Goal: Task Accomplishment & Management: Manage account settings

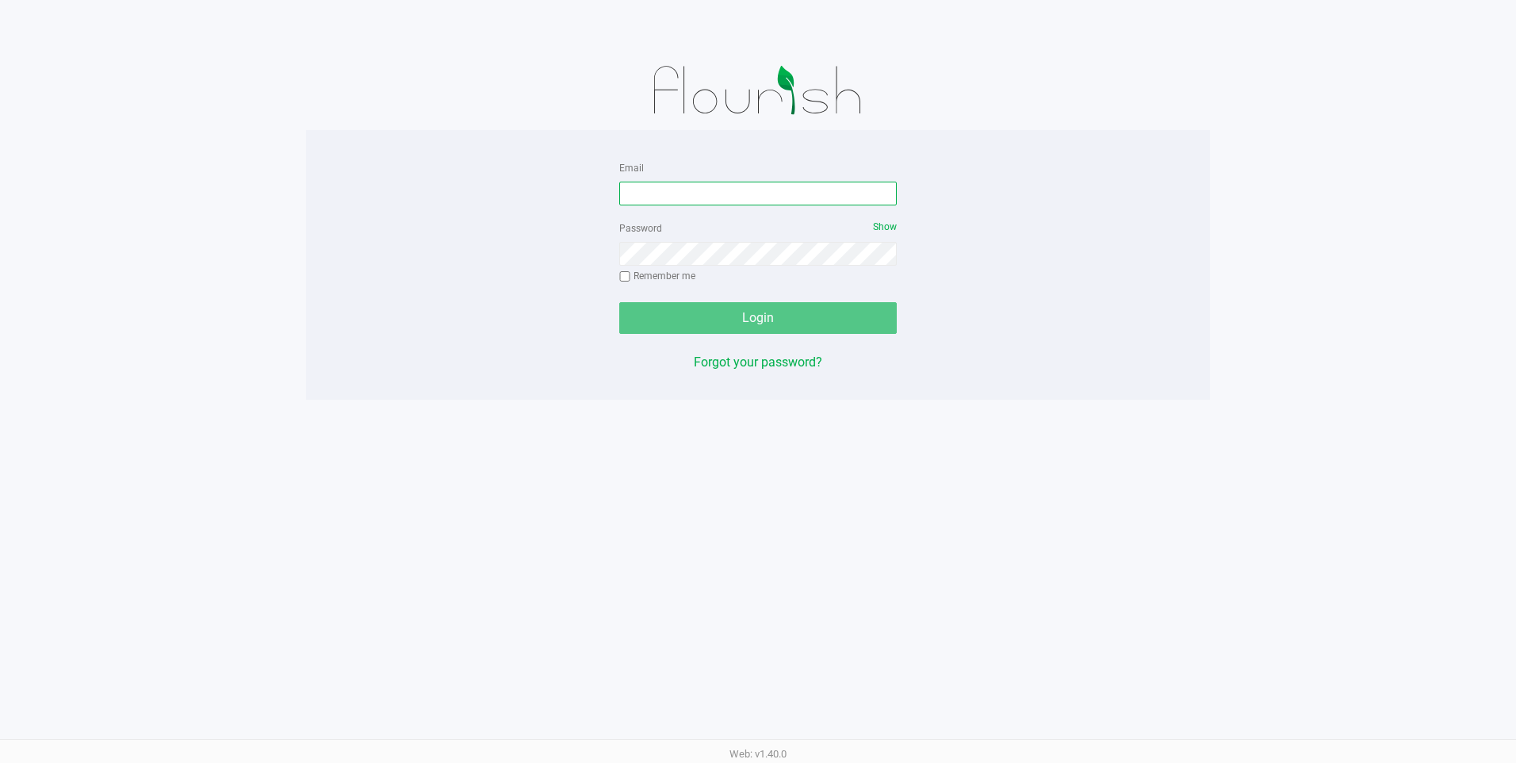
type input "[EMAIL_ADDRESS][DOMAIN_NAME]"
click at [548, 341] on div "Email [EMAIL_ADDRESS][DOMAIN_NAME] Password Show Remember me Login Forgot your …" at bounding box center [758, 265] width 904 height 214
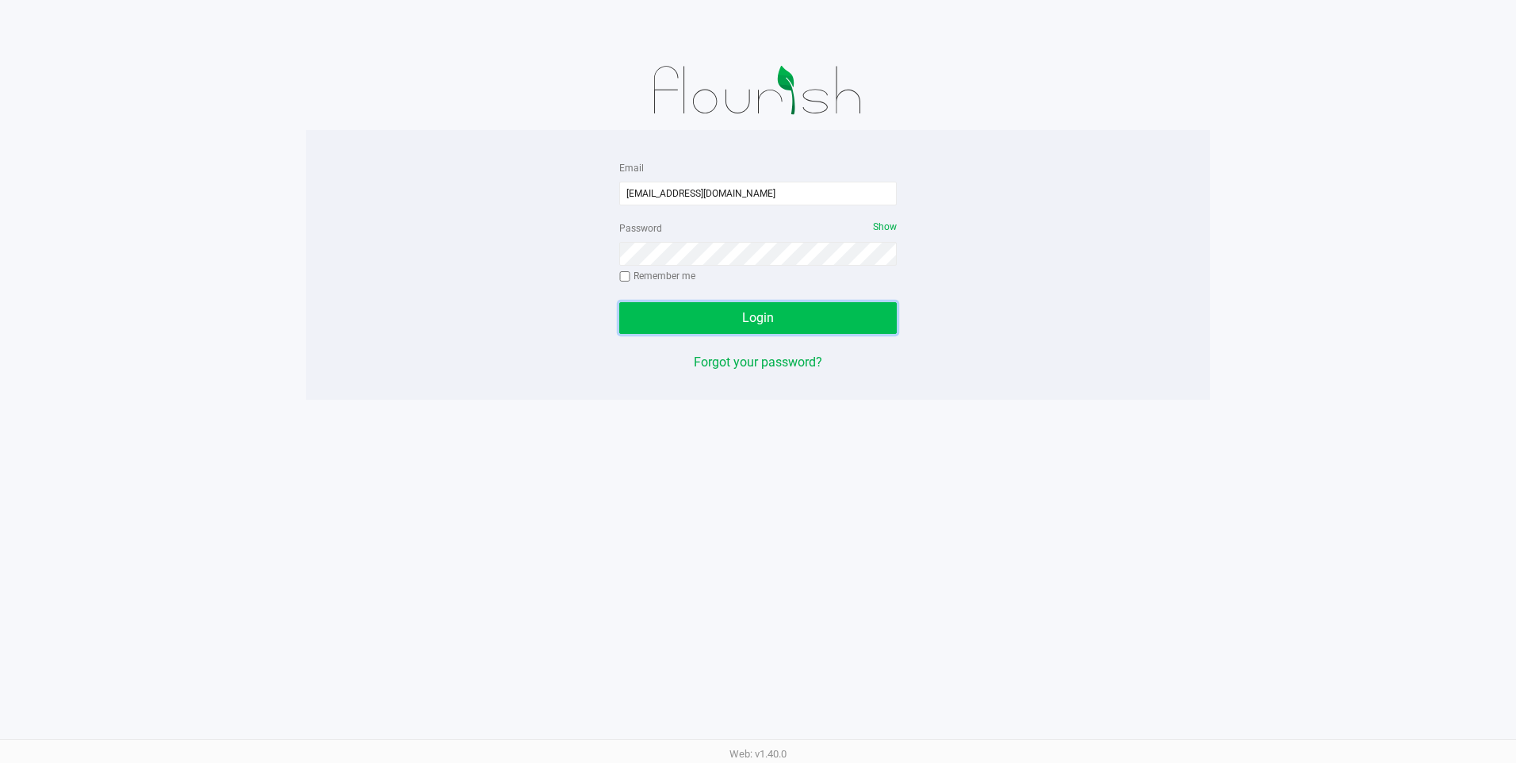
drag, startPoint x: 814, startPoint y: 310, endPoint x: 815, endPoint y: 302, distance: 8.0
click at [814, 312] on button "Login" at bounding box center [758, 318] width 278 height 32
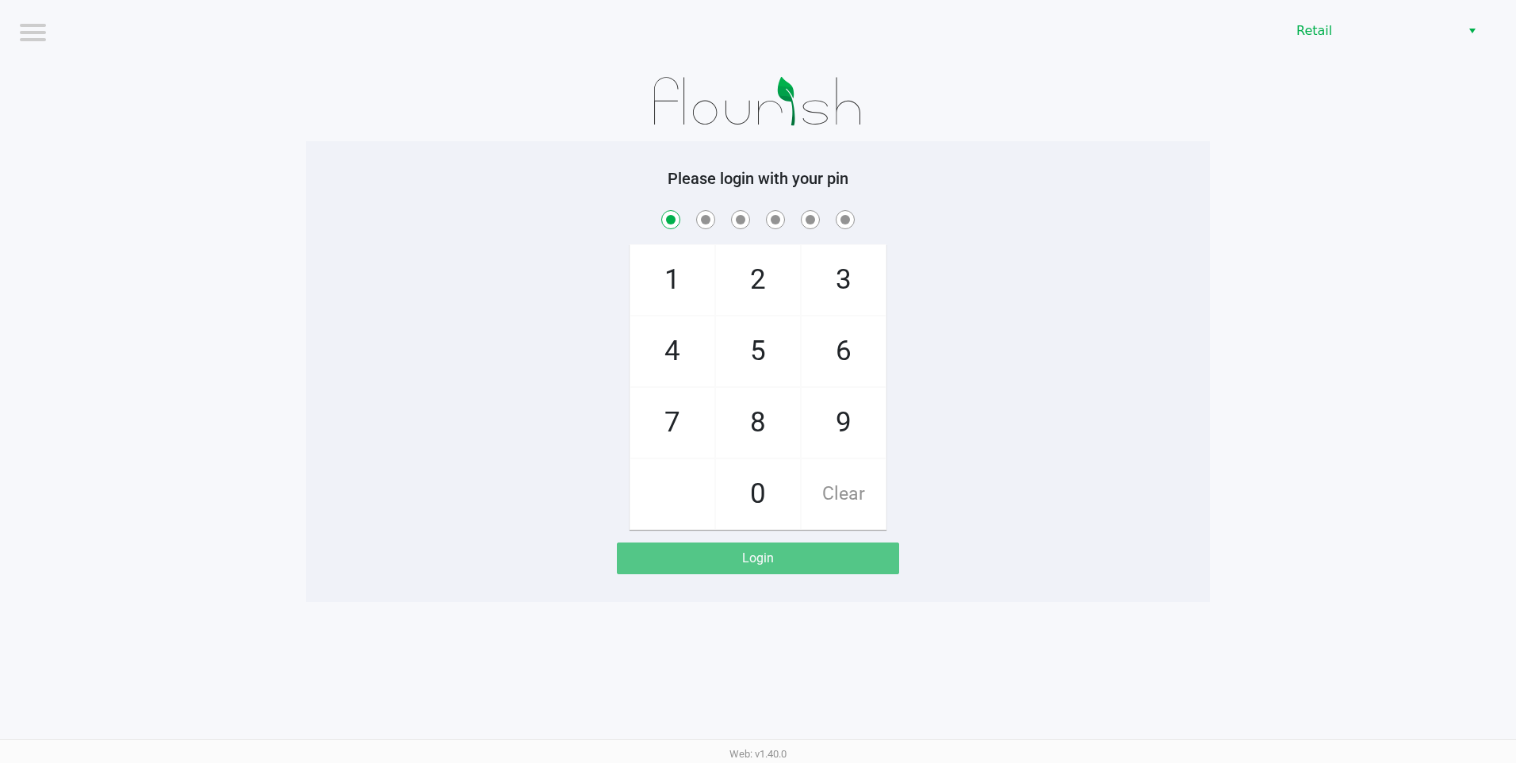
checkbox input "true"
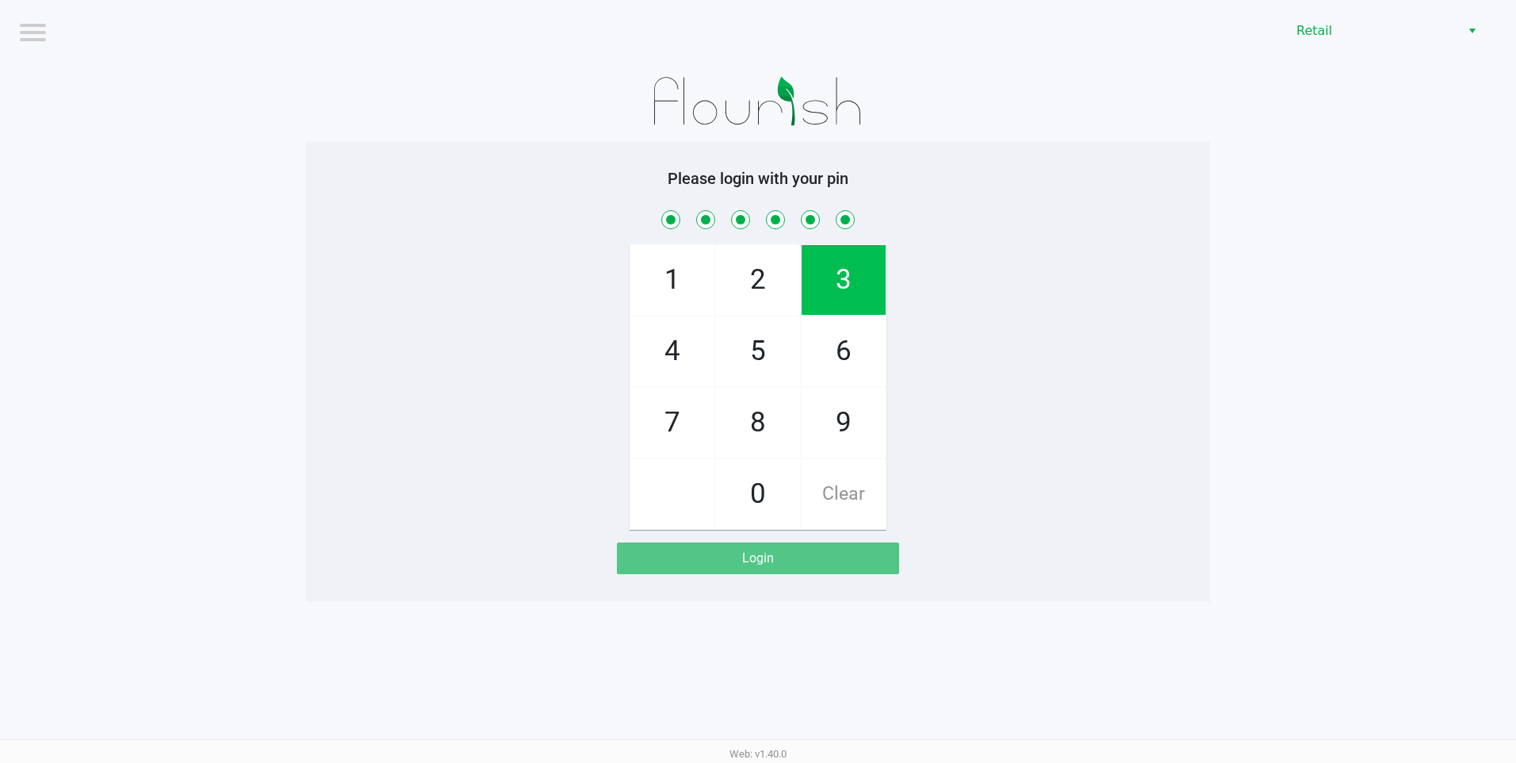
checkbox input "true"
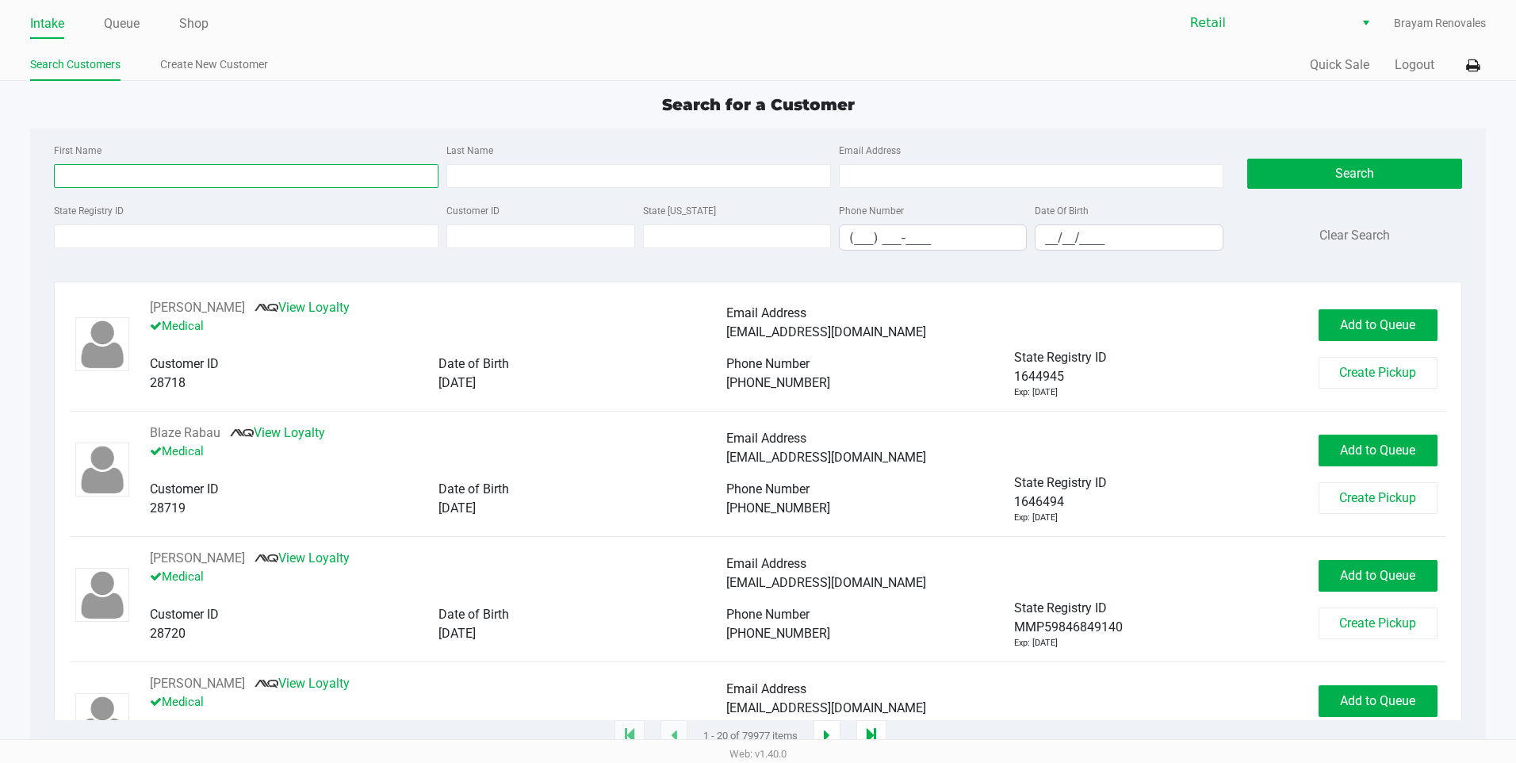
click at [239, 172] on input "First Name" at bounding box center [246, 176] width 385 height 24
type input "karissa"
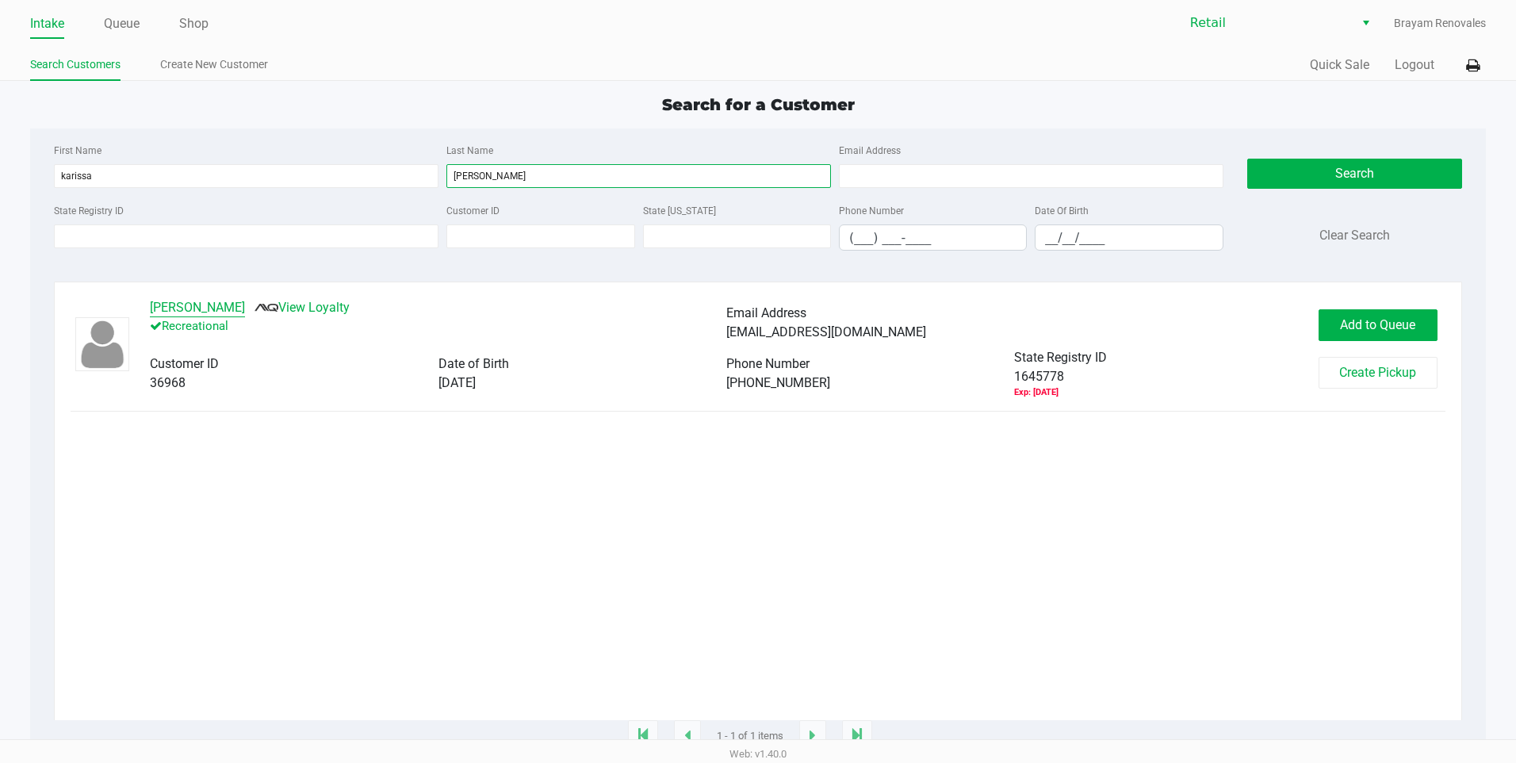
type input "[PERSON_NAME]"
click at [230, 312] on button "[PERSON_NAME]" at bounding box center [197, 307] width 95 height 19
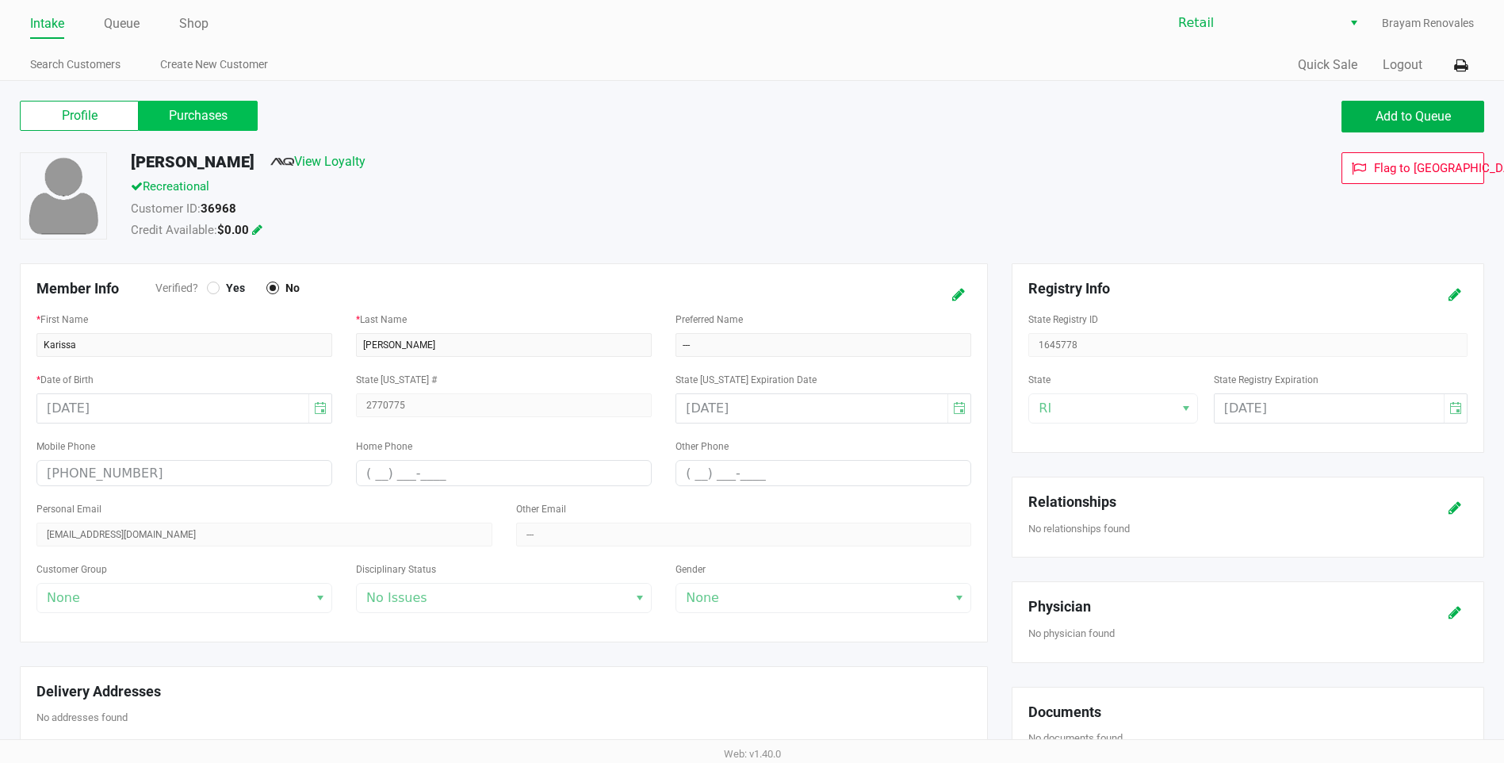
click at [209, 117] on label "Purchases" at bounding box center [198, 116] width 119 height 30
click at [0, 0] on 1 "Purchases" at bounding box center [0, 0] width 0 height 0
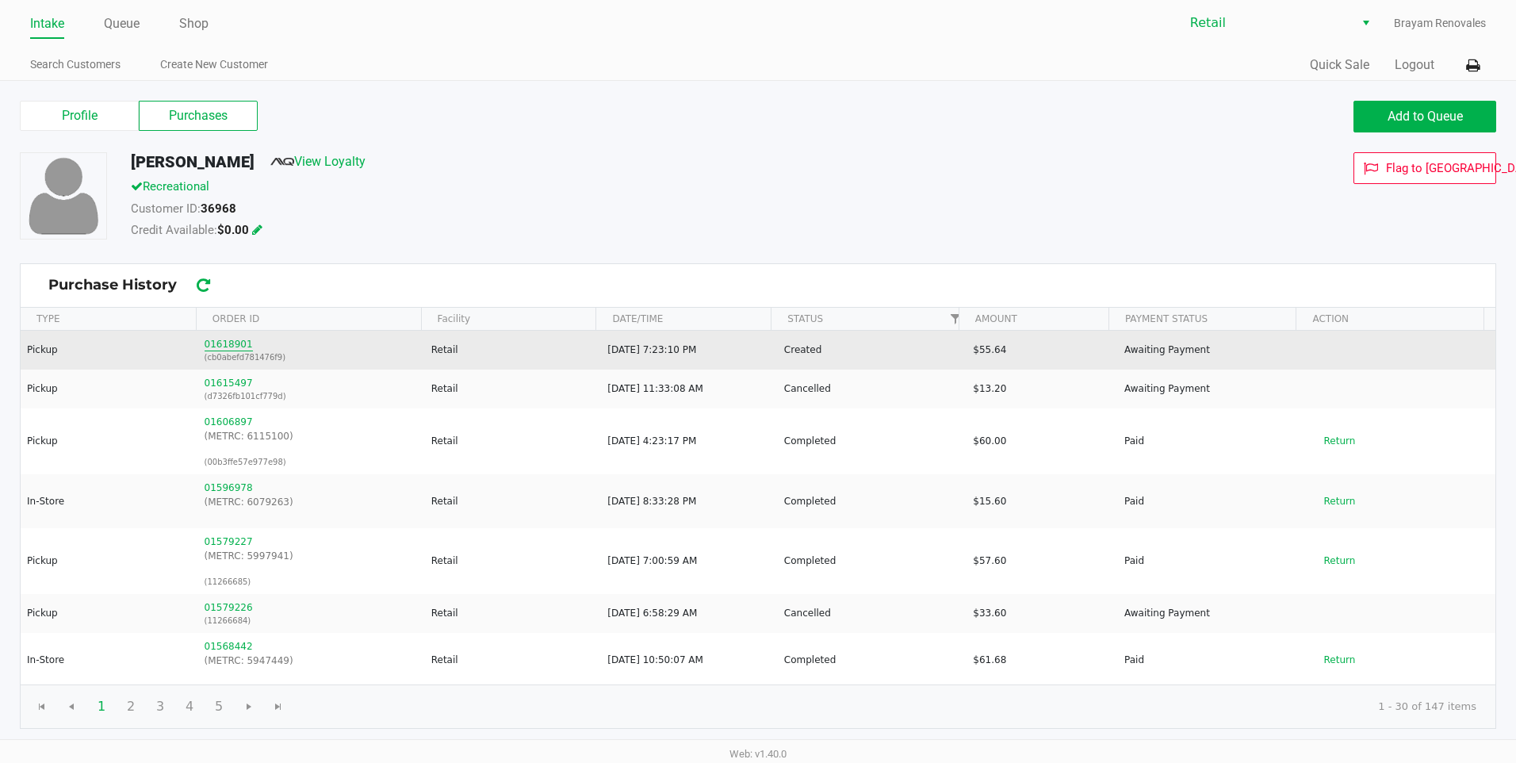
click at [212, 347] on button "01618901" at bounding box center [229, 344] width 48 height 14
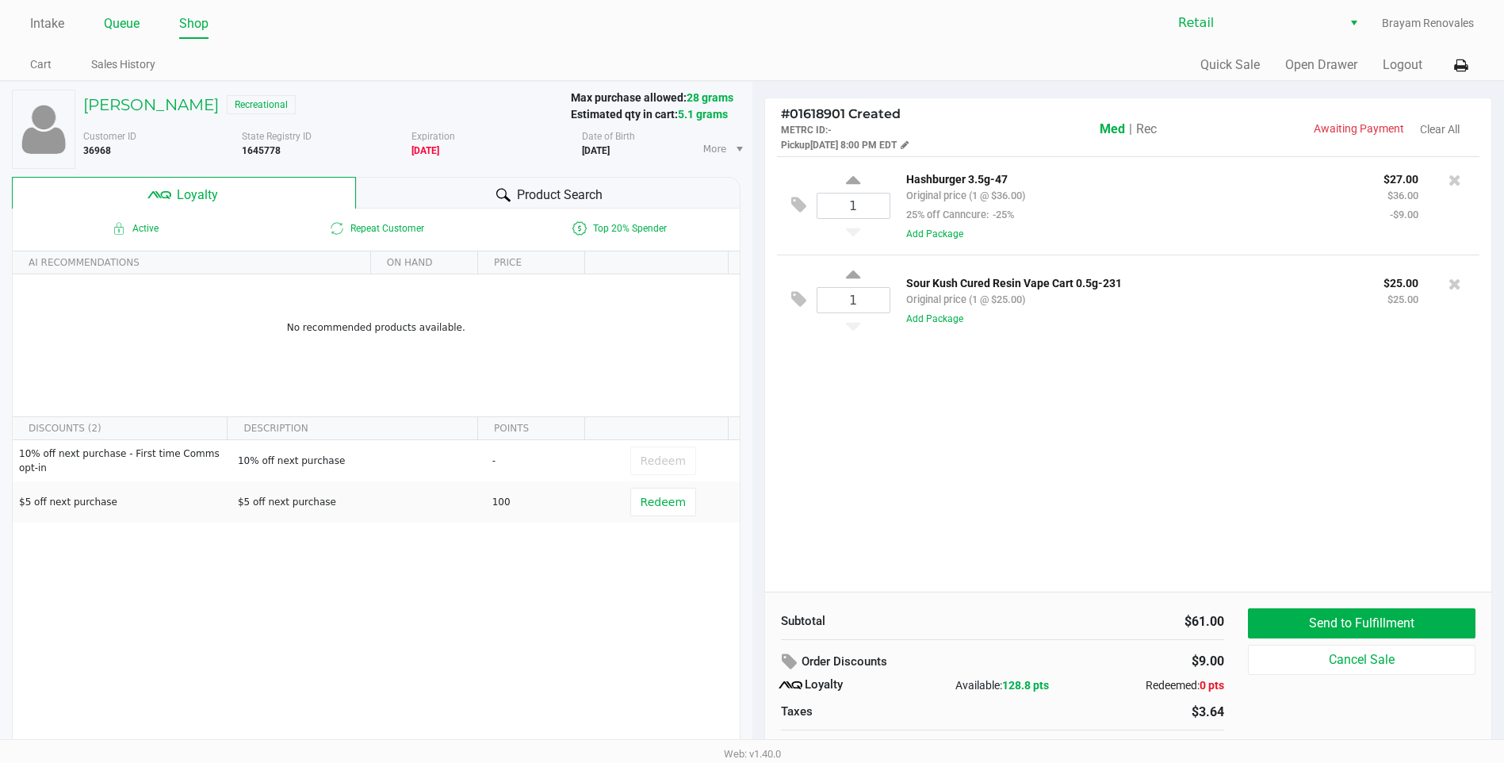
click at [124, 19] on link "Queue" at bounding box center [122, 24] width 36 height 22
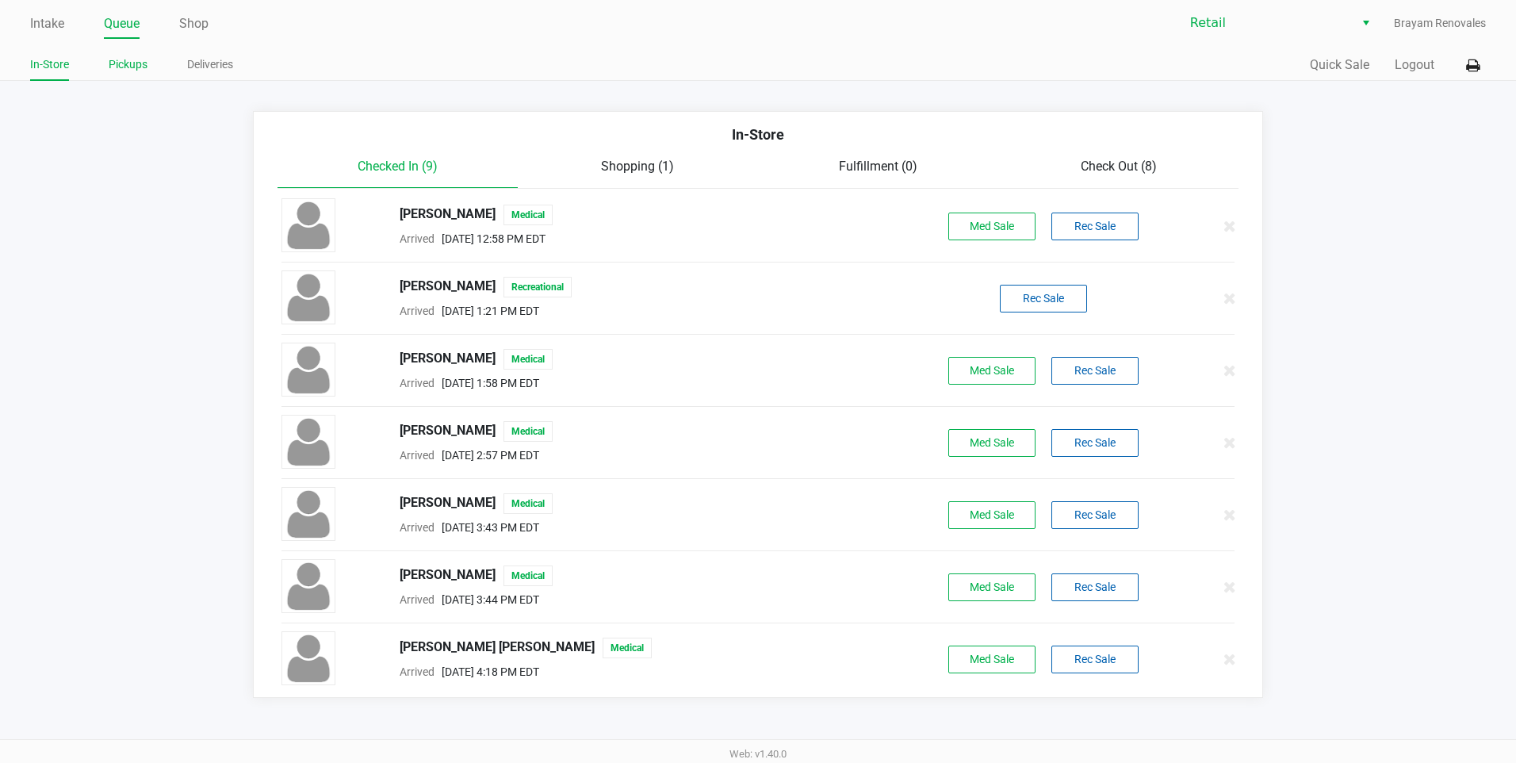
click at [136, 61] on link "Pickups" at bounding box center [128, 65] width 39 height 20
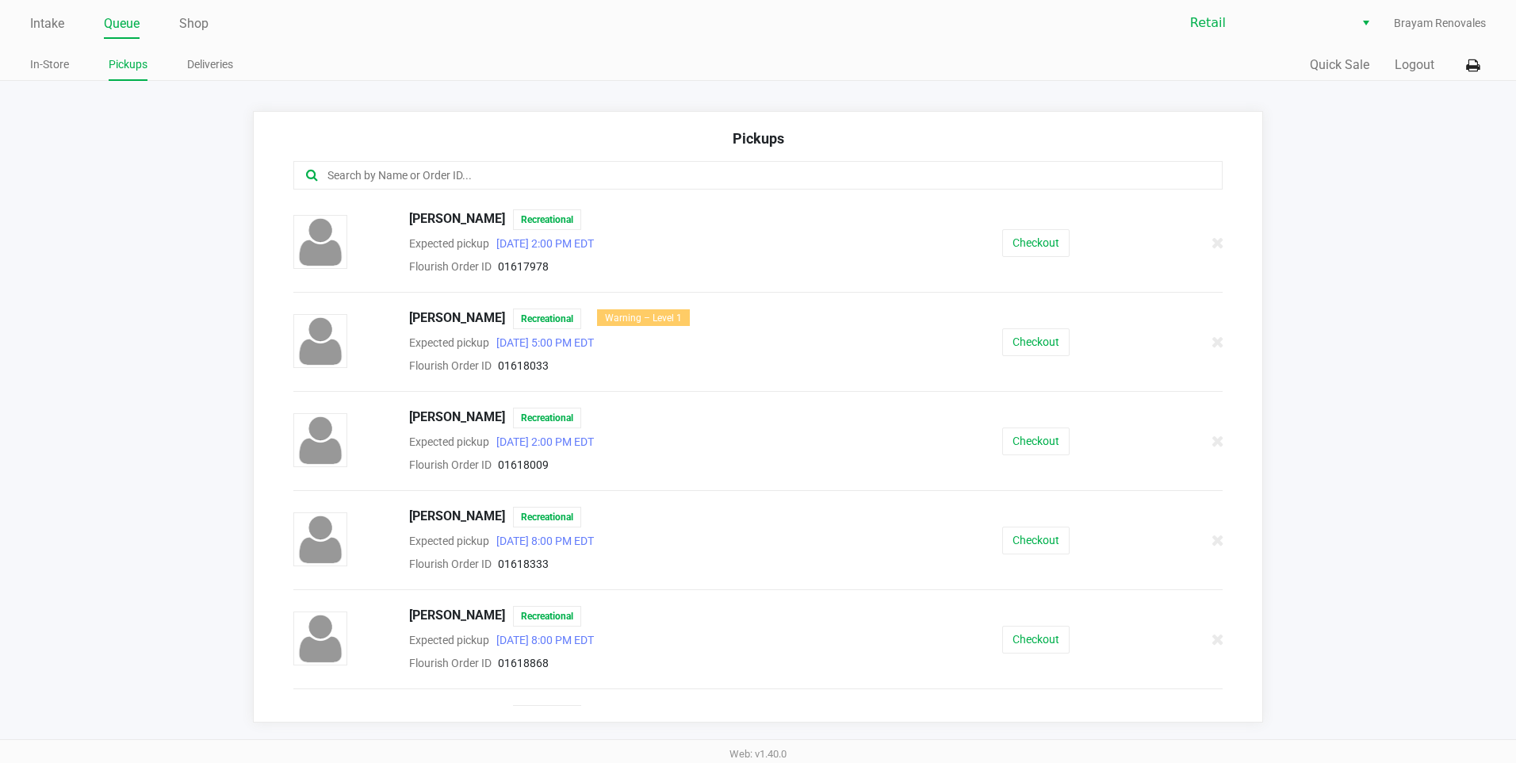
click at [431, 170] on input "text" at bounding box center [733, 176] width 814 height 18
type input "[PERSON_NAME]"
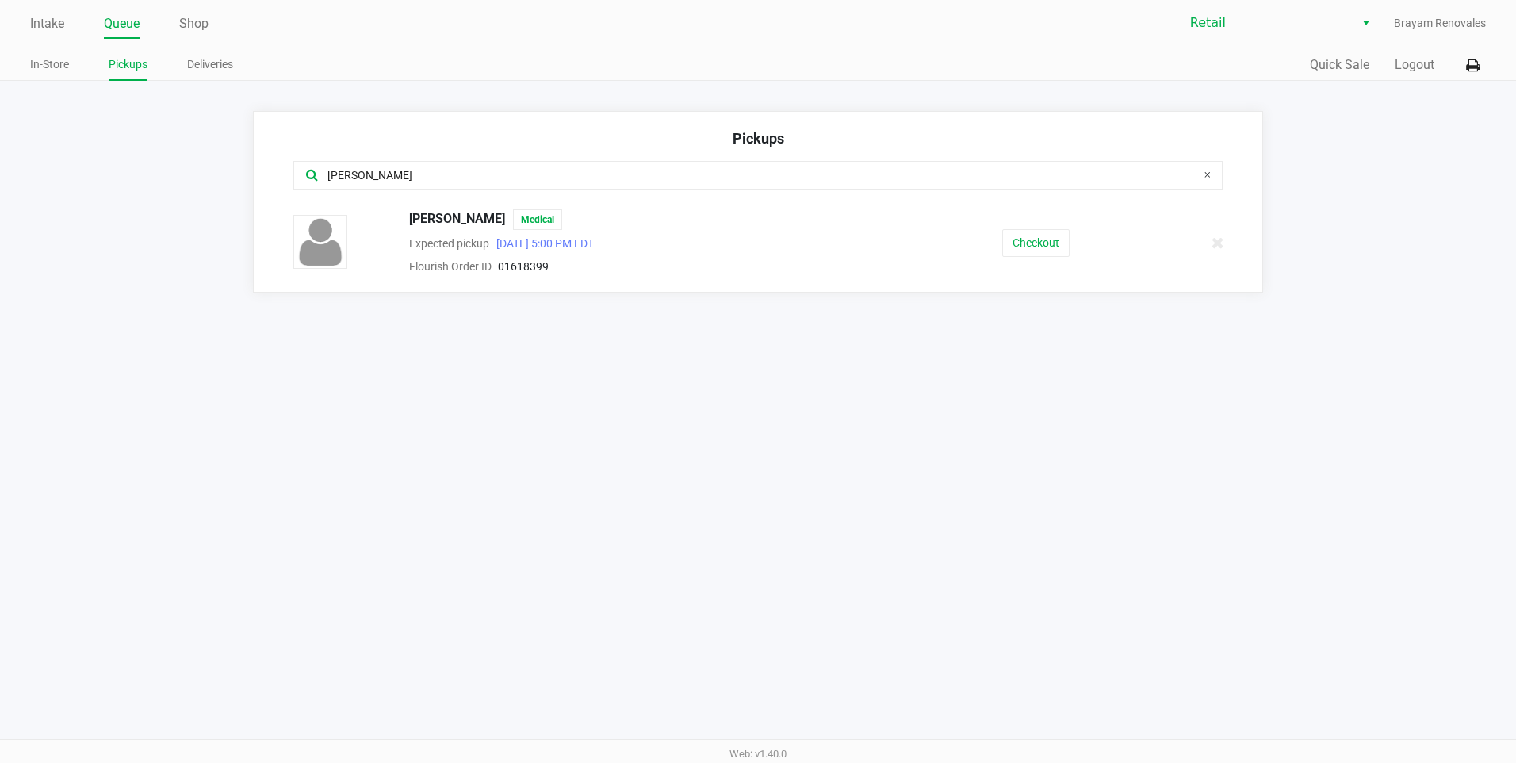
drag, startPoint x: 396, startPoint y: 179, endPoint x: 3, endPoint y: 232, distance: 396.0
click at [0, 238] on html "Intake Queue Shop Retail Brayam Renovales In-Store Pickups Deliveries Quick Sal…" at bounding box center [758, 381] width 1516 height 763
type input "u"
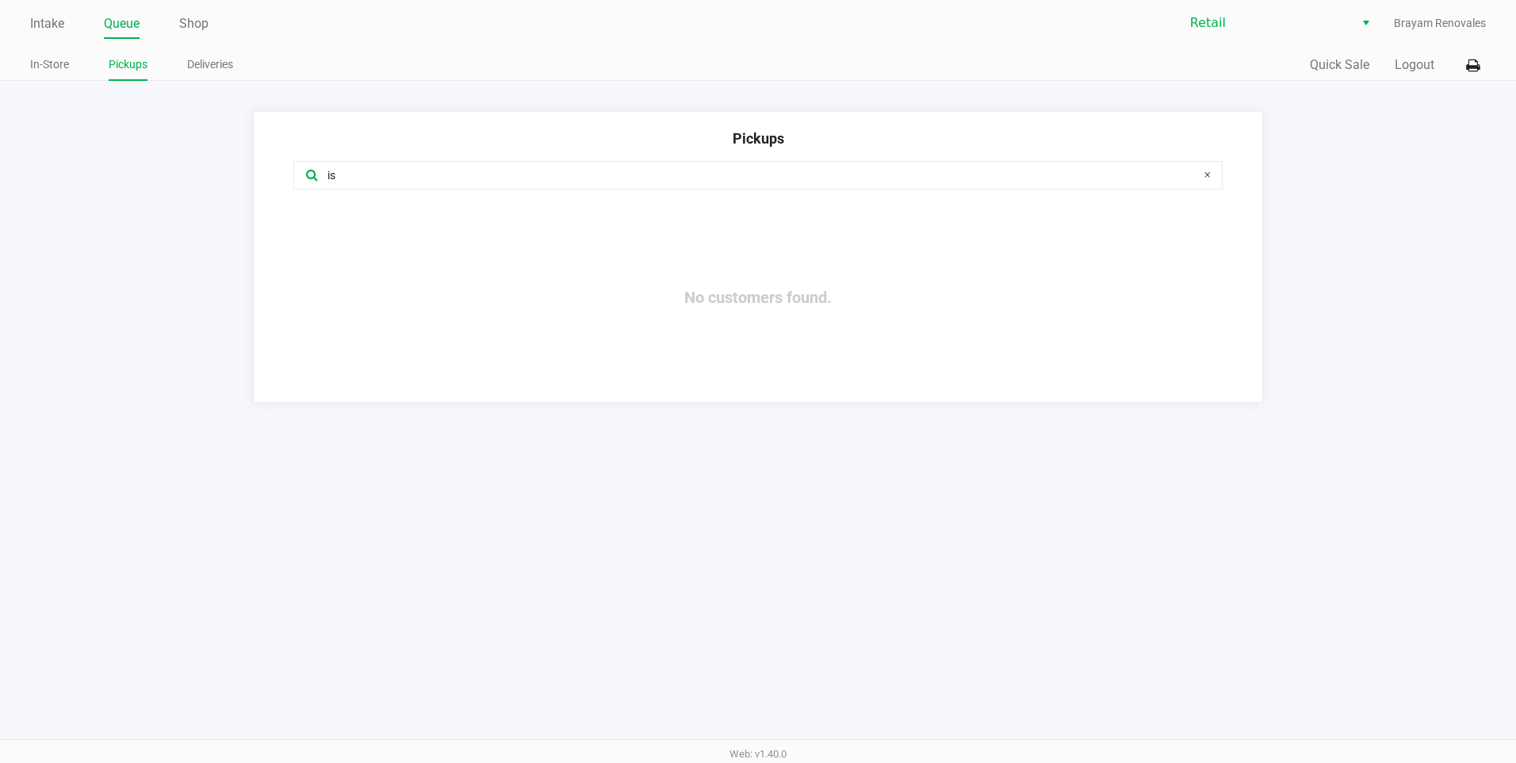
type input "i"
type input "j"
type input "a"
type input "p"
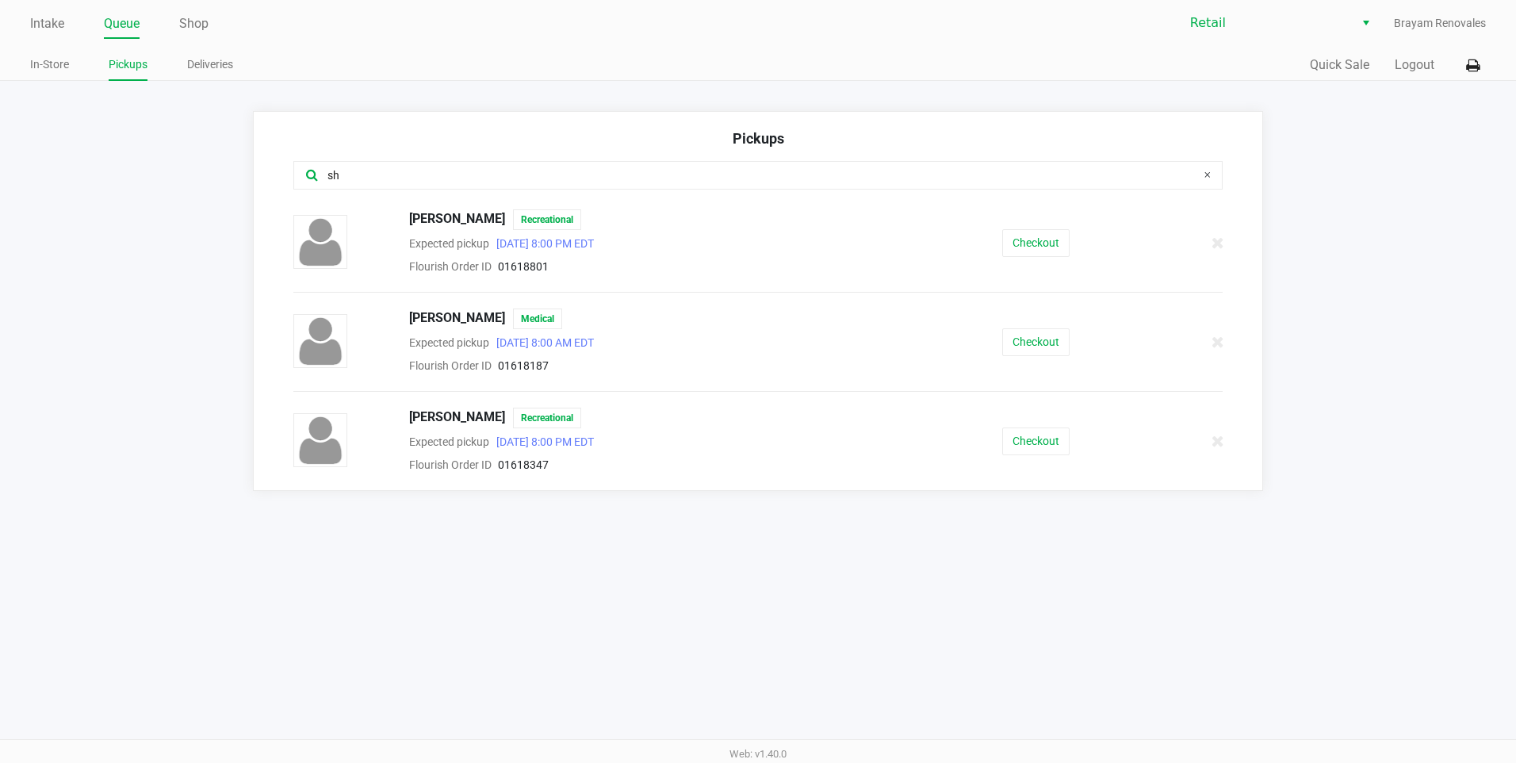
type input "s"
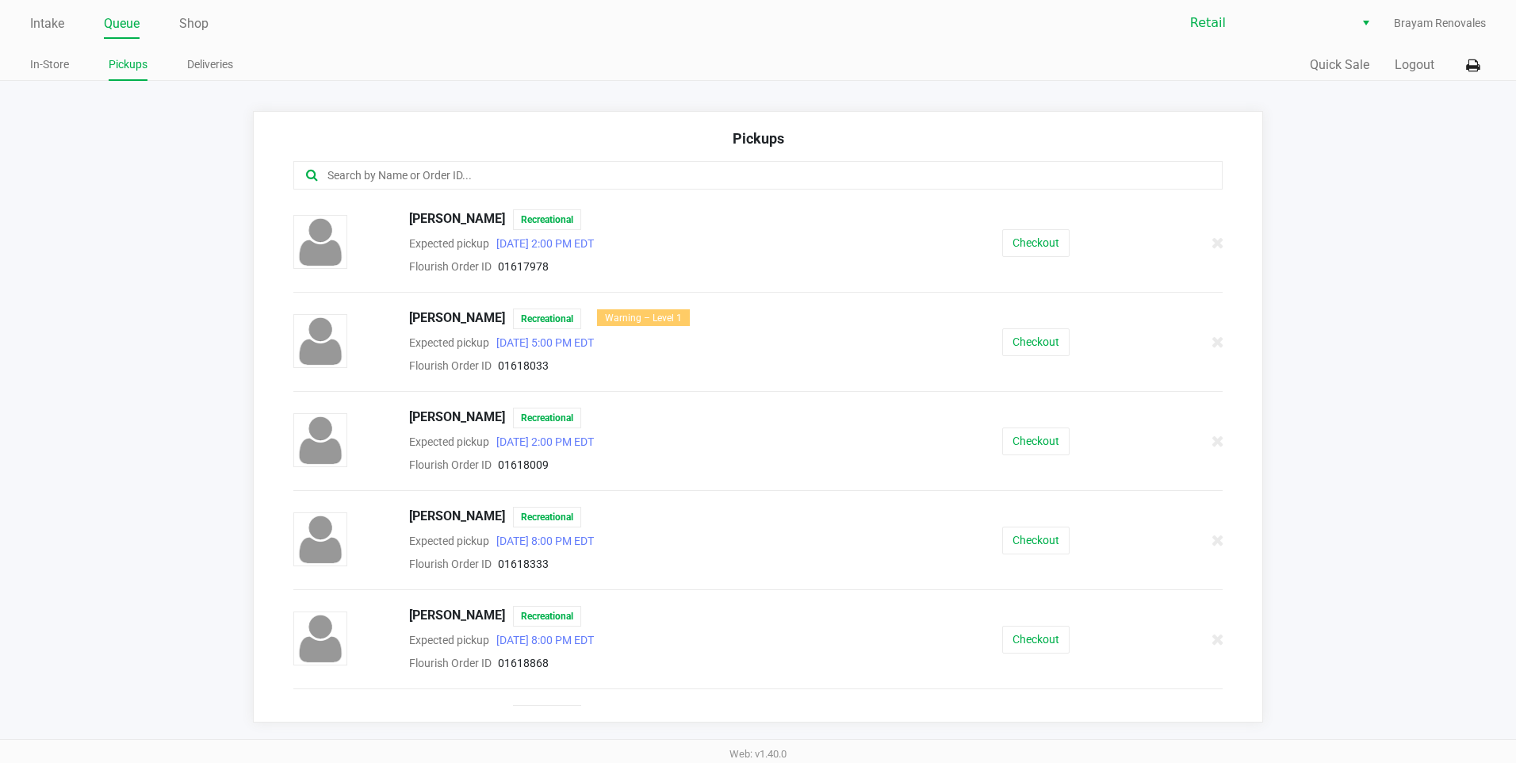
click at [377, 171] on input "text" at bounding box center [733, 176] width 814 height 18
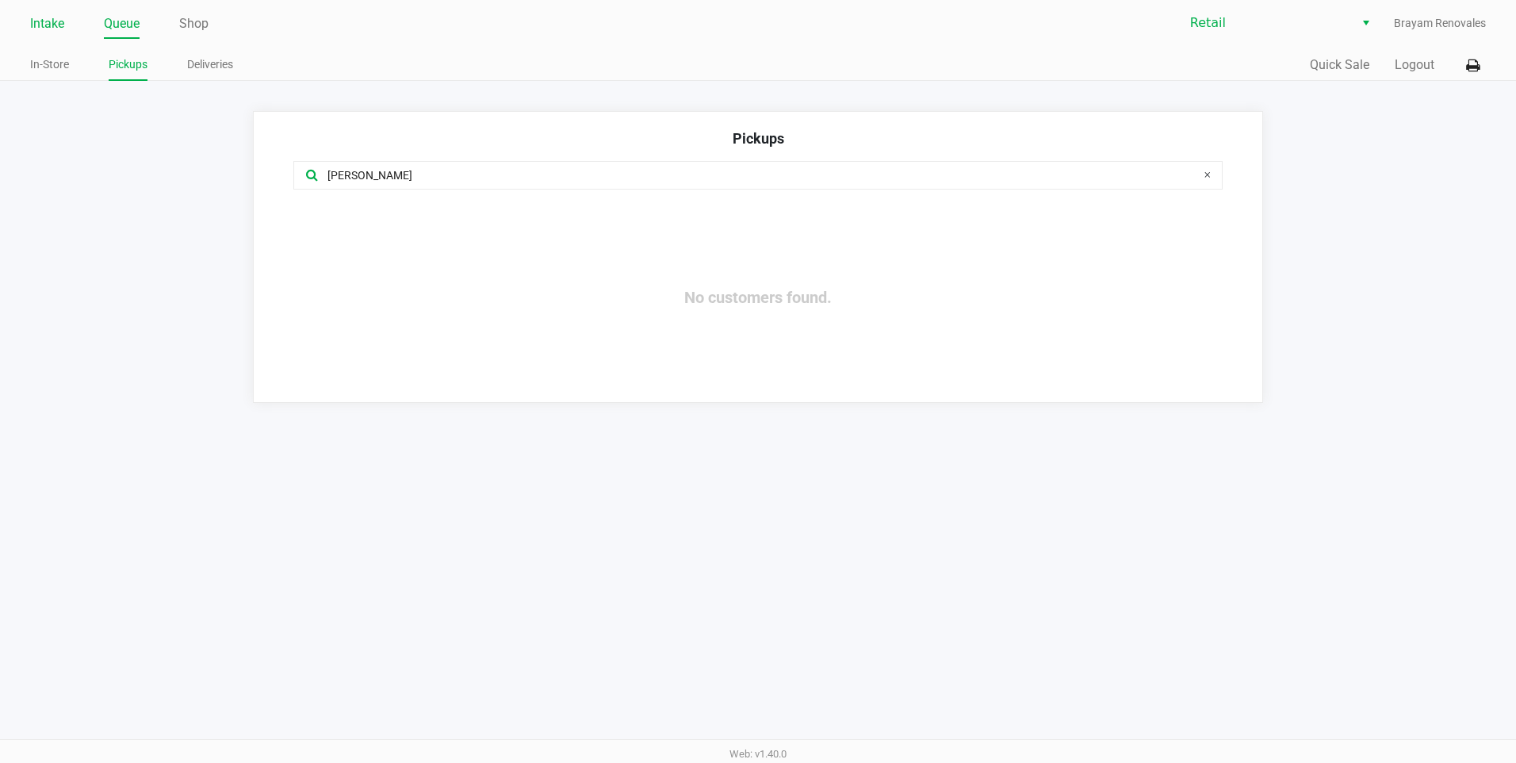
type input "[PERSON_NAME]"
click at [60, 19] on link "Intake" at bounding box center [47, 24] width 34 height 22
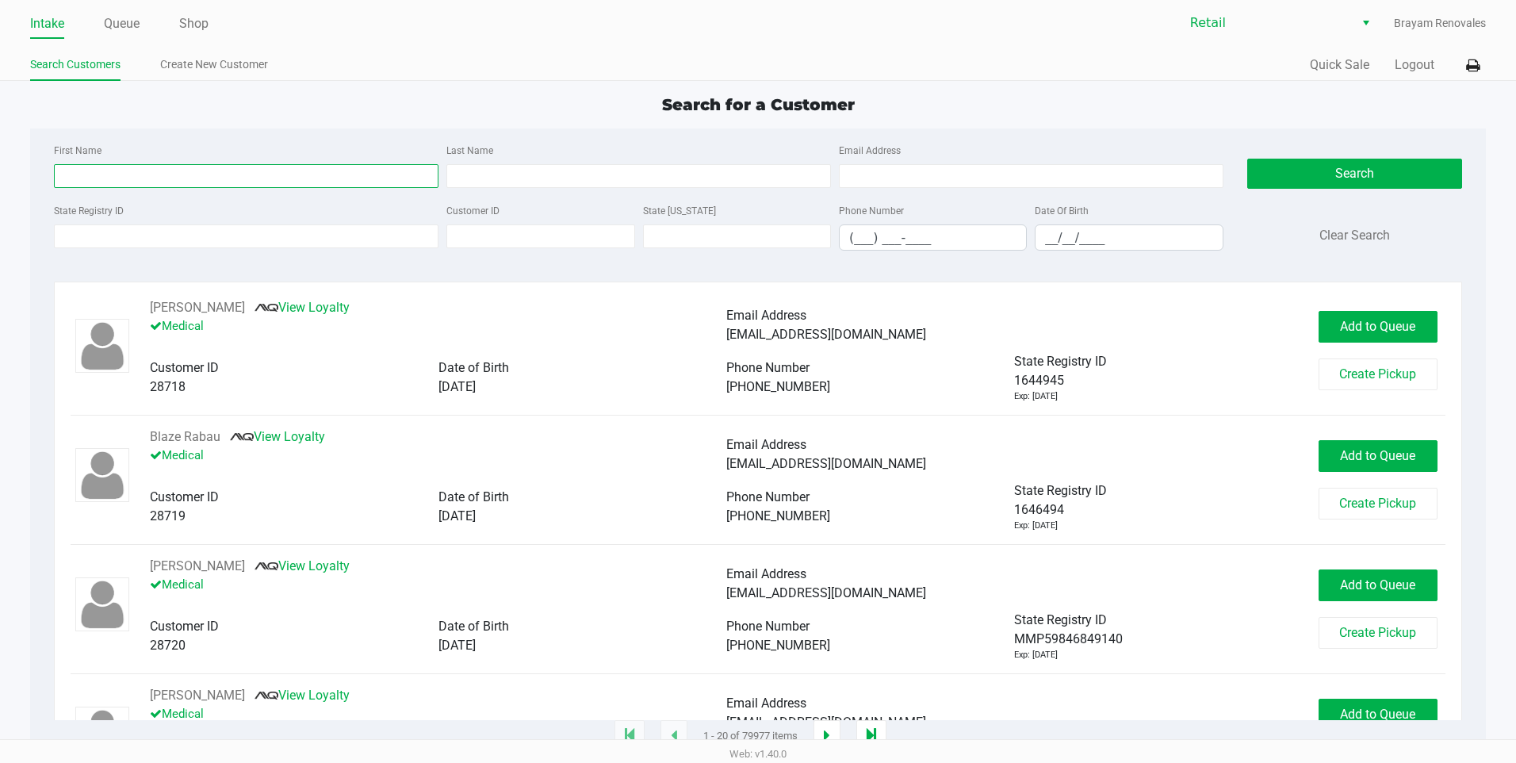
click at [285, 179] on input "First Name" at bounding box center [246, 176] width 385 height 24
type input "[PERSON_NAME]"
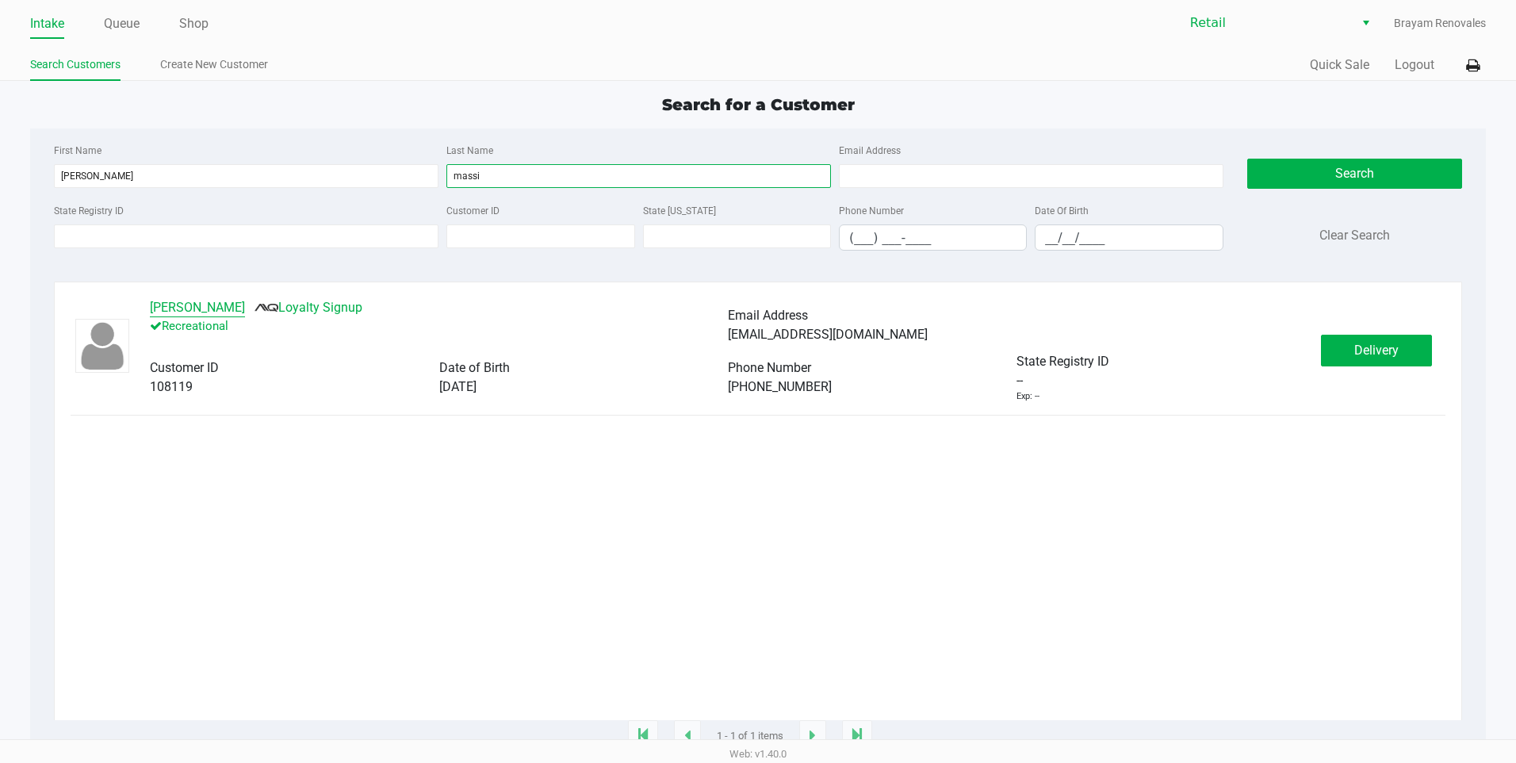
type input "massi"
click at [225, 306] on button "[PERSON_NAME]" at bounding box center [197, 307] width 95 height 19
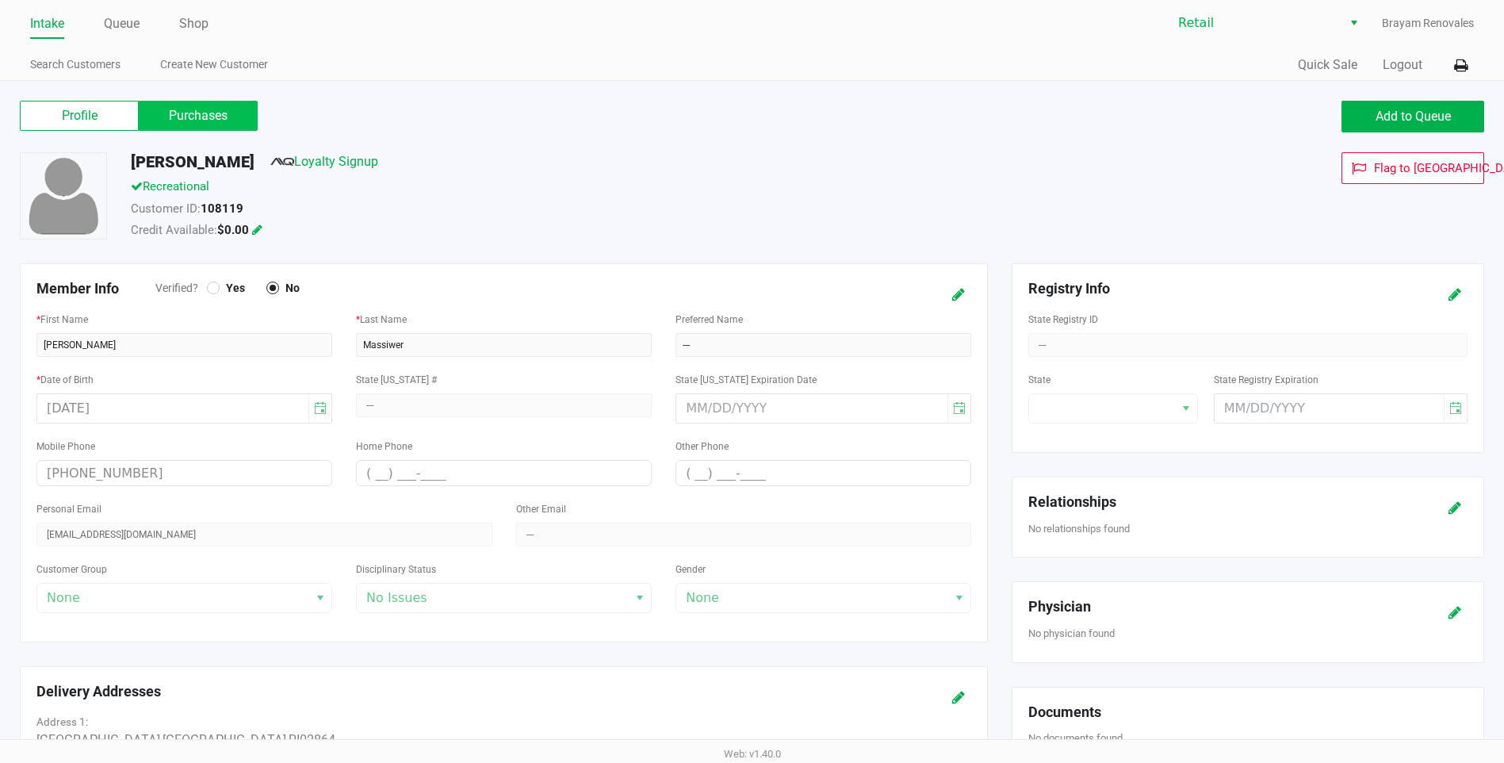
click at [193, 114] on label "Purchases" at bounding box center [198, 116] width 119 height 30
click at [0, 0] on 1 "Purchases" at bounding box center [0, 0] width 0 height 0
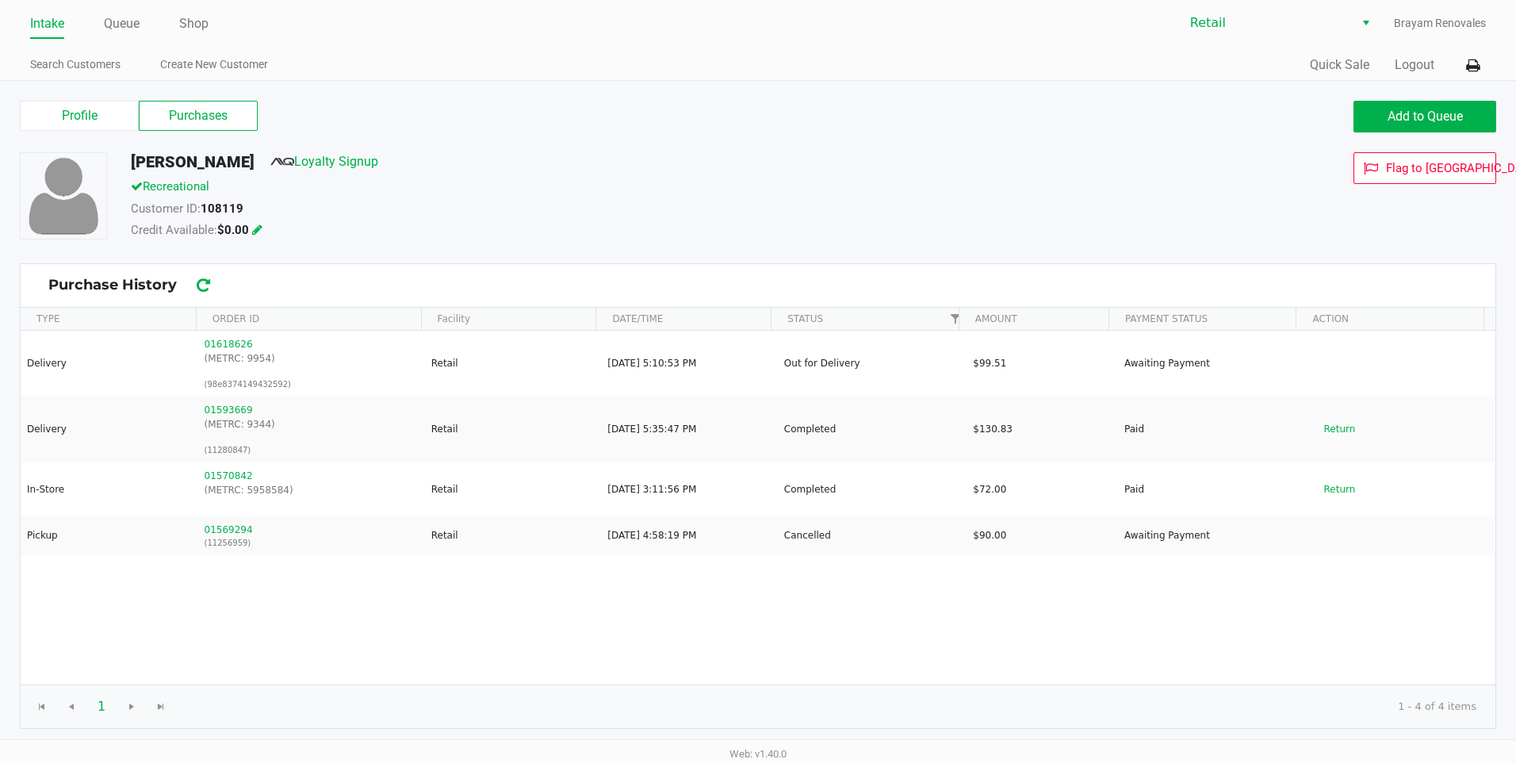
click at [45, 25] on link "Intake" at bounding box center [47, 24] width 34 height 22
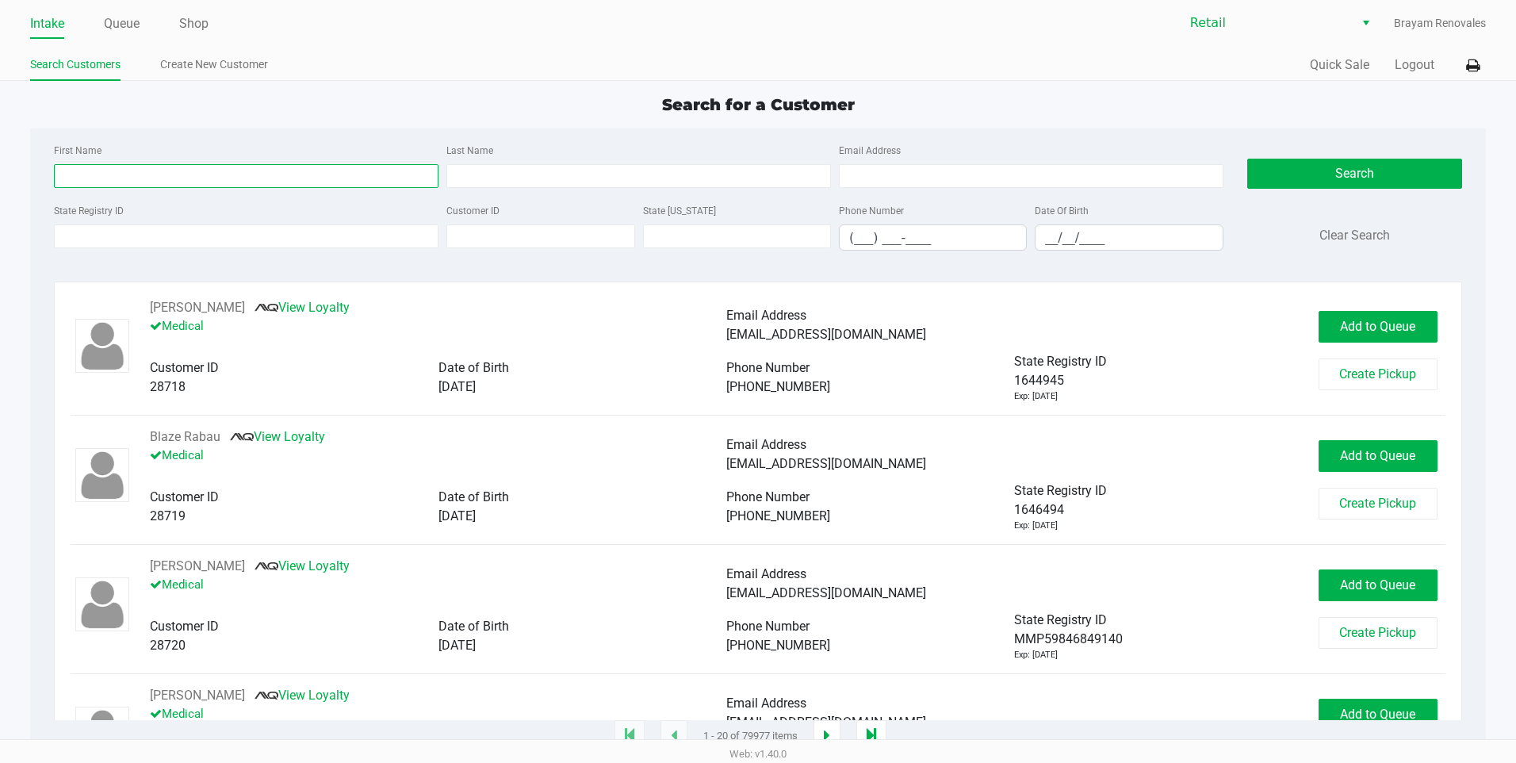
click at [205, 171] on input "First Name" at bounding box center [246, 176] width 385 height 24
type input "jasper"
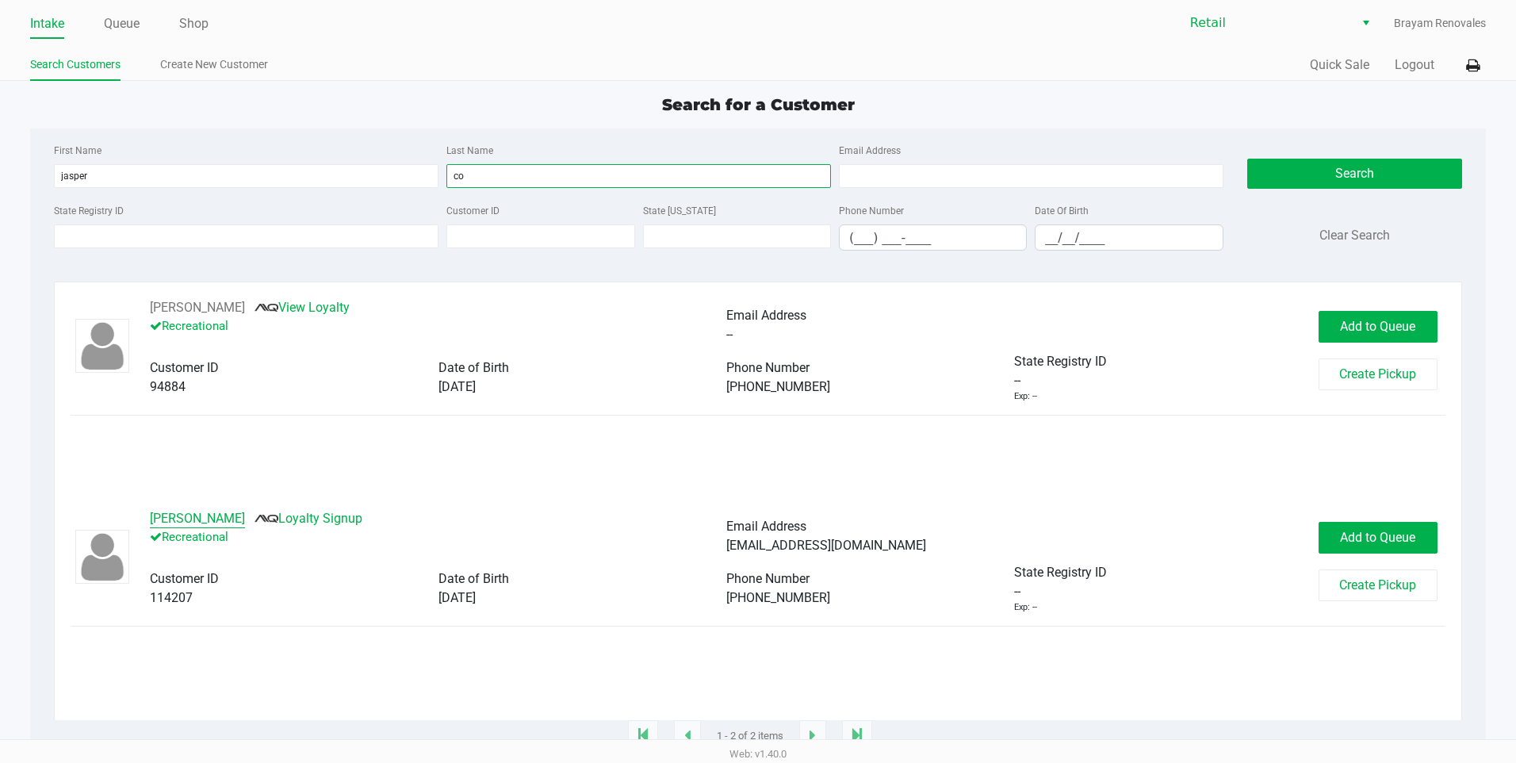
type input "co"
click at [238, 517] on button "[PERSON_NAME]" at bounding box center [197, 518] width 95 height 19
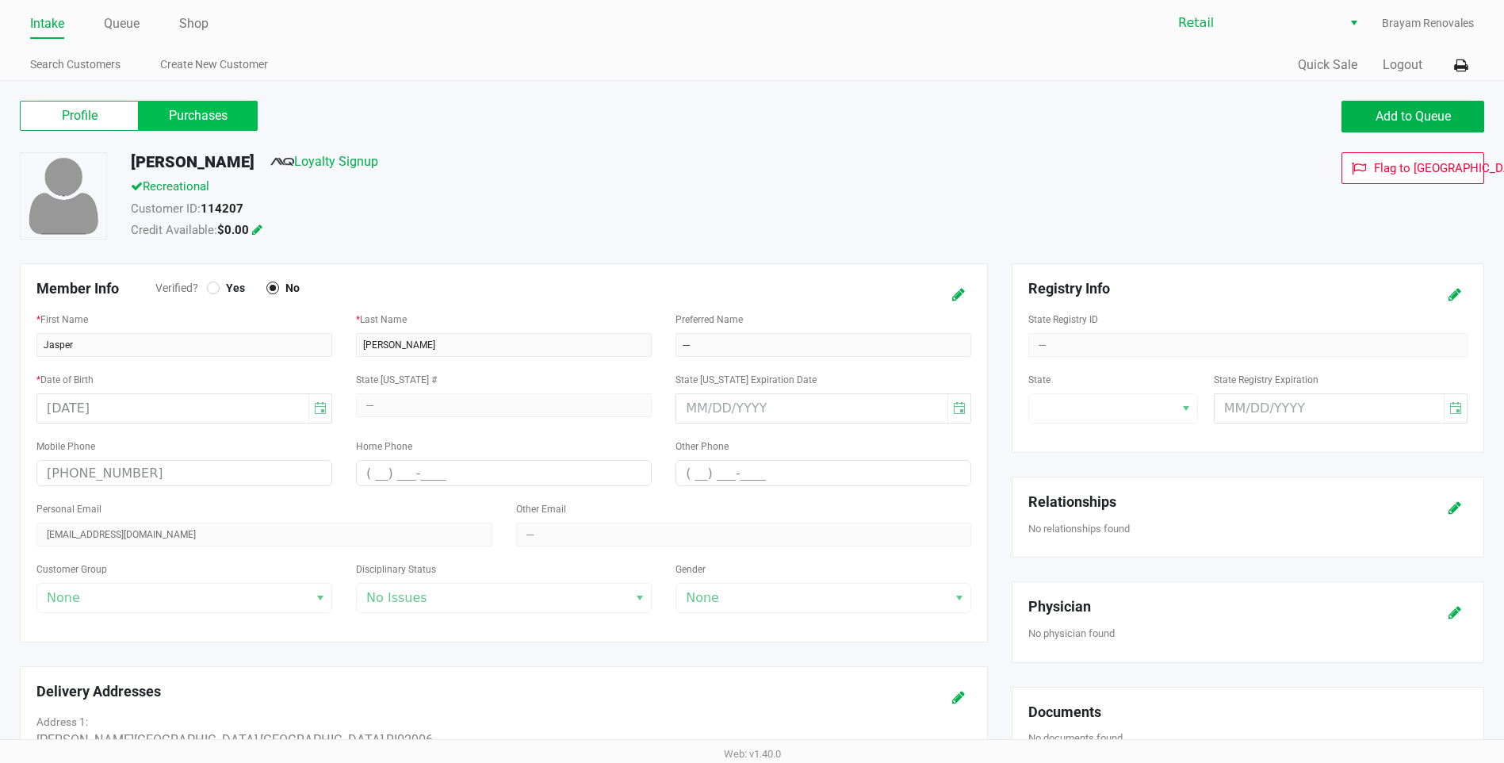
click at [222, 122] on label "Purchases" at bounding box center [198, 116] width 119 height 30
click at [0, 0] on 1 "Purchases" at bounding box center [0, 0] width 0 height 0
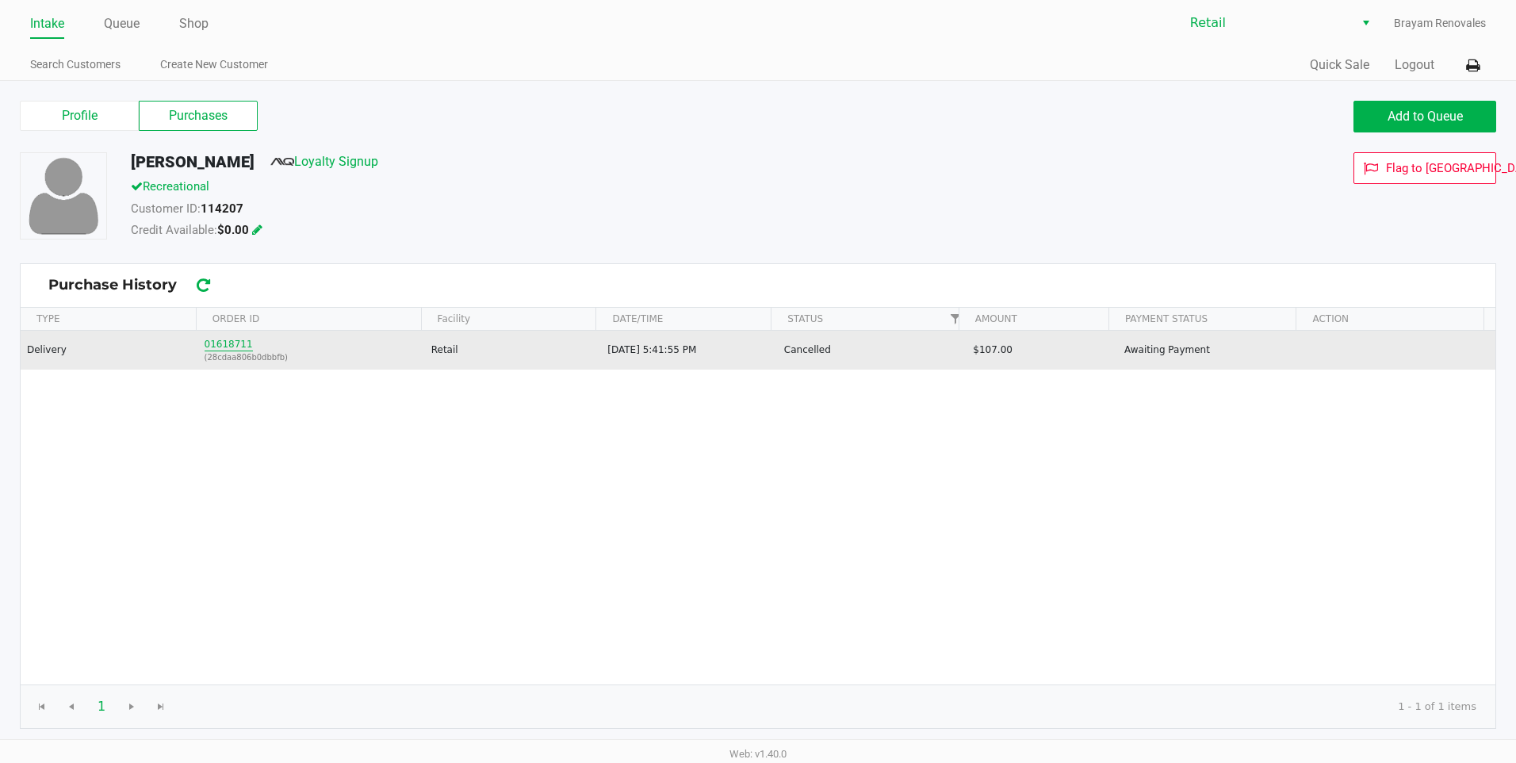
click at [219, 346] on button "01618711" at bounding box center [229, 344] width 48 height 14
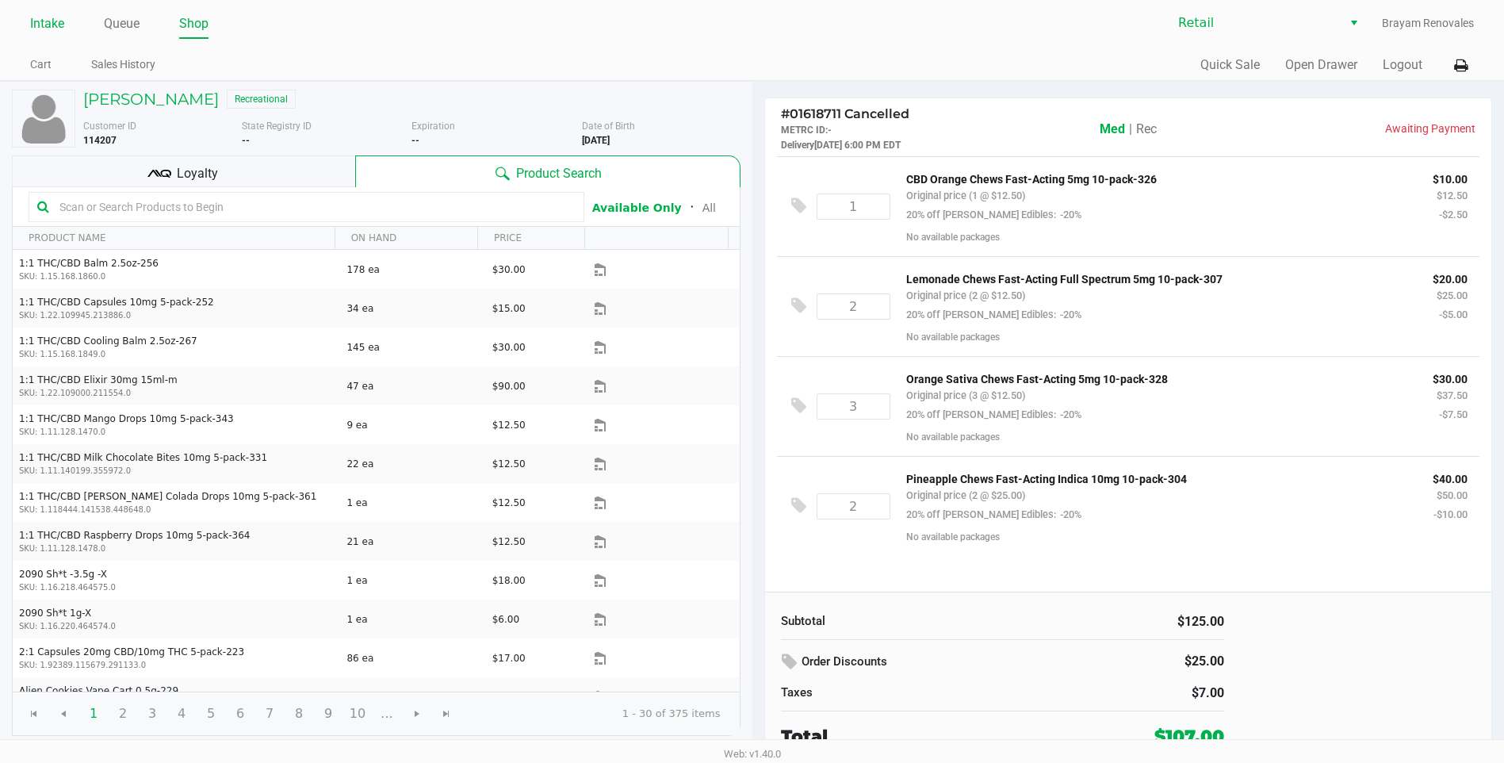
click at [52, 13] on li "Intake" at bounding box center [47, 25] width 34 height 28
click at [35, 25] on link "Intake" at bounding box center [47, 24] width 34 height 22
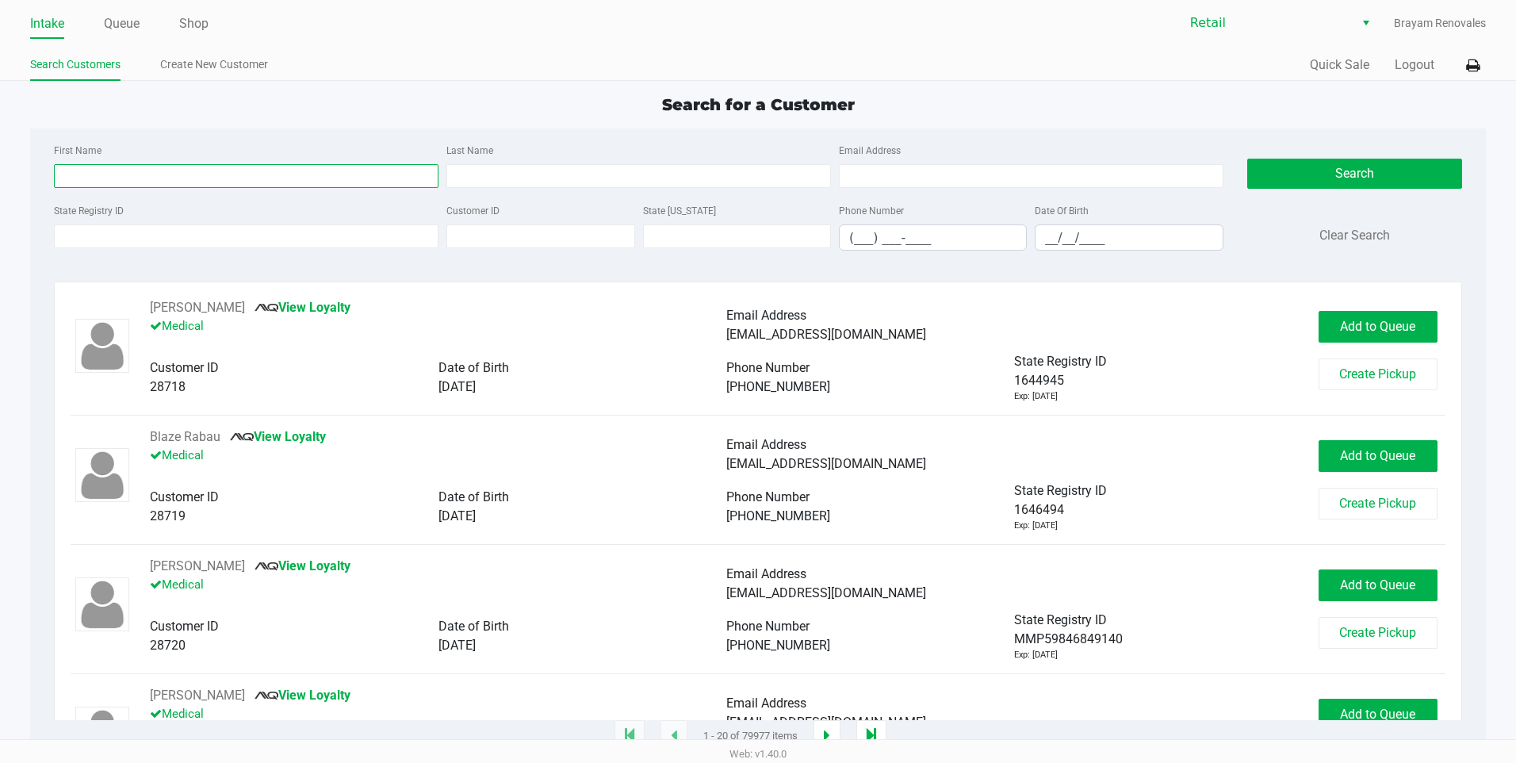
click at [172, 167] on input "First Name" at bounding box center [246, 176] width 385 height 24
type input "jasper"
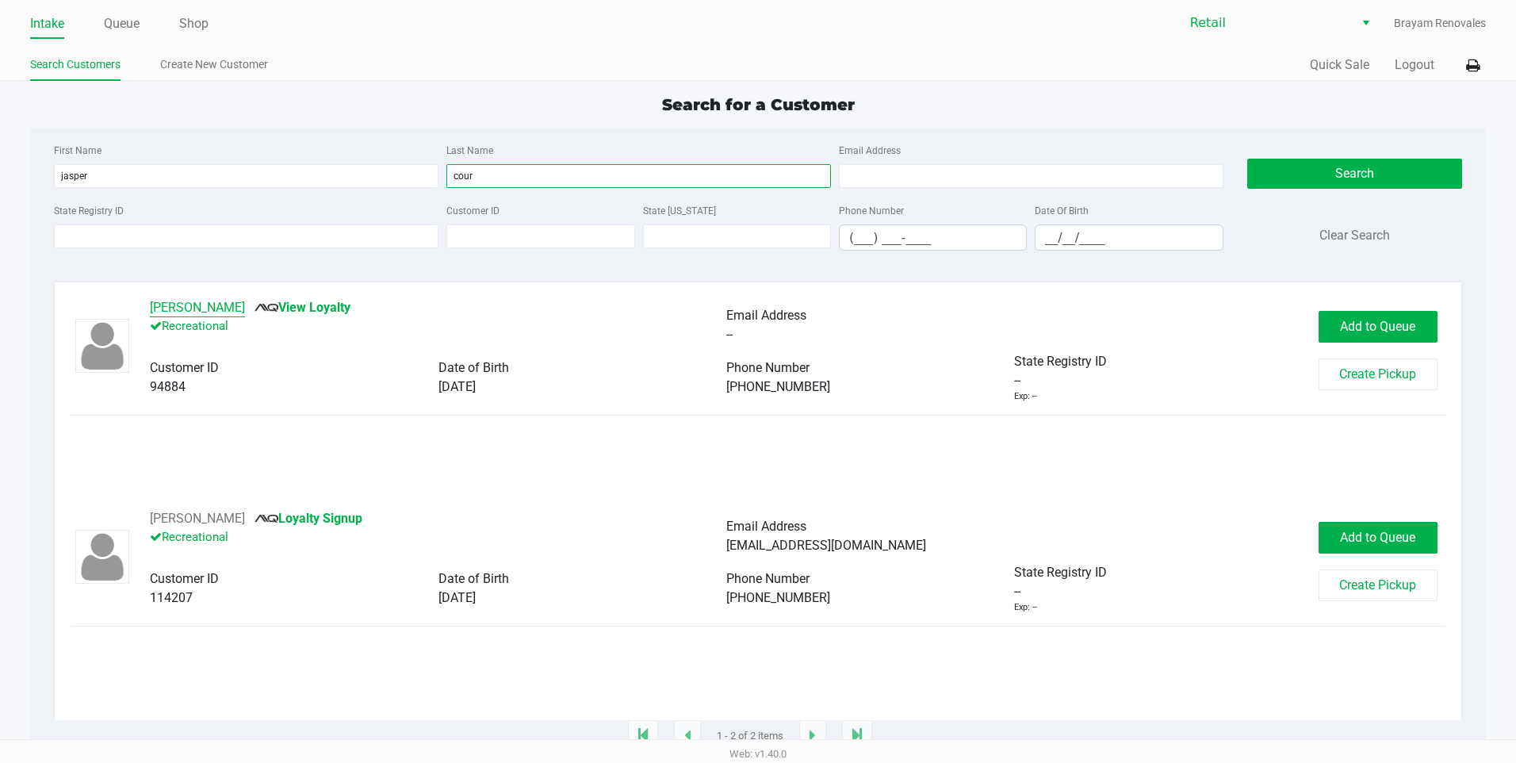
type input "cour"
click at [199, 309] on button "[PERSON_NAME]" at bounding box center [197, 307] width 95 height 19
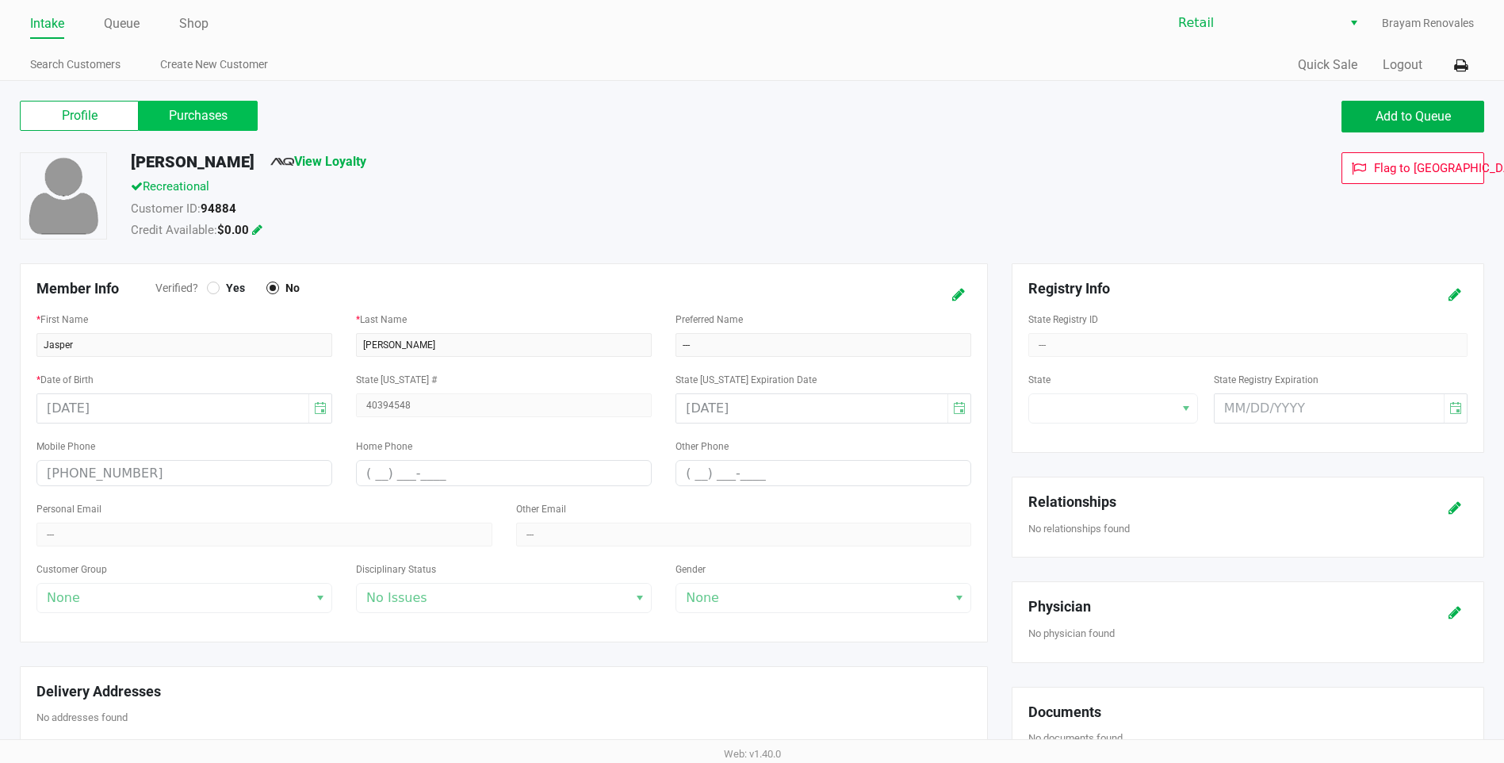
click at [244, 116] on label "Purchases" at bounding box center [198, 116] width 119 height 30
click at [0, 0] on 1 "Purchases" at bounding box center [0, 0] width 0 height 0
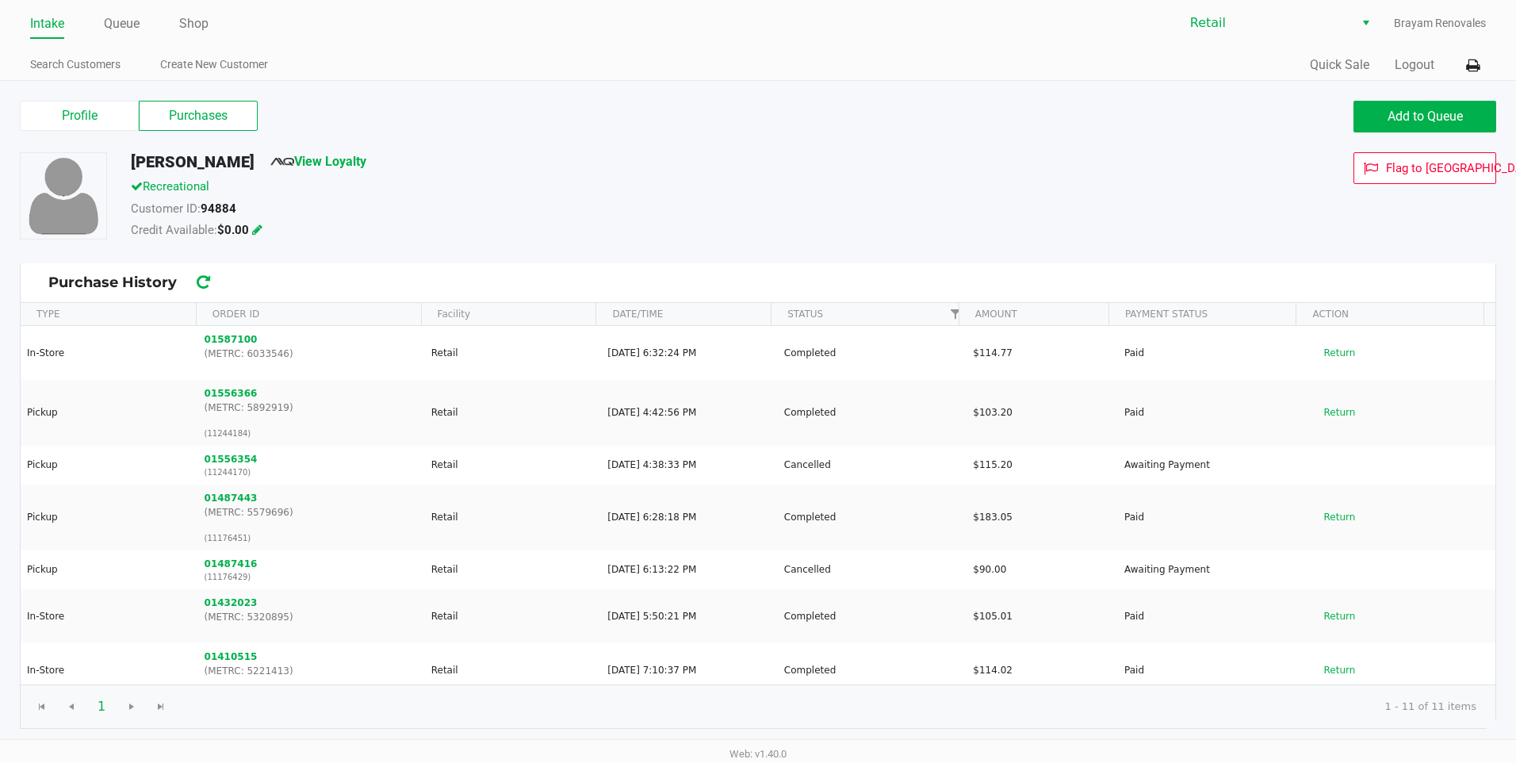
click at [58, 17] on link "Intake" at bounding box center [47, 24] width 34 height 22
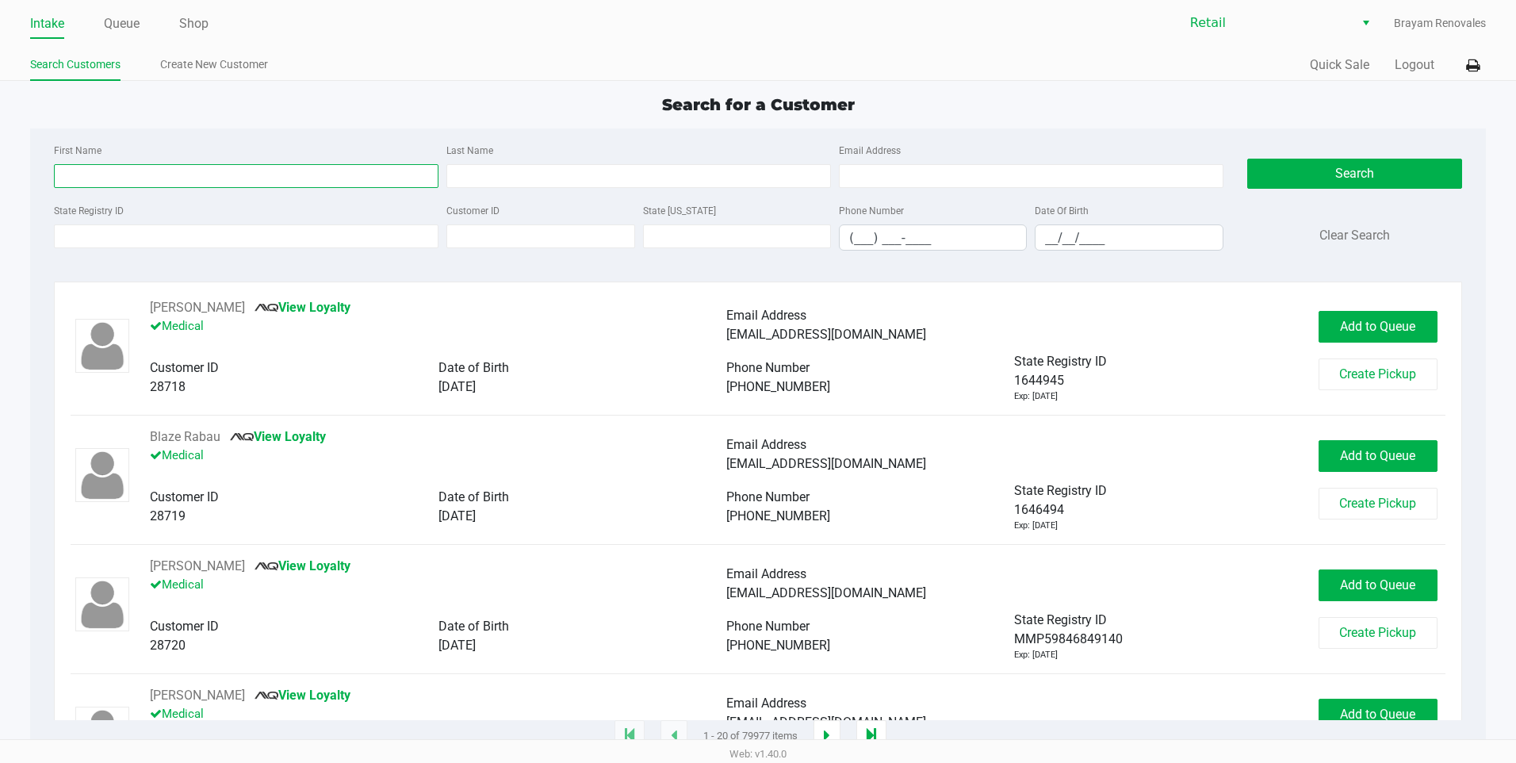
click at [201, 170] on input "First Name" at bounding box center [246, 176] width 385 height 24
type input "israel"
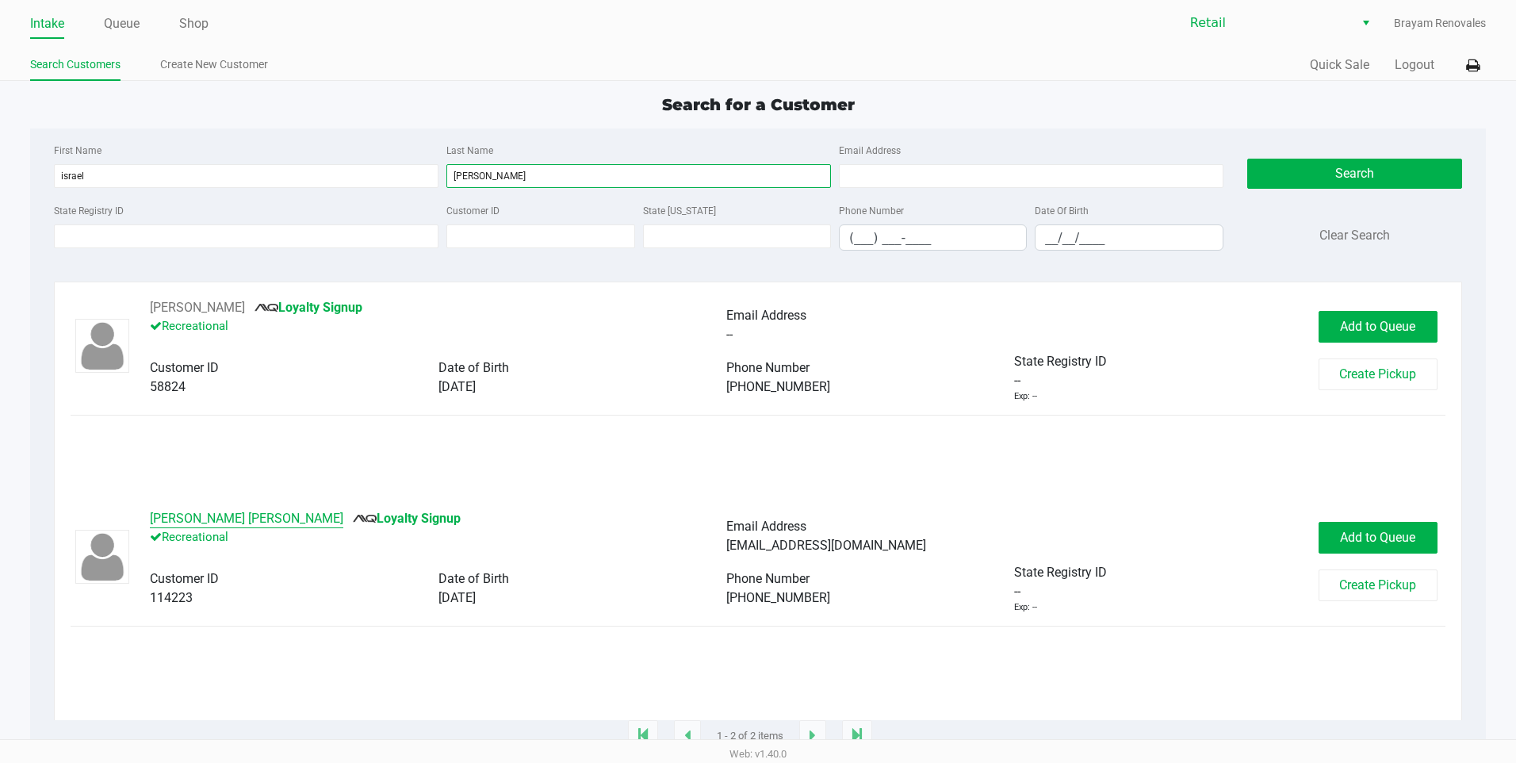
type input "[PERSON_NAME]"
click at [258, 521] on button "[PERSON_NAME] [PERSON_NAME]" at bounding box center [246, 518] width 193 height 19
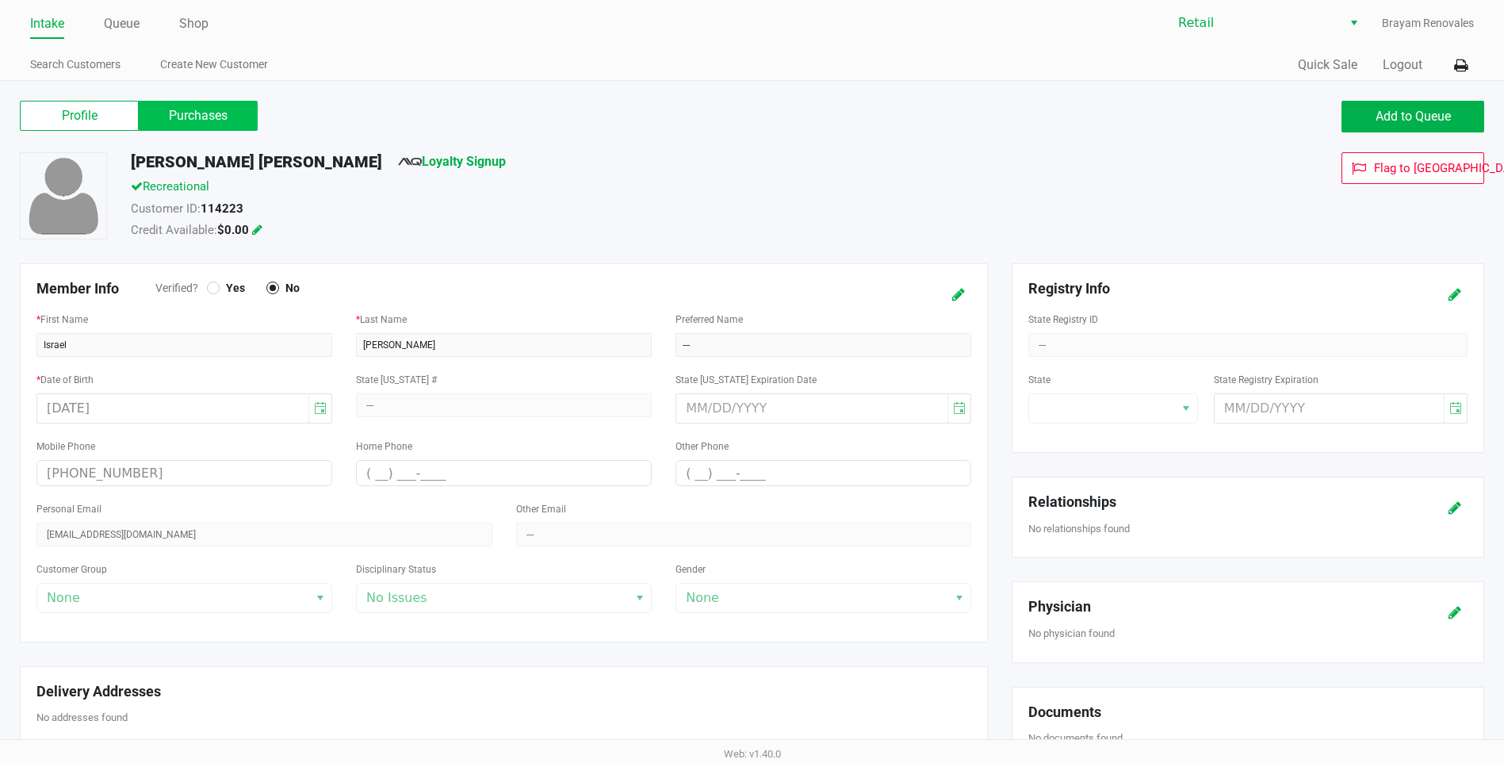
click at [209, 116] on label "Purchases" at bounding box center [198, 116] width 119 height 30
click at [0, 0] on 1 "Purchases" at bounding box center [0, 0] width 0 height 0
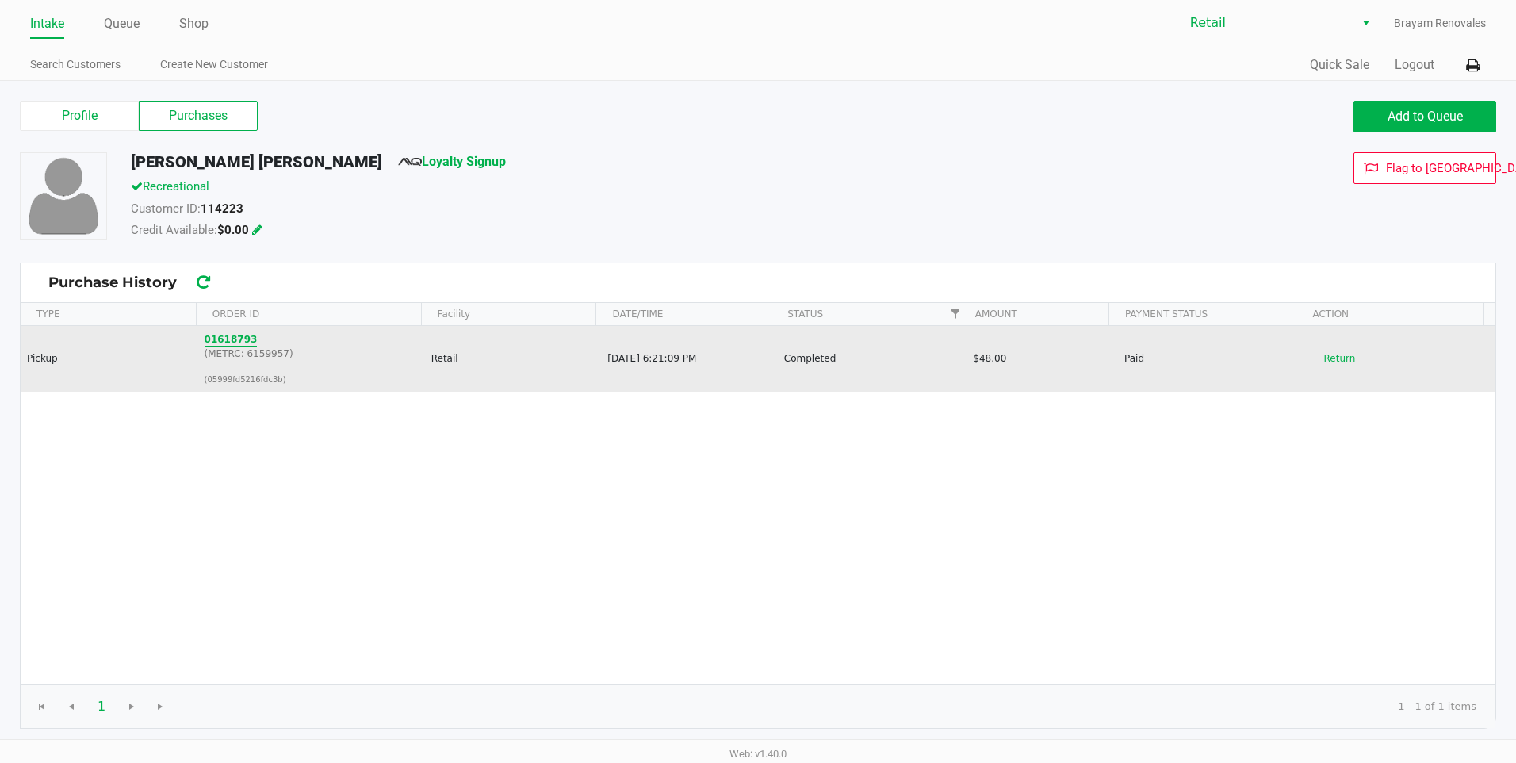
click at [232, 335] on button "01618793" at bounding box center [231, 339] width 53 height 14
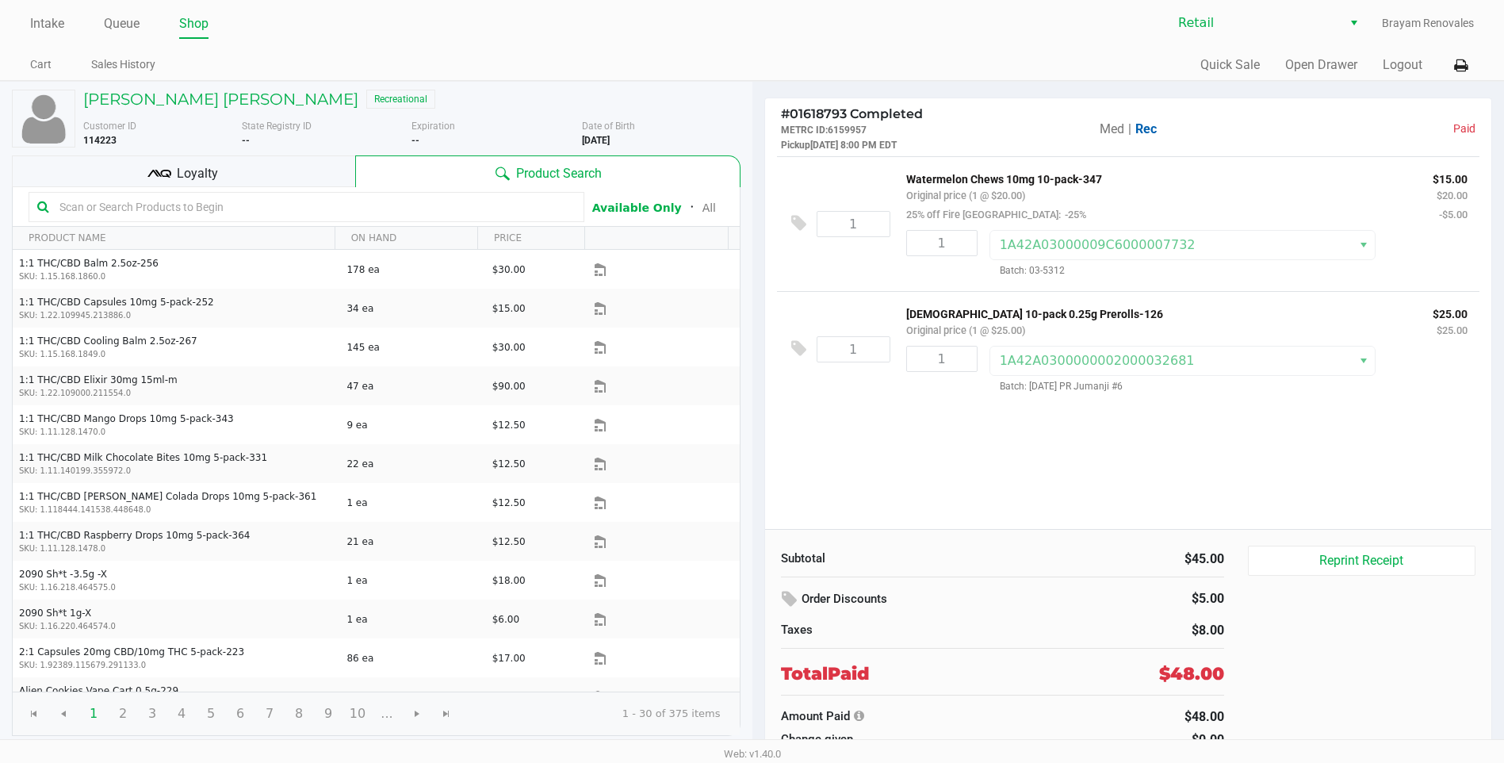
scroll to position [3, 0]
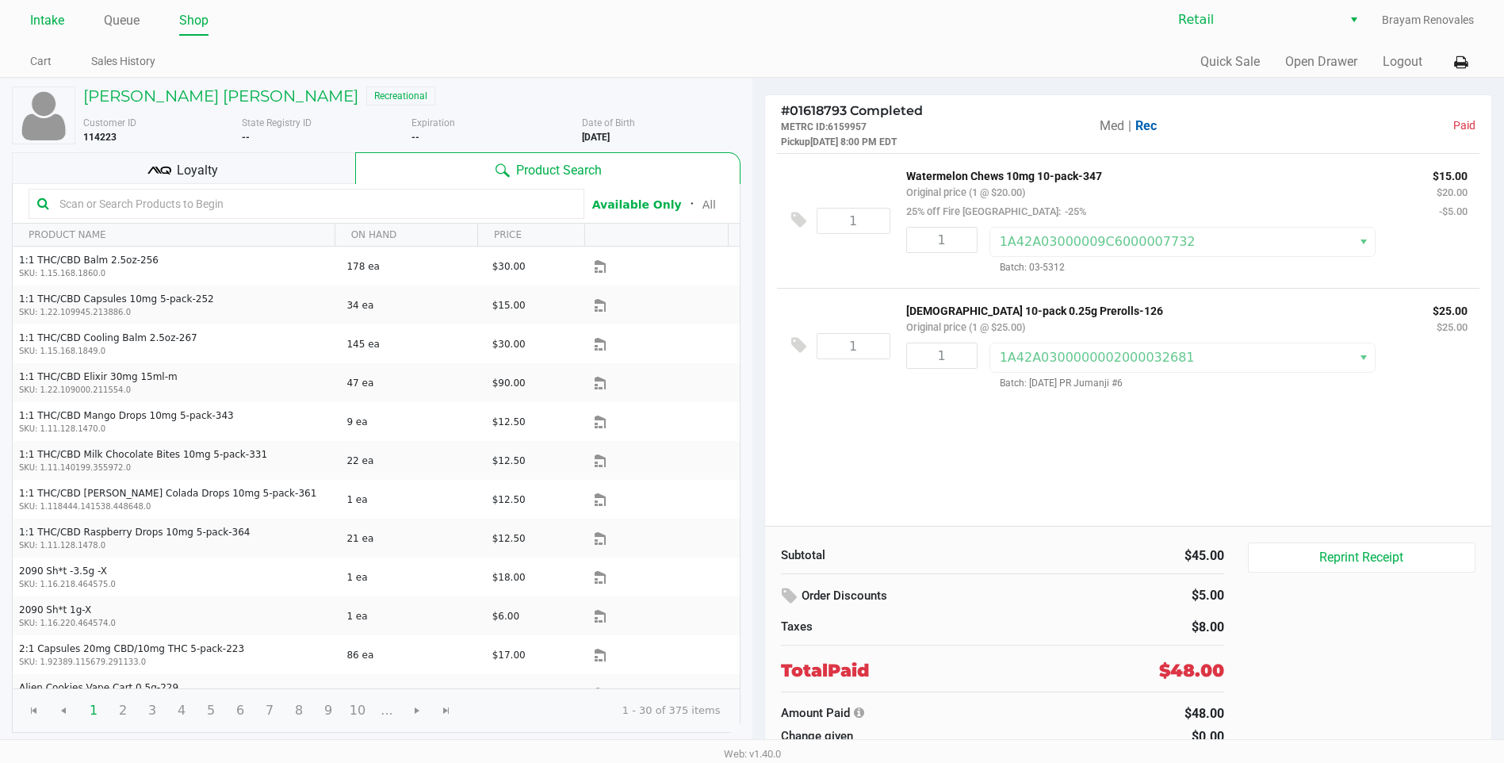
click at [50, 18] on link "Intake" at bounding box center [47, 21] width 34 height 22
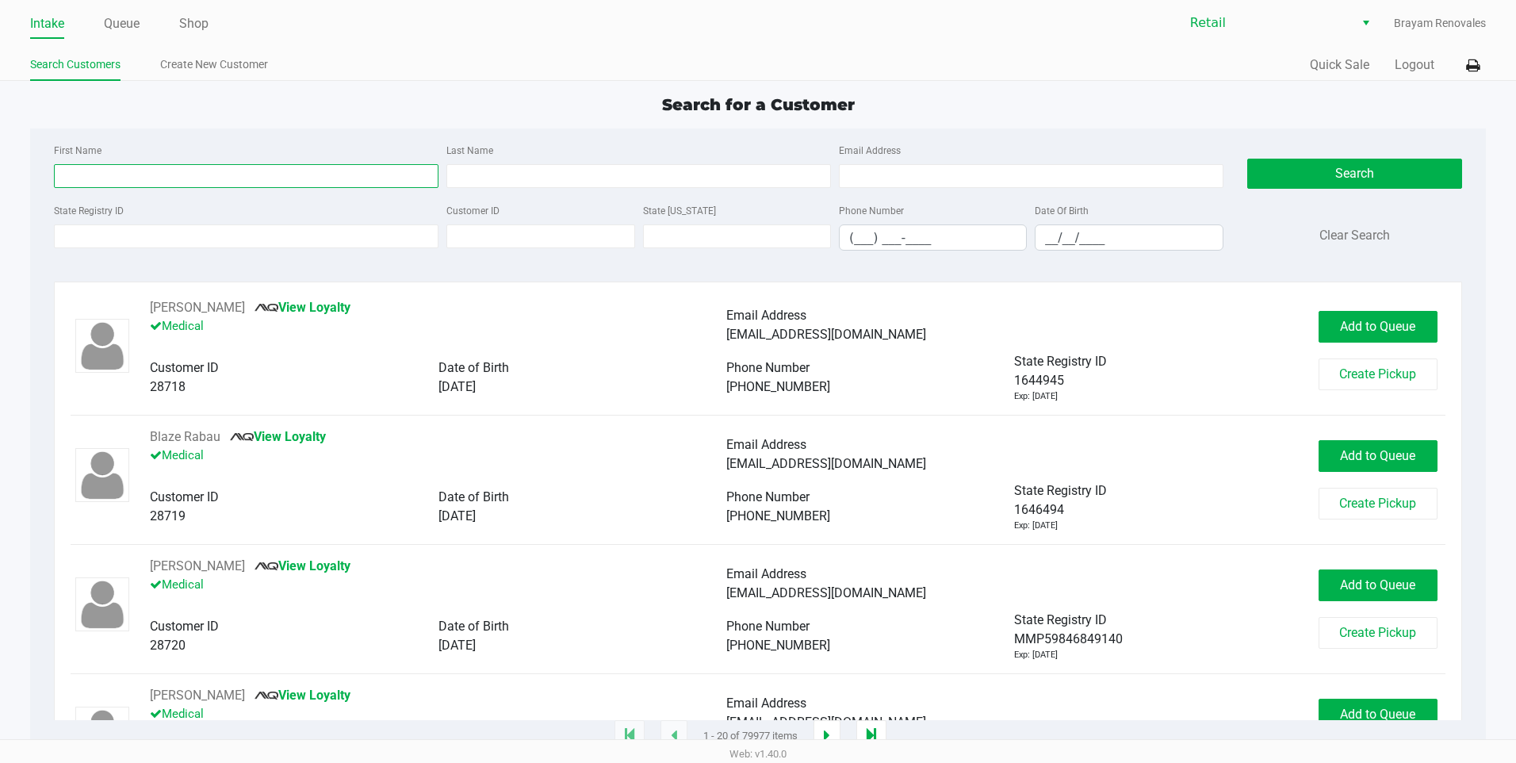
click at [188, 170] on input "First Name" at bounding box center [246, 176] width 385 height 24
type input "[PERSON_NAME]"
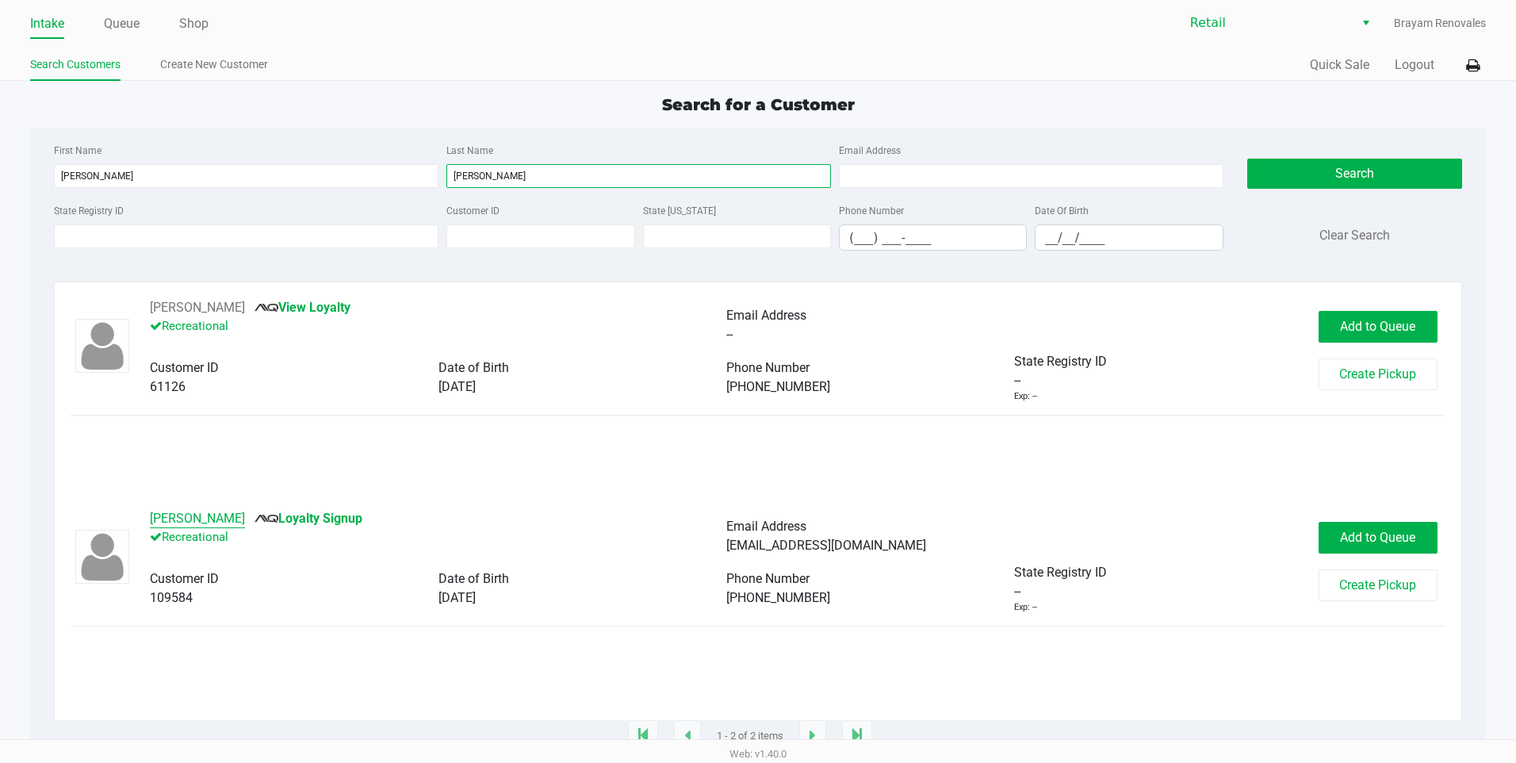
type input "[PERSON_NAME]"
click at [187, 522] on button "[PERSON_NAME]" at bounding box center [197, 518] width 95 height 19
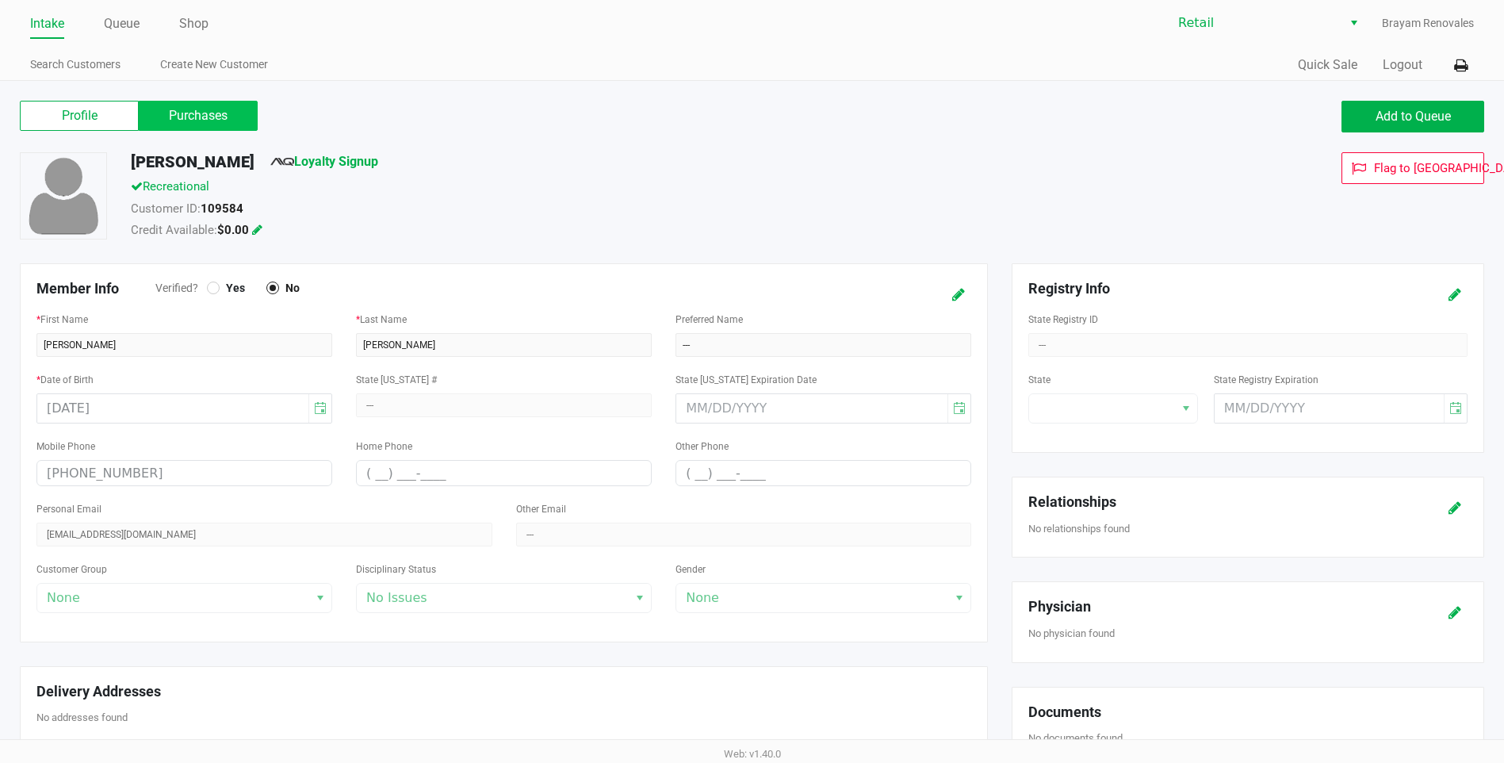
click at [229, 112] on label "Purchases" at bounding box center [198, 116] width 119 height 30
click at [0, 0] on 1 "Purchases" at bounding box center [0, 0] width 0 height 0
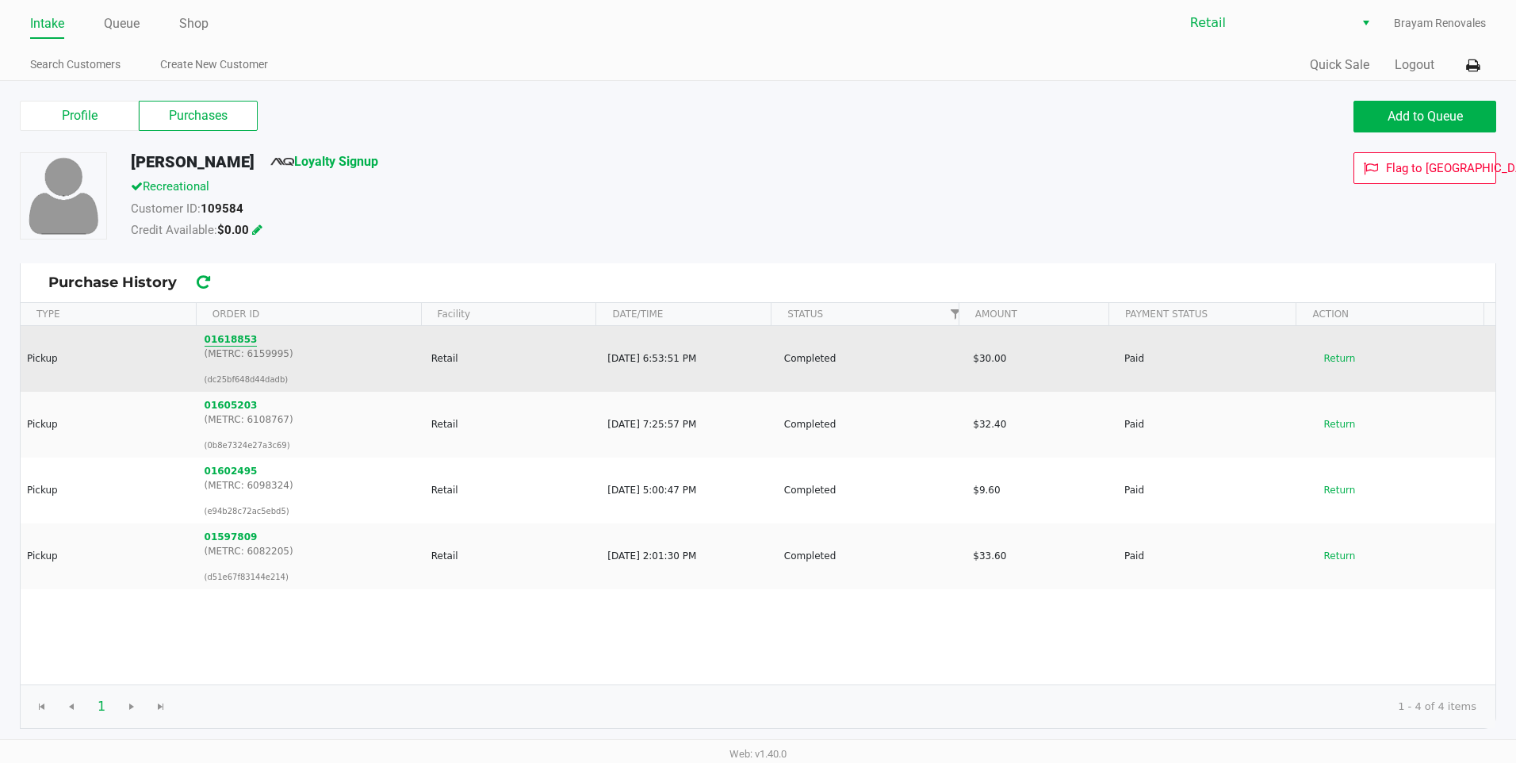
click at [236, 338] on button "01618853" at bounding box center [231, 339] width 53 height 14
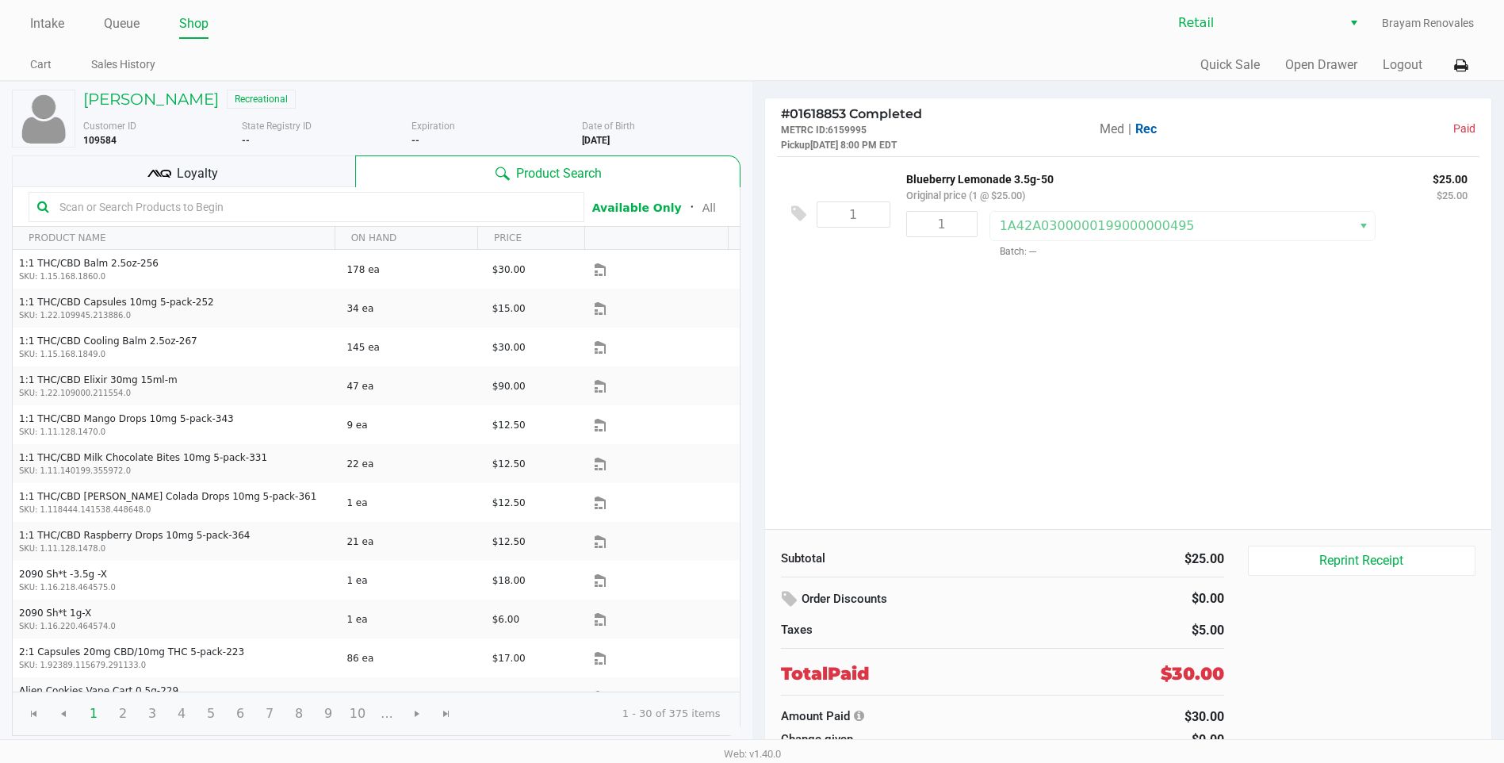
scroll to position [3, 0]
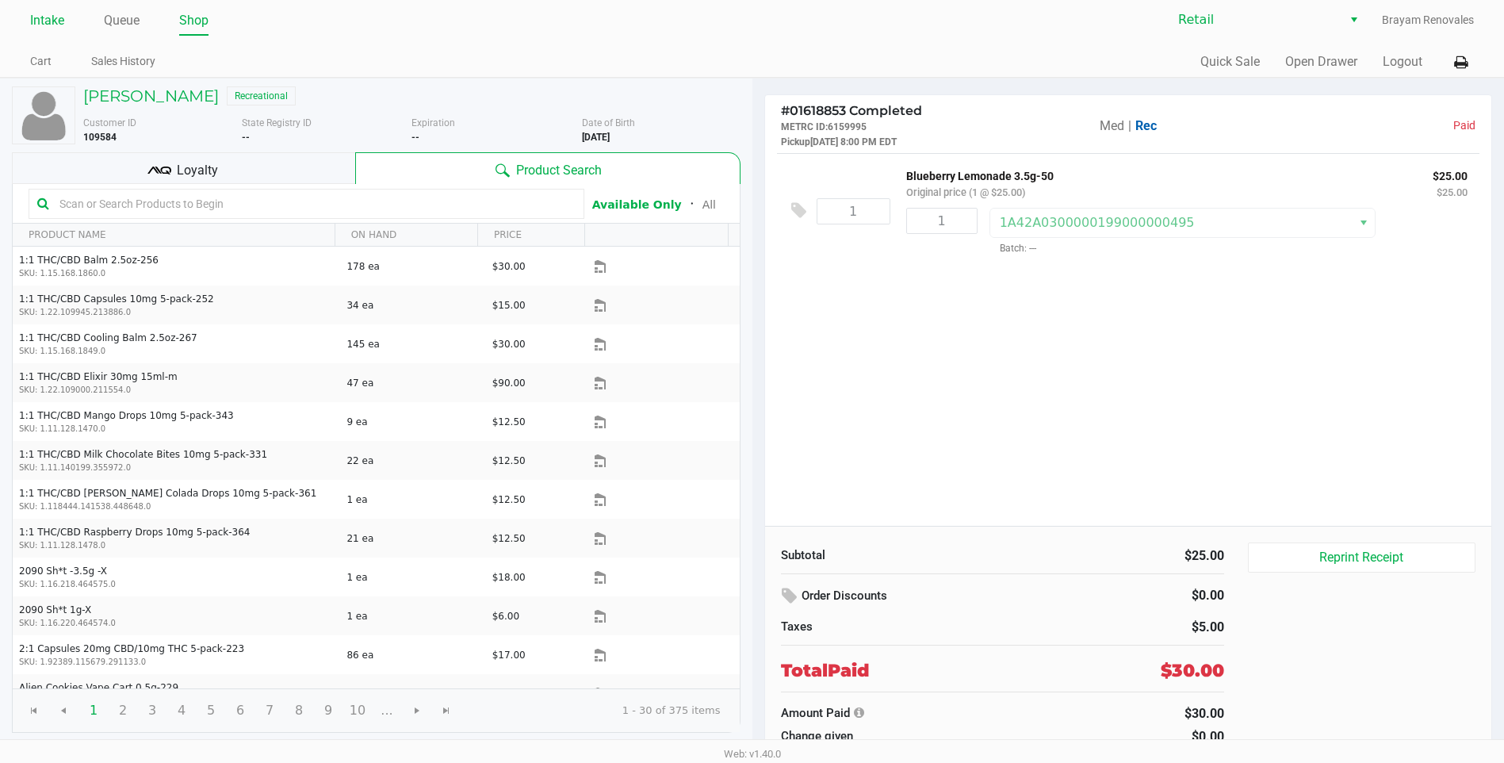
click at [54, 27] on link "Intake" at bounding box center [47, 21] width 34 height 22
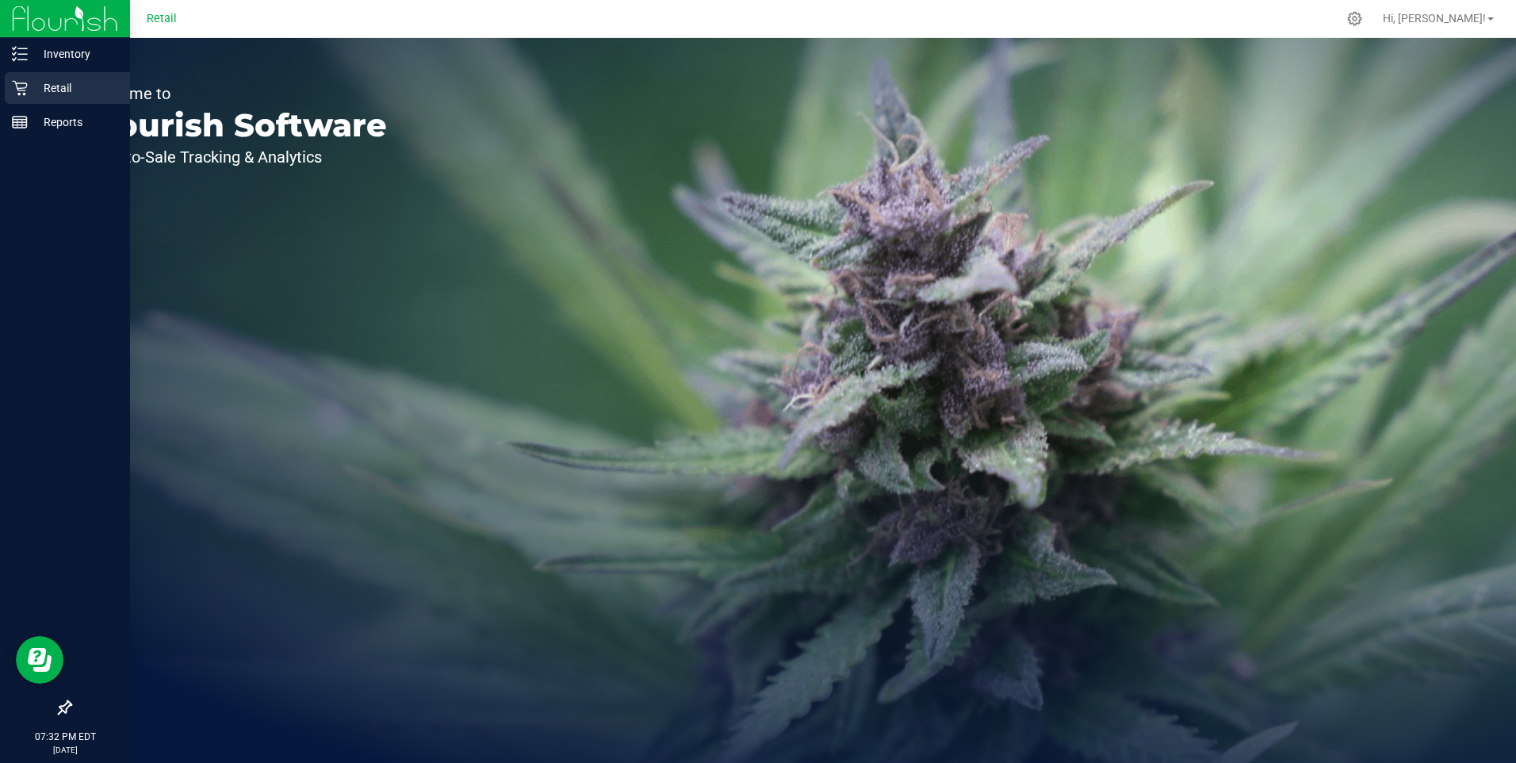
click at [19, 76] on div "Retail" at bounding box center [67, 88] width 125 height 32
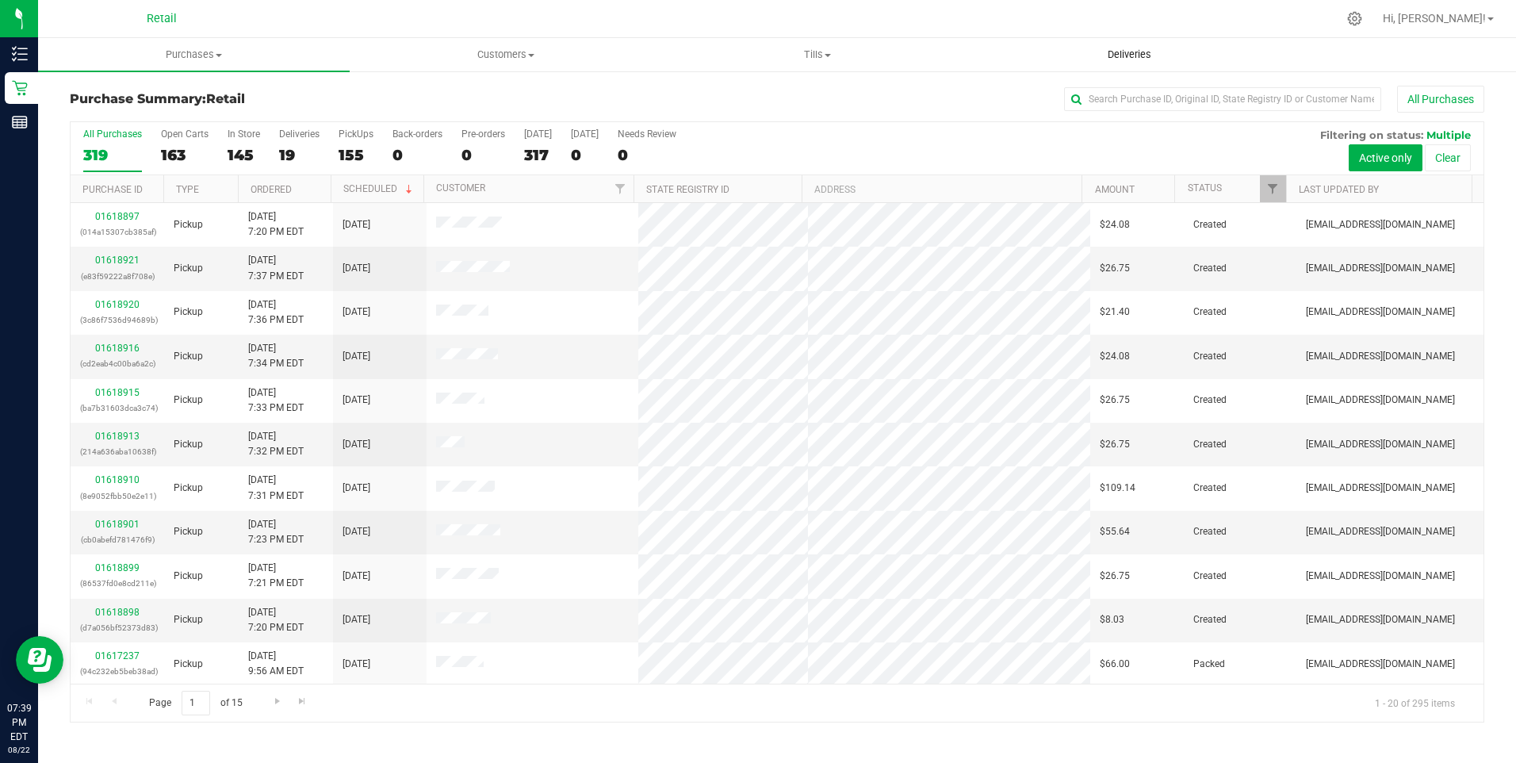
click at [1152, 54] on span "Deliveries" at bounding box center [1129, 55] width 86 height 14
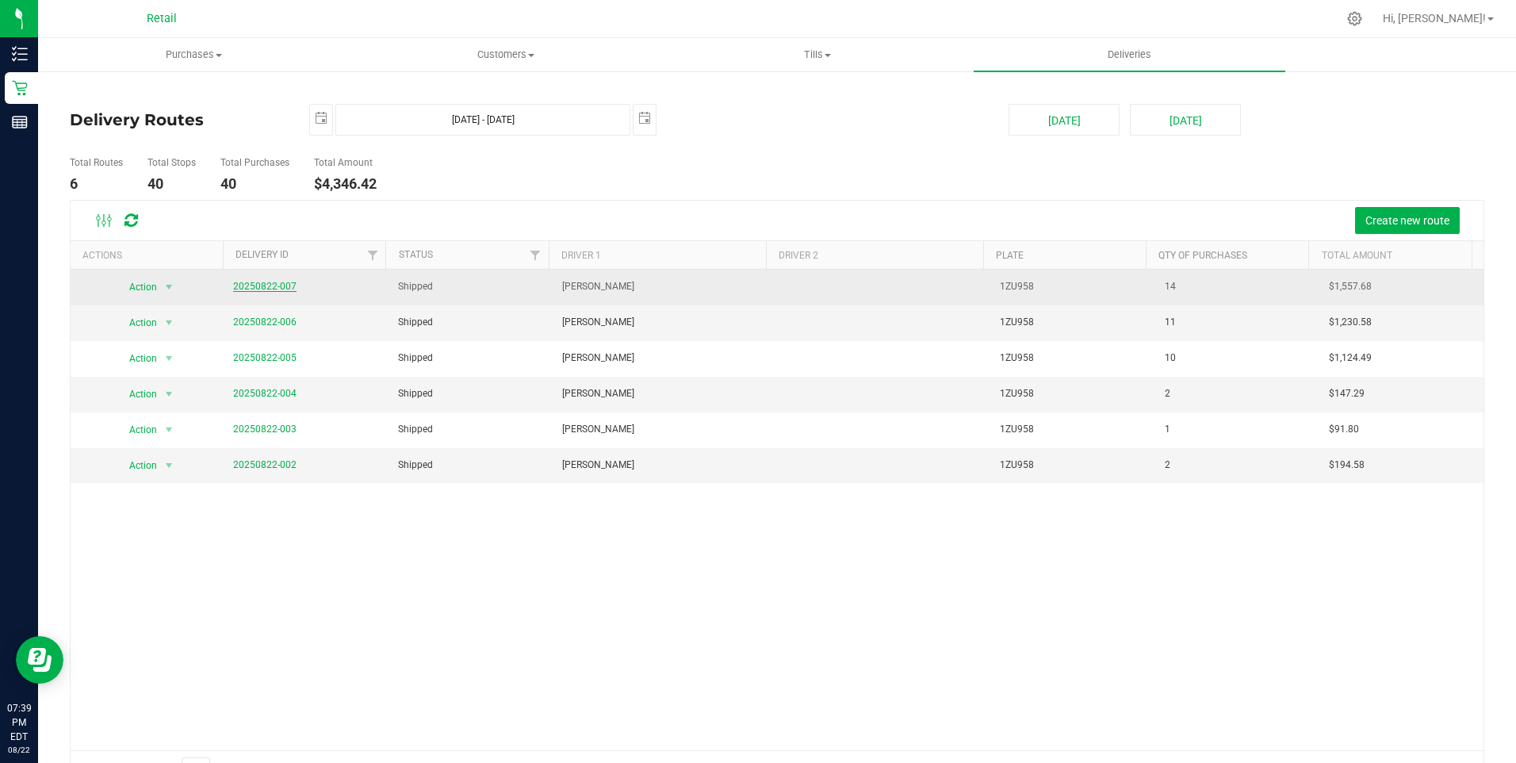
click at [240, 284] on link "20250822-007" at bounding box center [264, 286] width 63 height 11
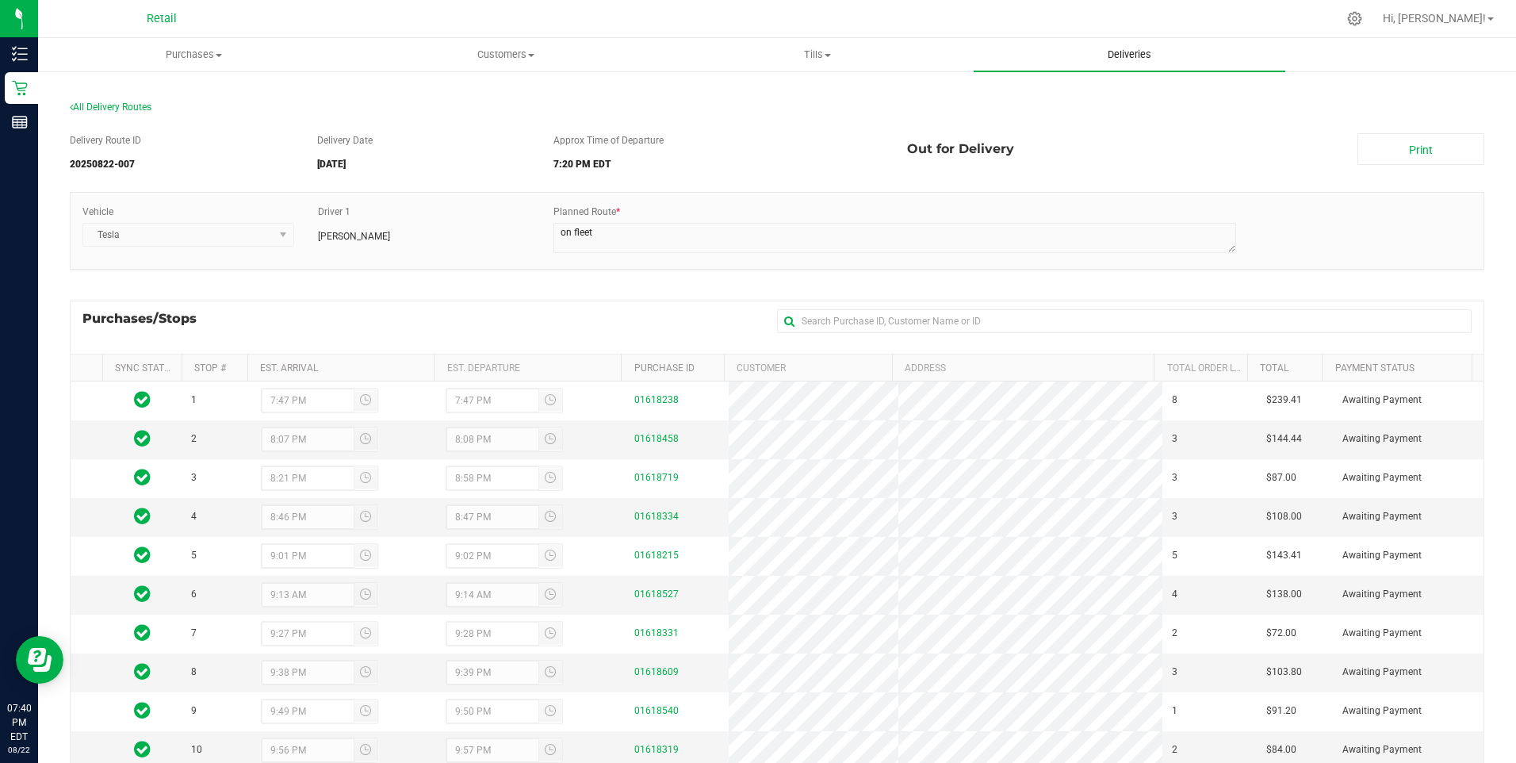
click at [1158, 48] on span "Deliveries" at bounding box center [1129, 55] width 86 height 14
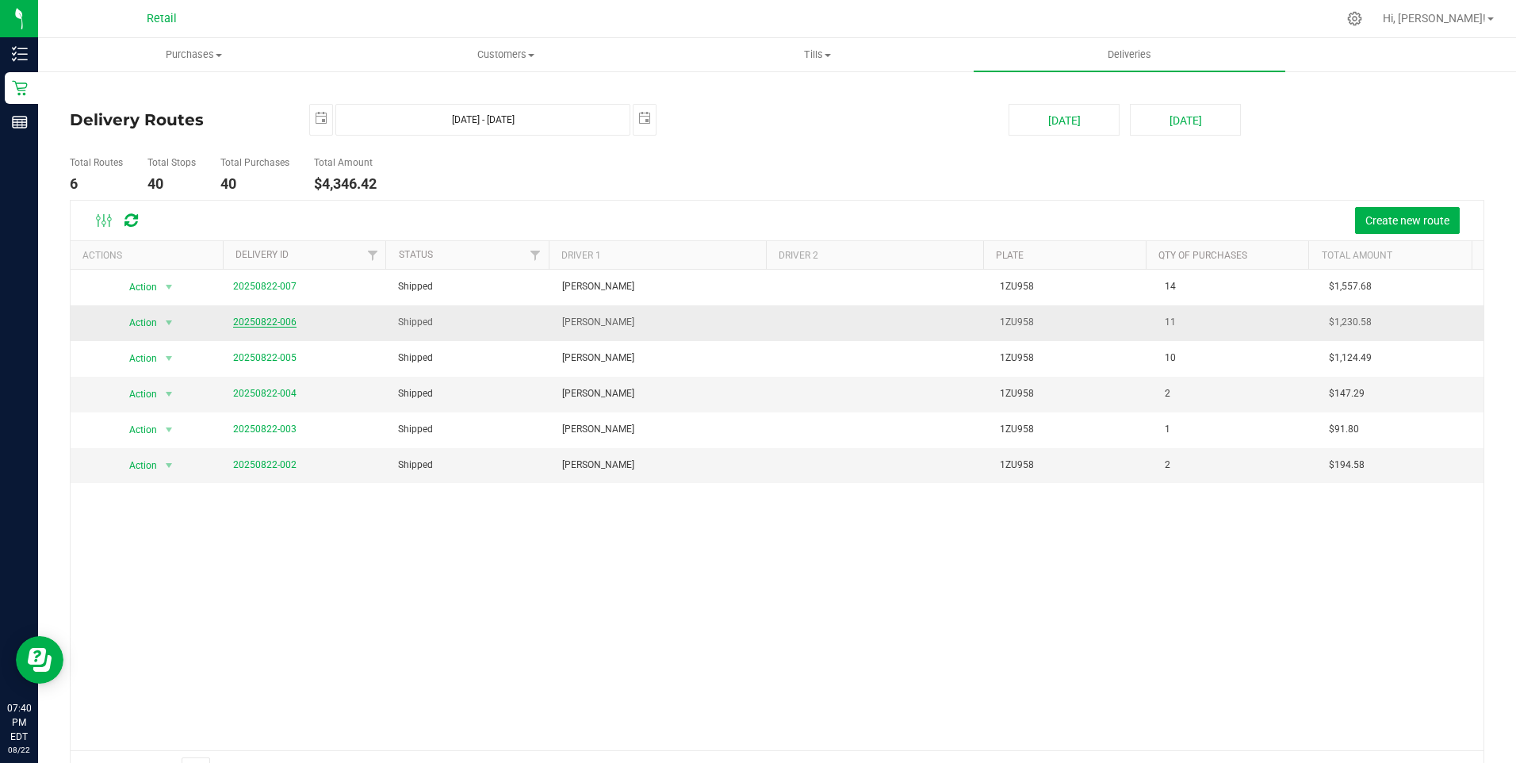
click at [259, 323] on link "20250822-006" at bounding box center [264, 321] width 63 height 11
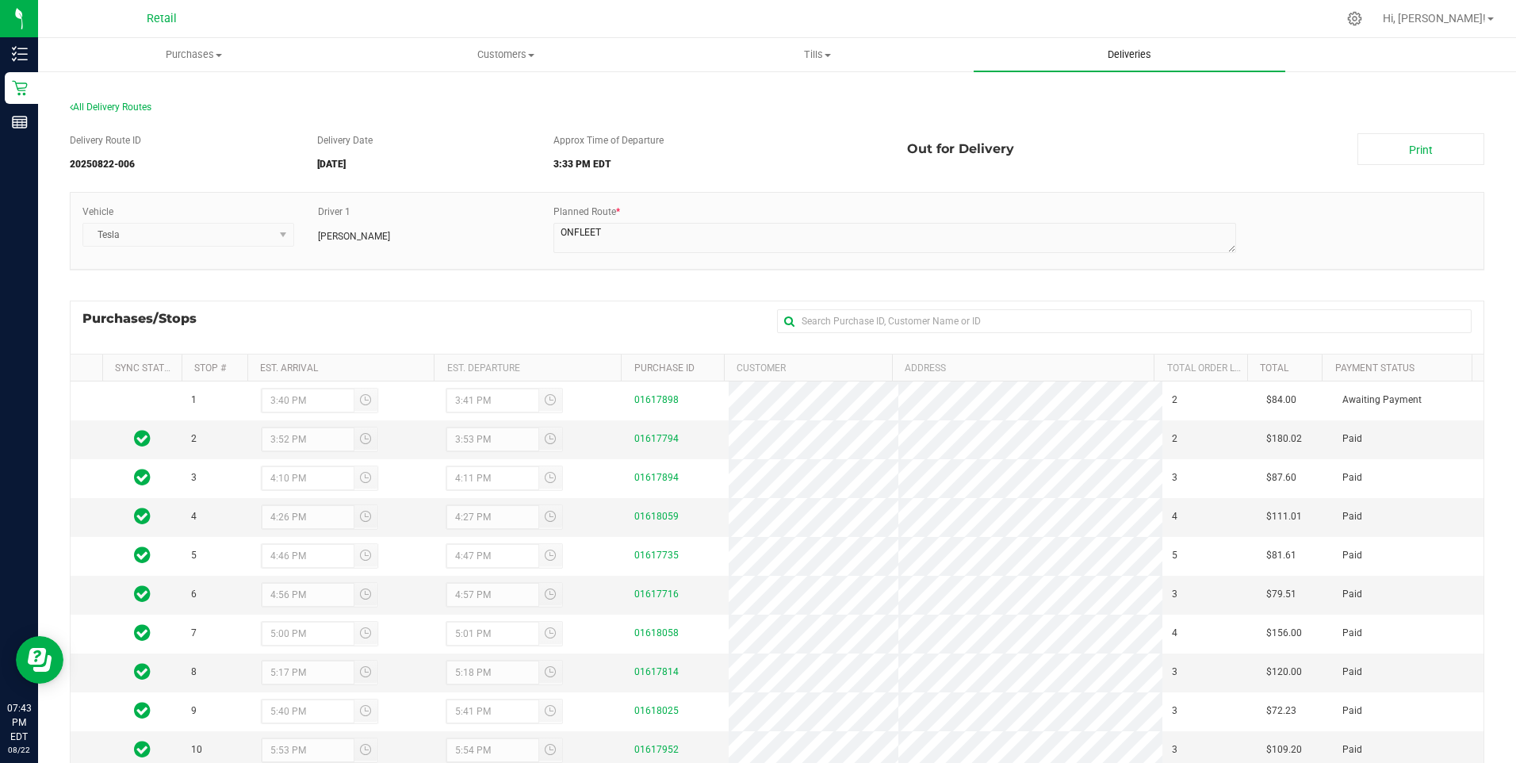
click at [1131, 52] on span "Deliveries" at bounding box center [1129, 55] width 86 height 14
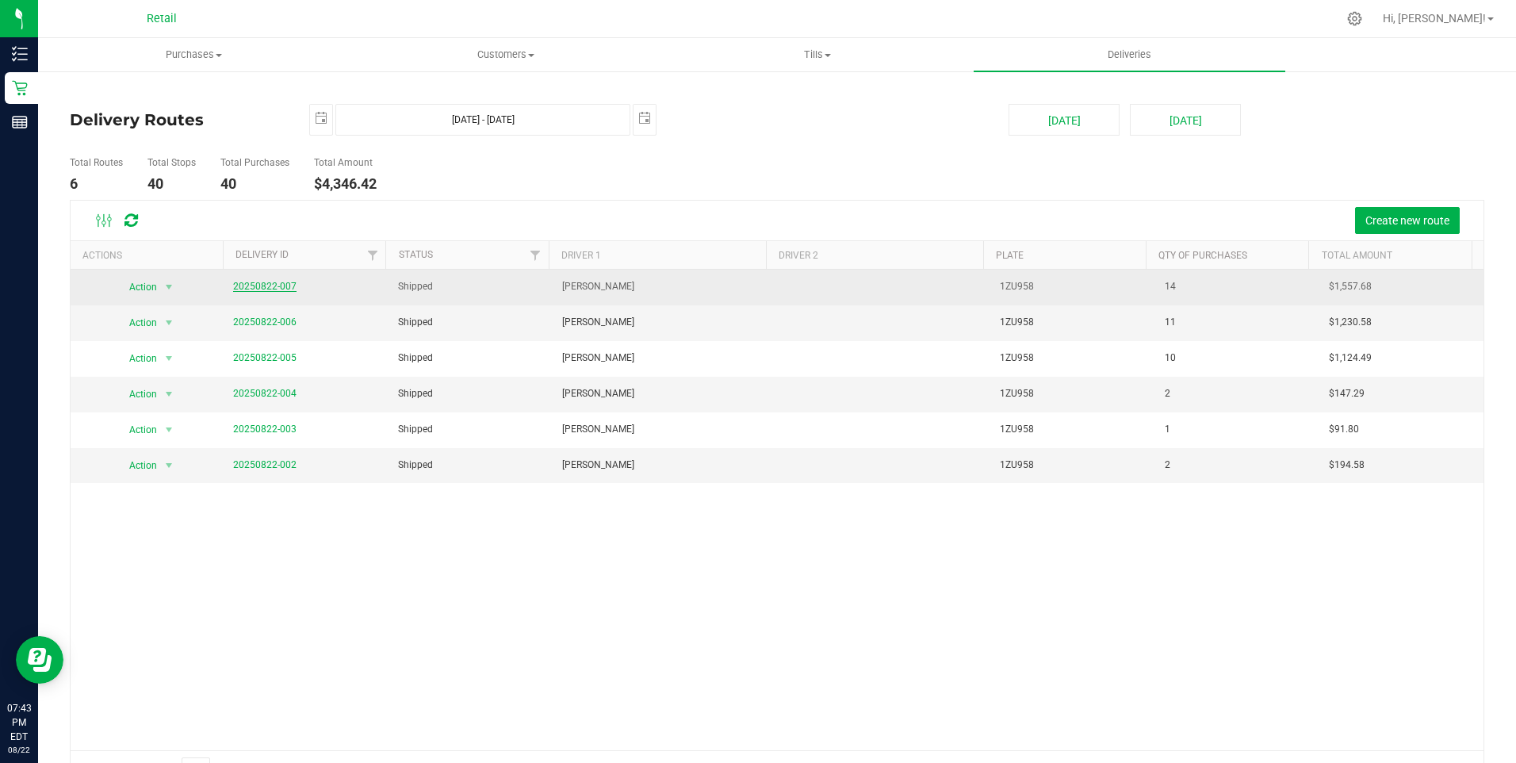
click at [252, 290] on link "20250822-007" at bounding box center [264, 286] width 63 height 11
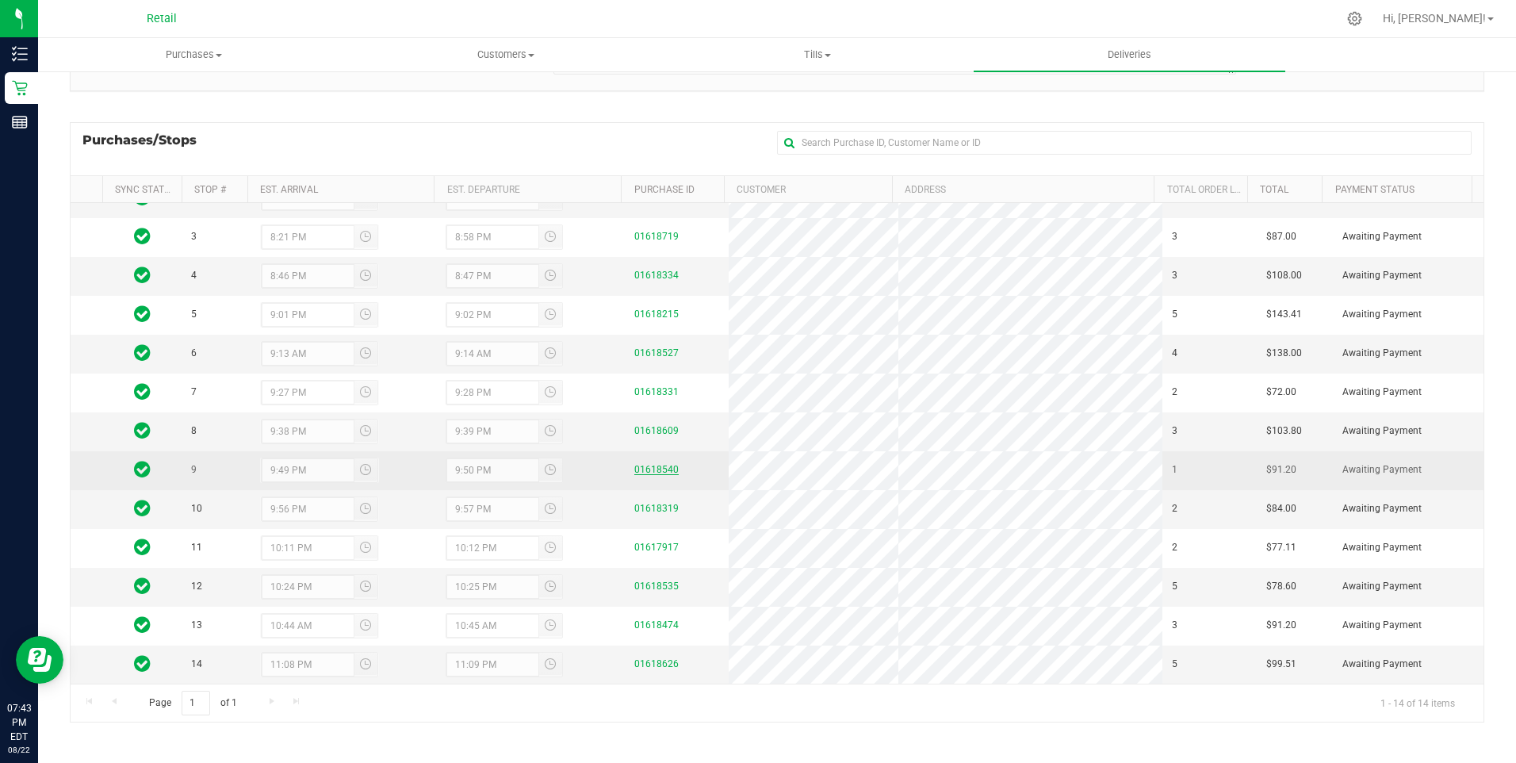
scroll to position [180, 0]
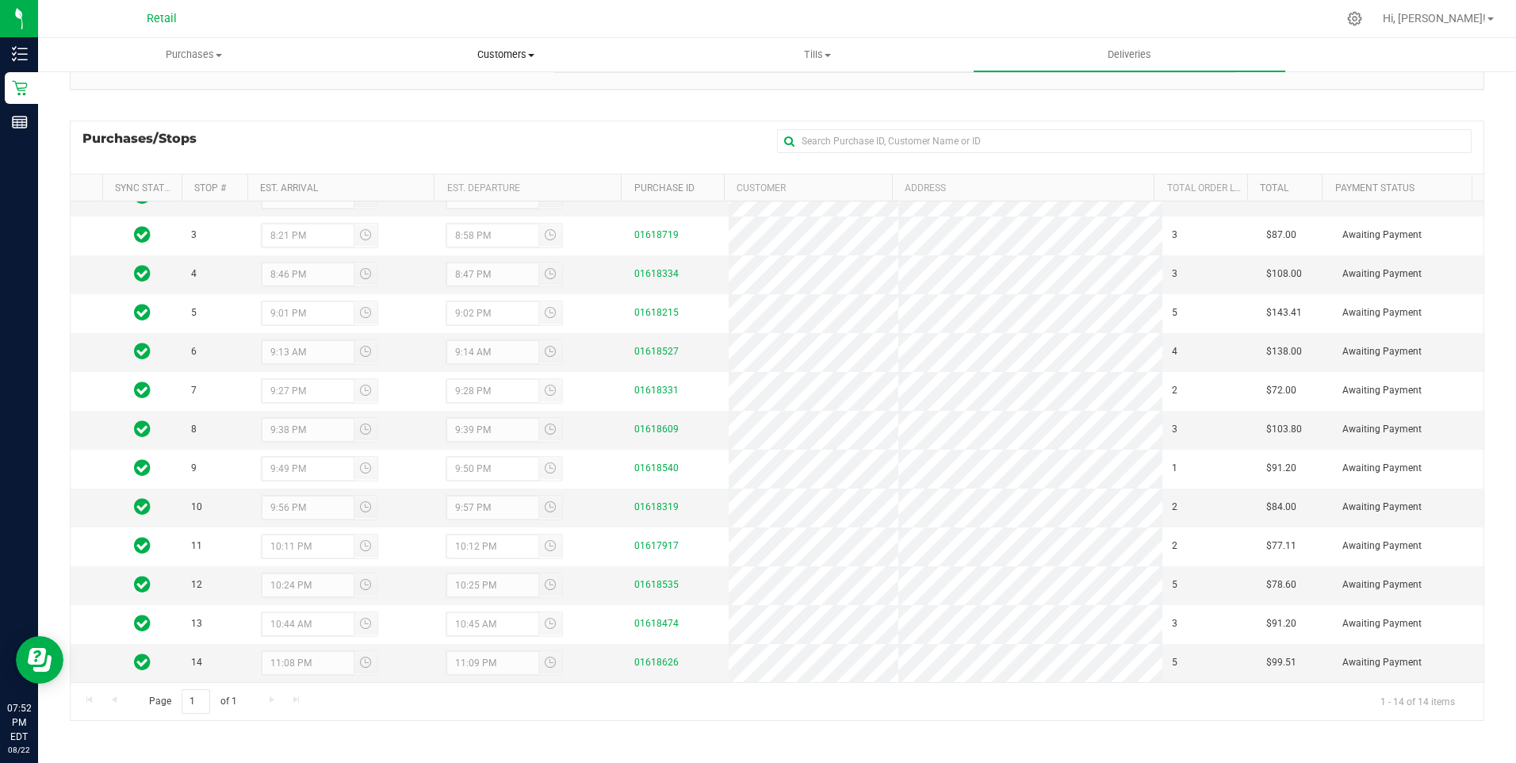
click at [510, 50] on span "Customers" at bounding box center [505, 55] width 310 height 14
click at [399, 98] on span "All customers" at bounding box center [407, 95] width 114 height 13
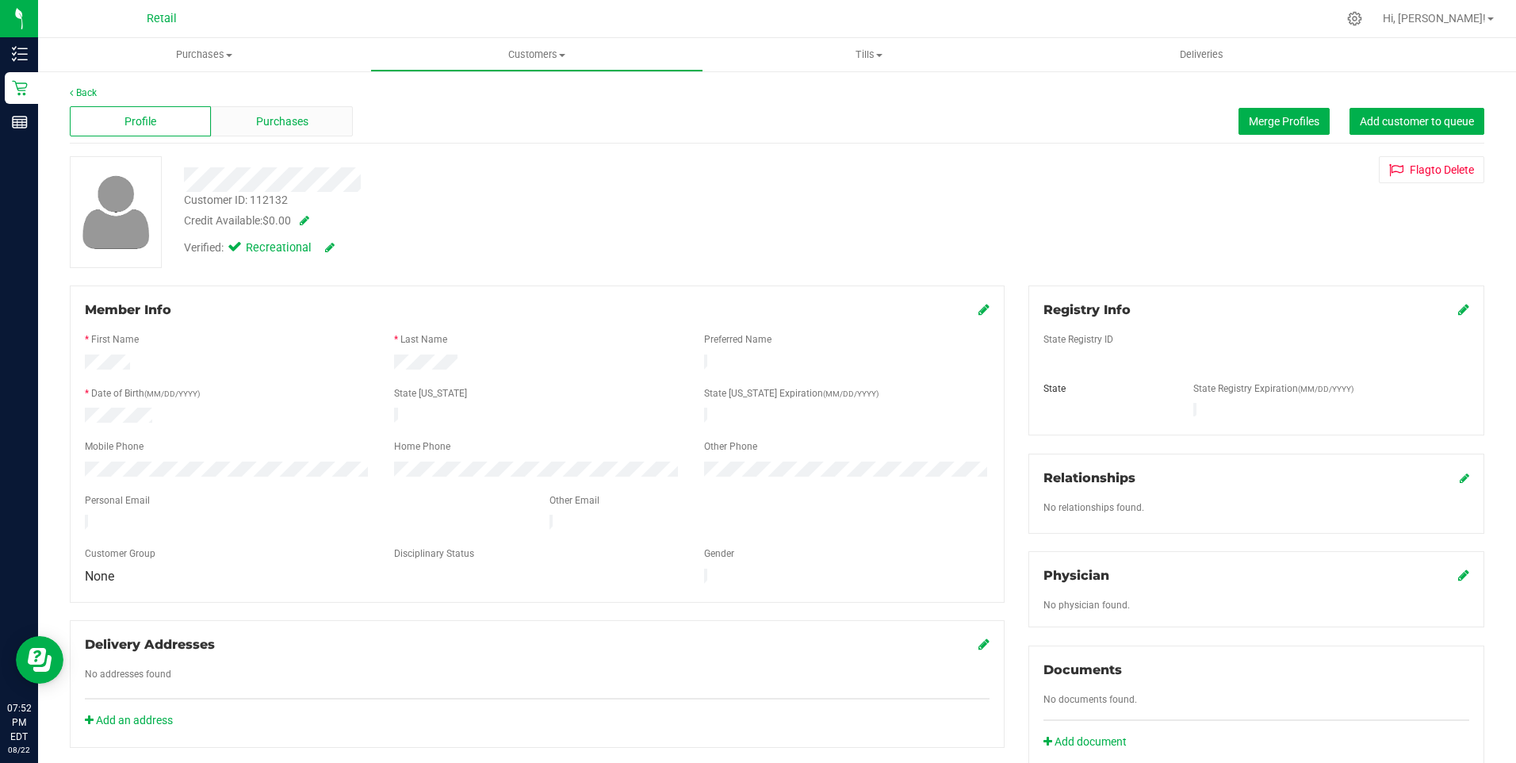
click at [312, 113] on div "Purchases" at bounding box center [281, 121] width 141 height 30
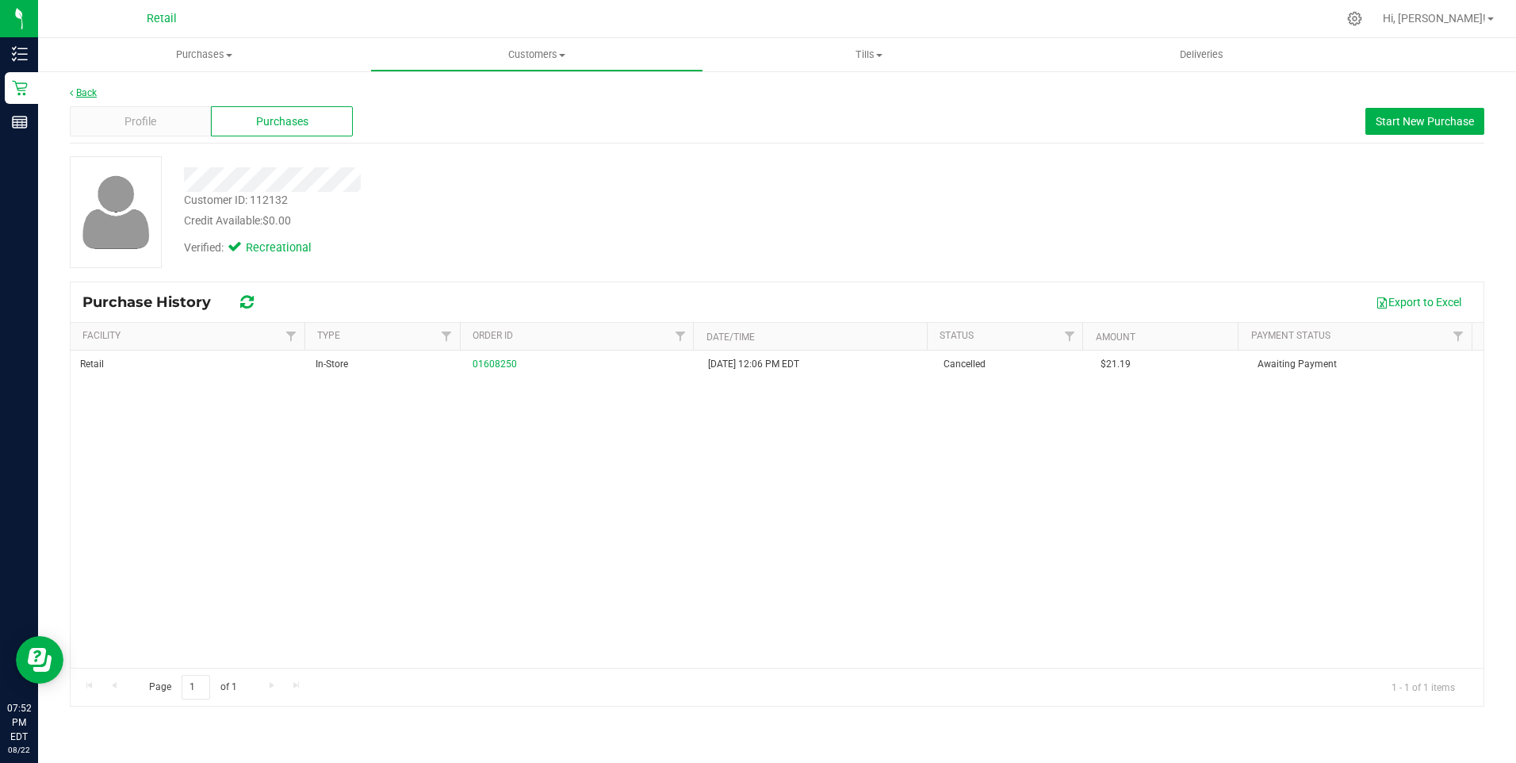
click at [89, 94] on link "Back" at bounding box center [83, 92] width 27 height 11
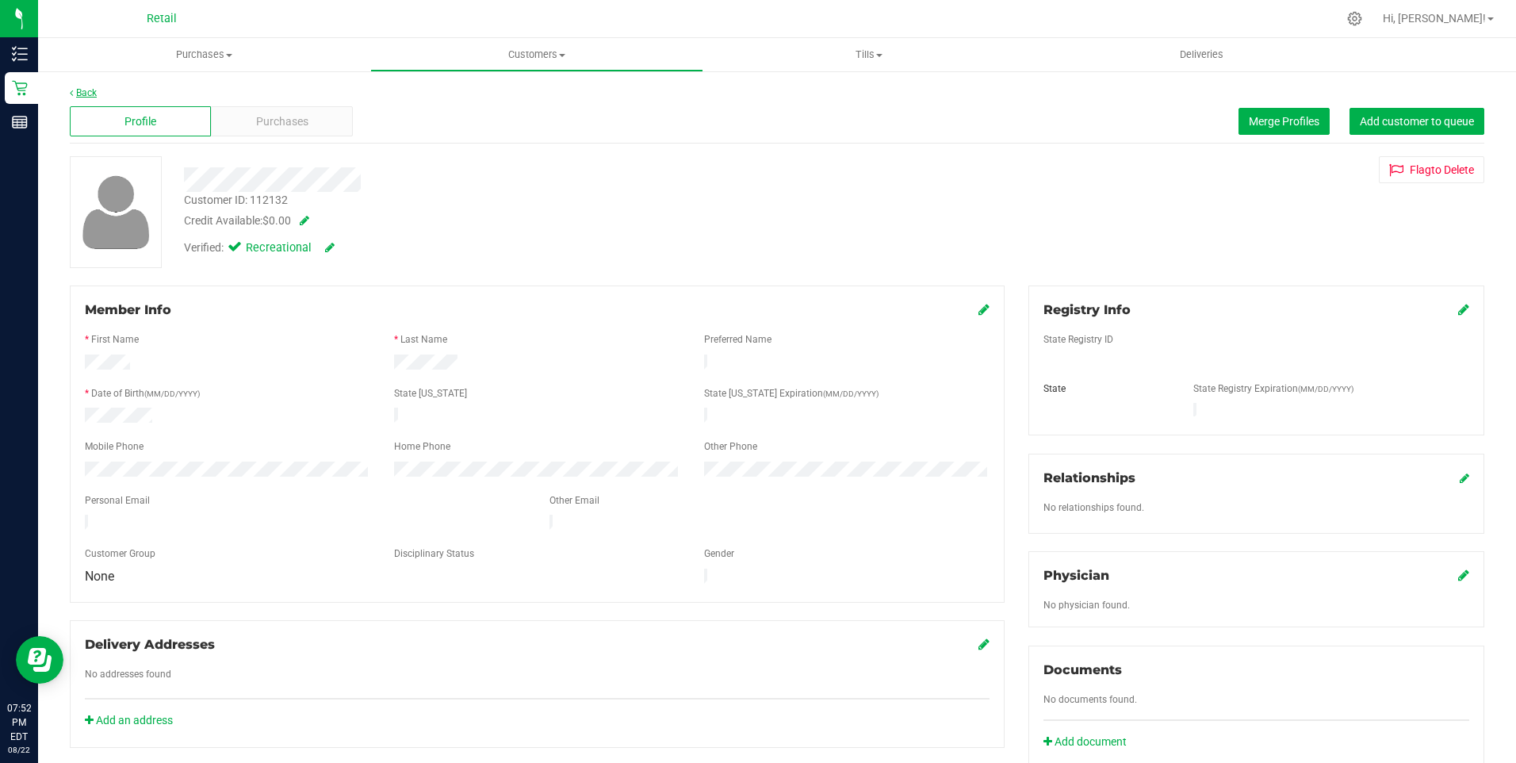
click at [91, 87] on link "Back" at bounding box center [83, 92] width 27 height 11
click at [251, 114] on div "Purchases" at bounding box center [281, 121] width 141 height 30
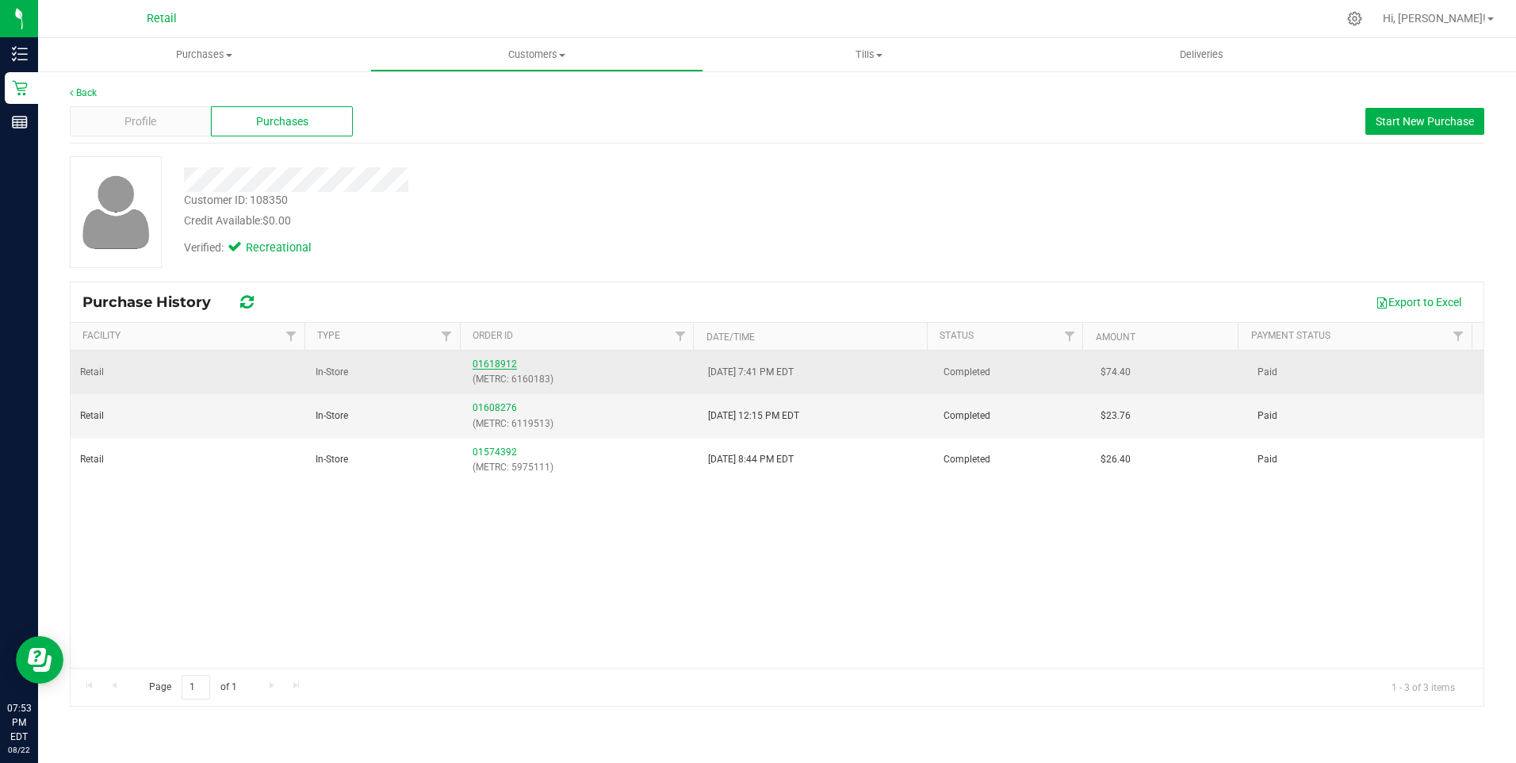
click at [500, 362] on link "01618912" at bounding box center [495, 363] width 44 height 11
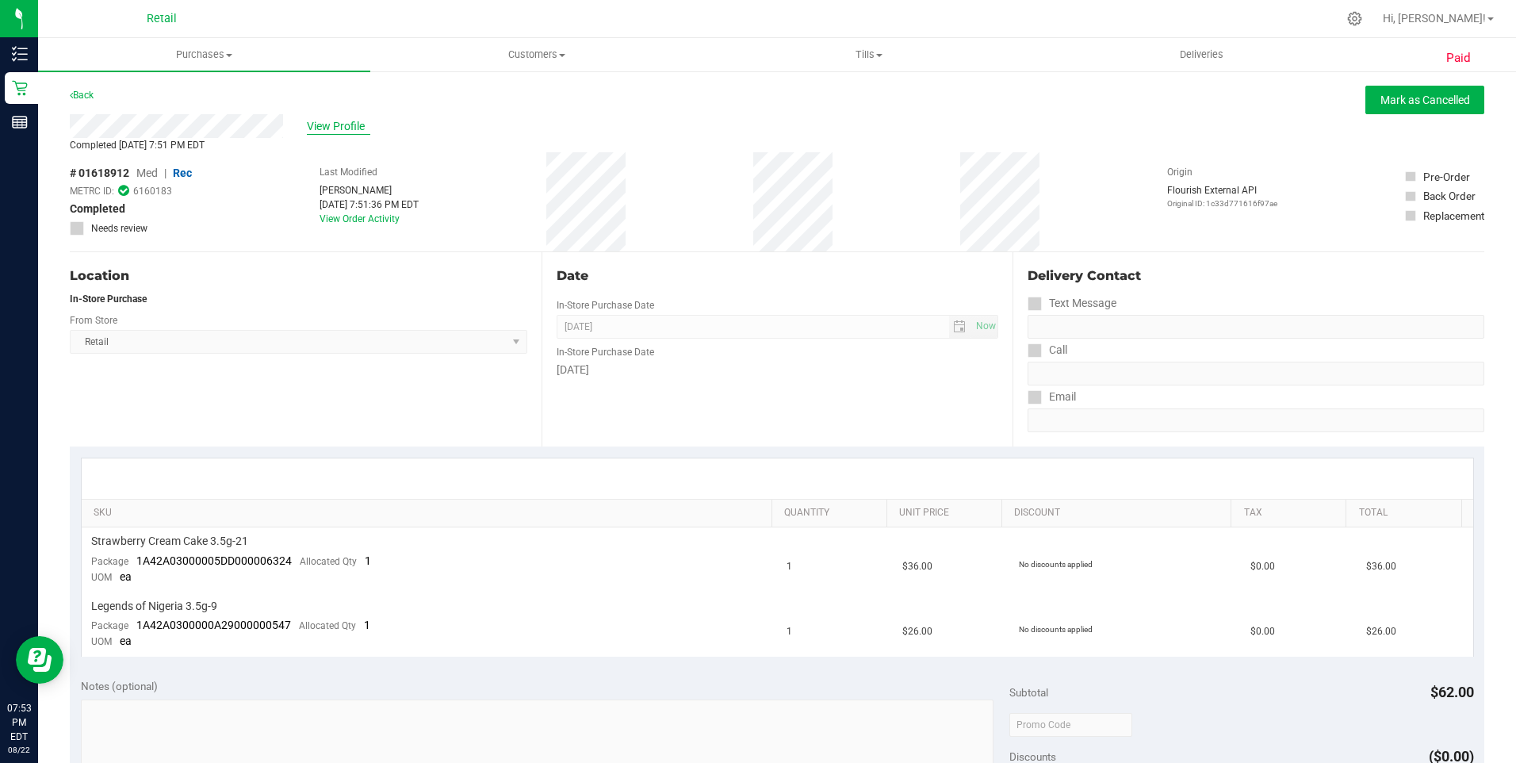
click at [332, 131] on span "View Profile" at bounding box center [338, 126] width 63 height 17
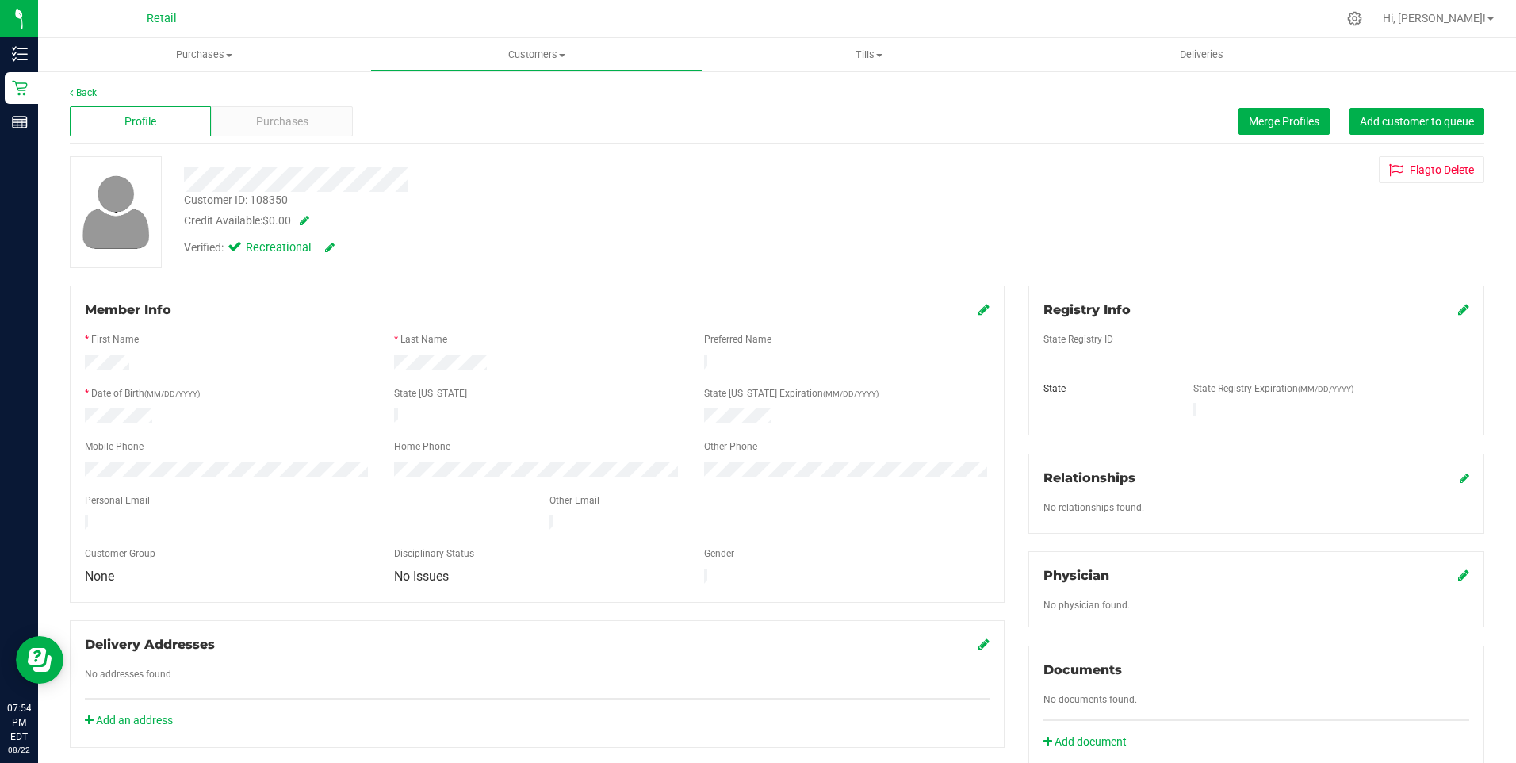
click at [309, 218] on span at bounding box center [301, 220] width 16 height 11
click at [343, 220] on span "$0.00 0" at bounding box center [324, 225] width 118 height 24
type input "78.50"
type input "$78.50"
click at [394, 228] on span at bounding box center [394, 223] width 18 height 11
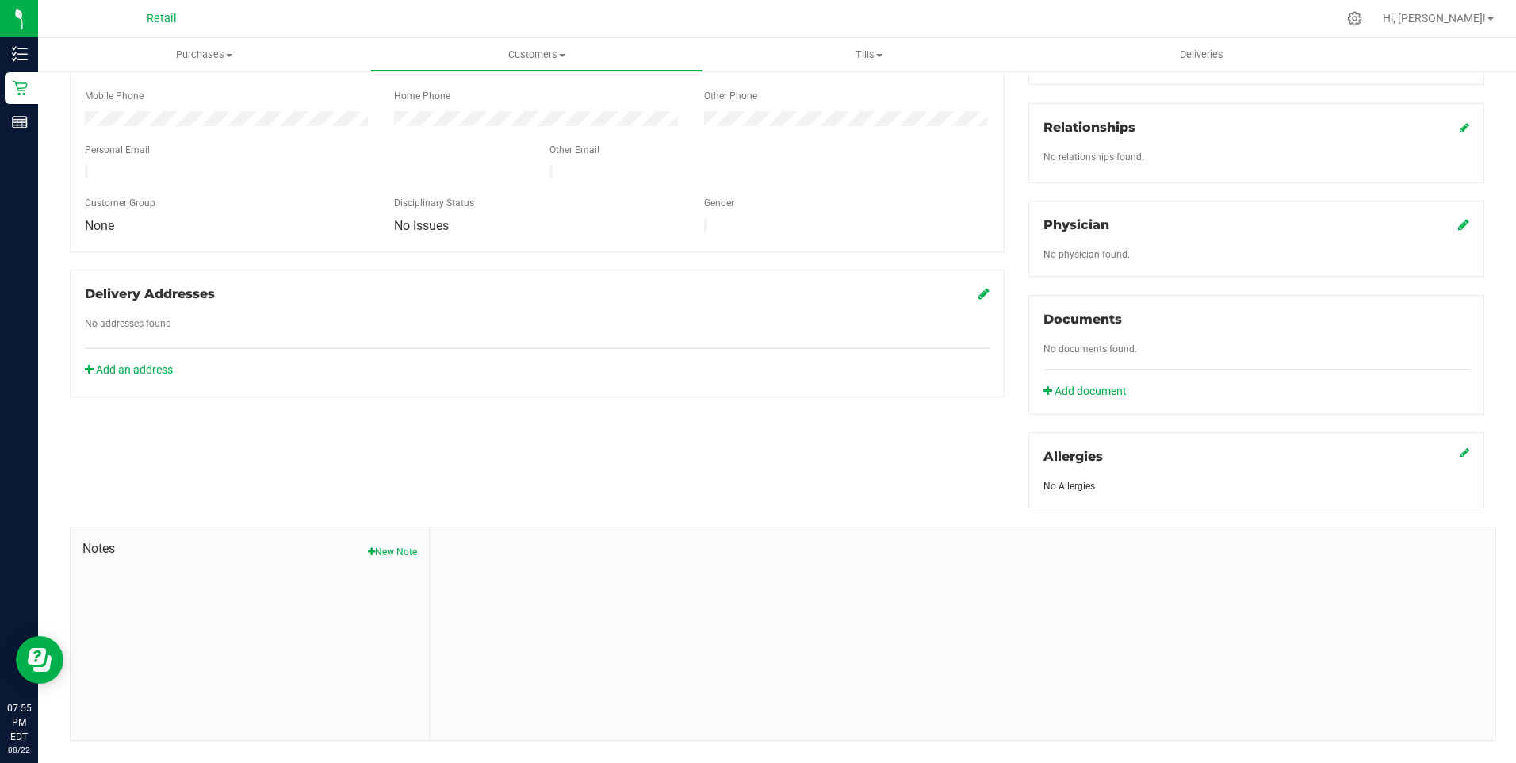
scroll to position [366, 0]
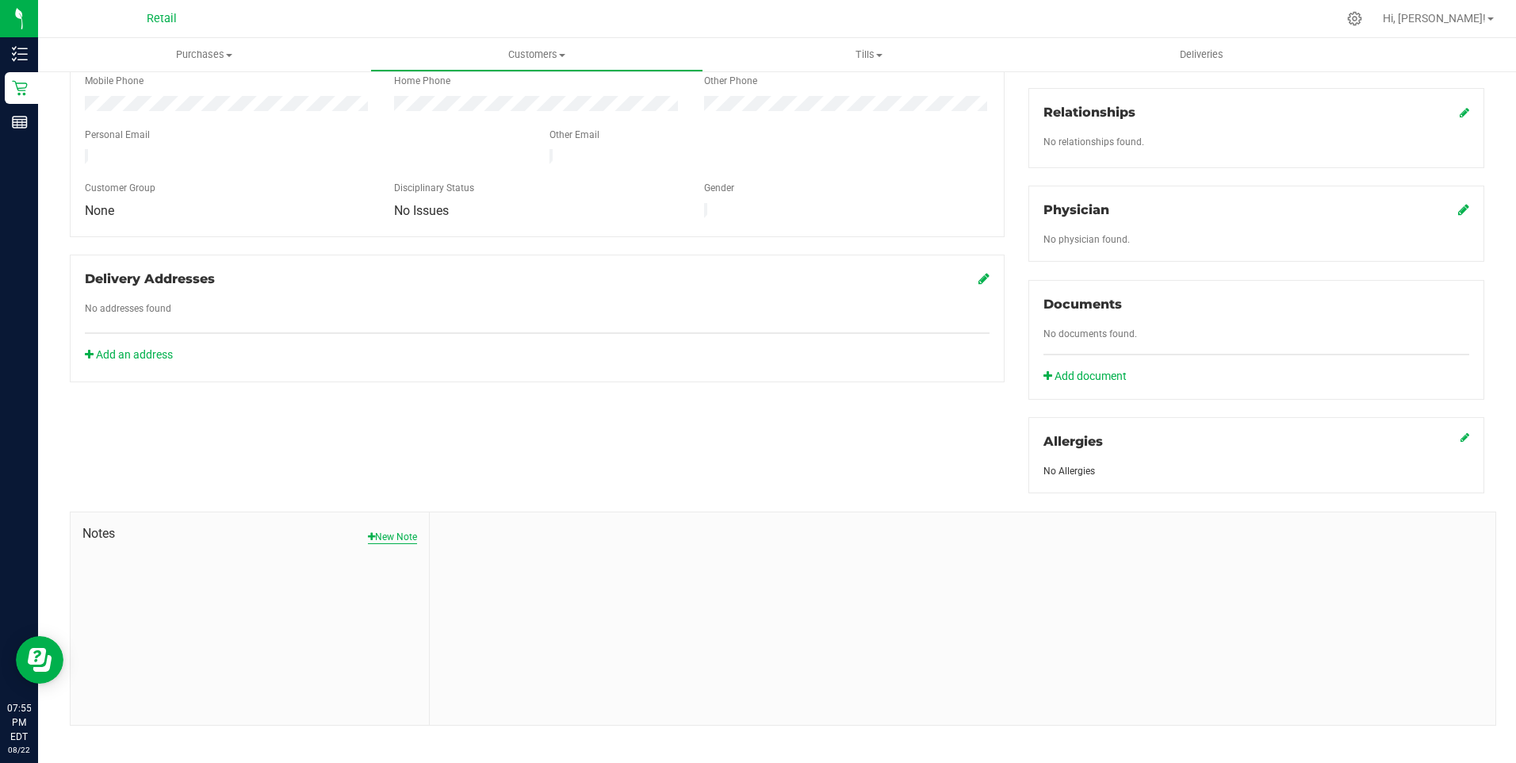
click at [387, 530] on button "New Note" at bounding box center [392, 537] width 49 height 14
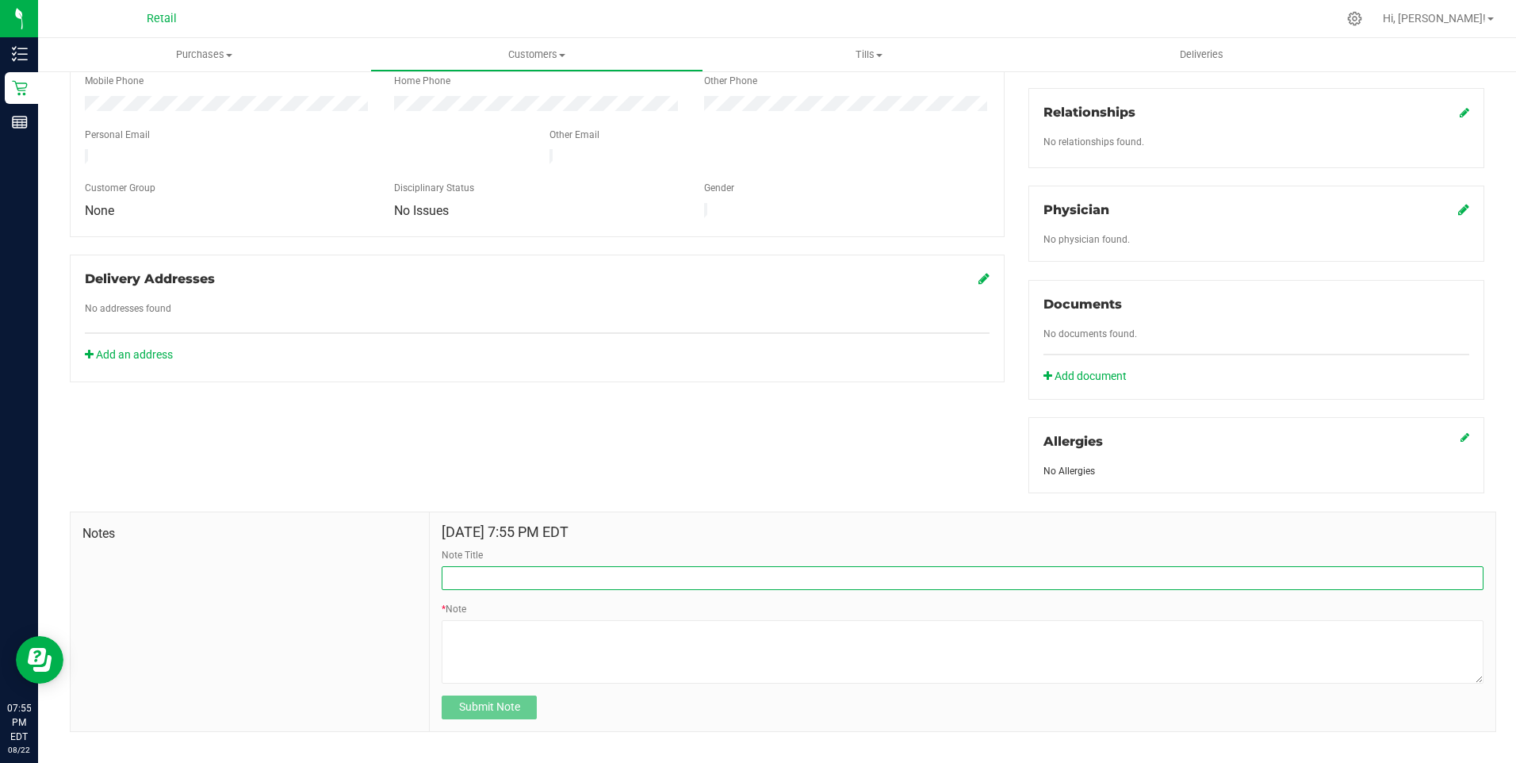
click at [495, 574] on input "Note Title" at bounding box center [963, 578] width 1042 height 24
type input "Store Credit"
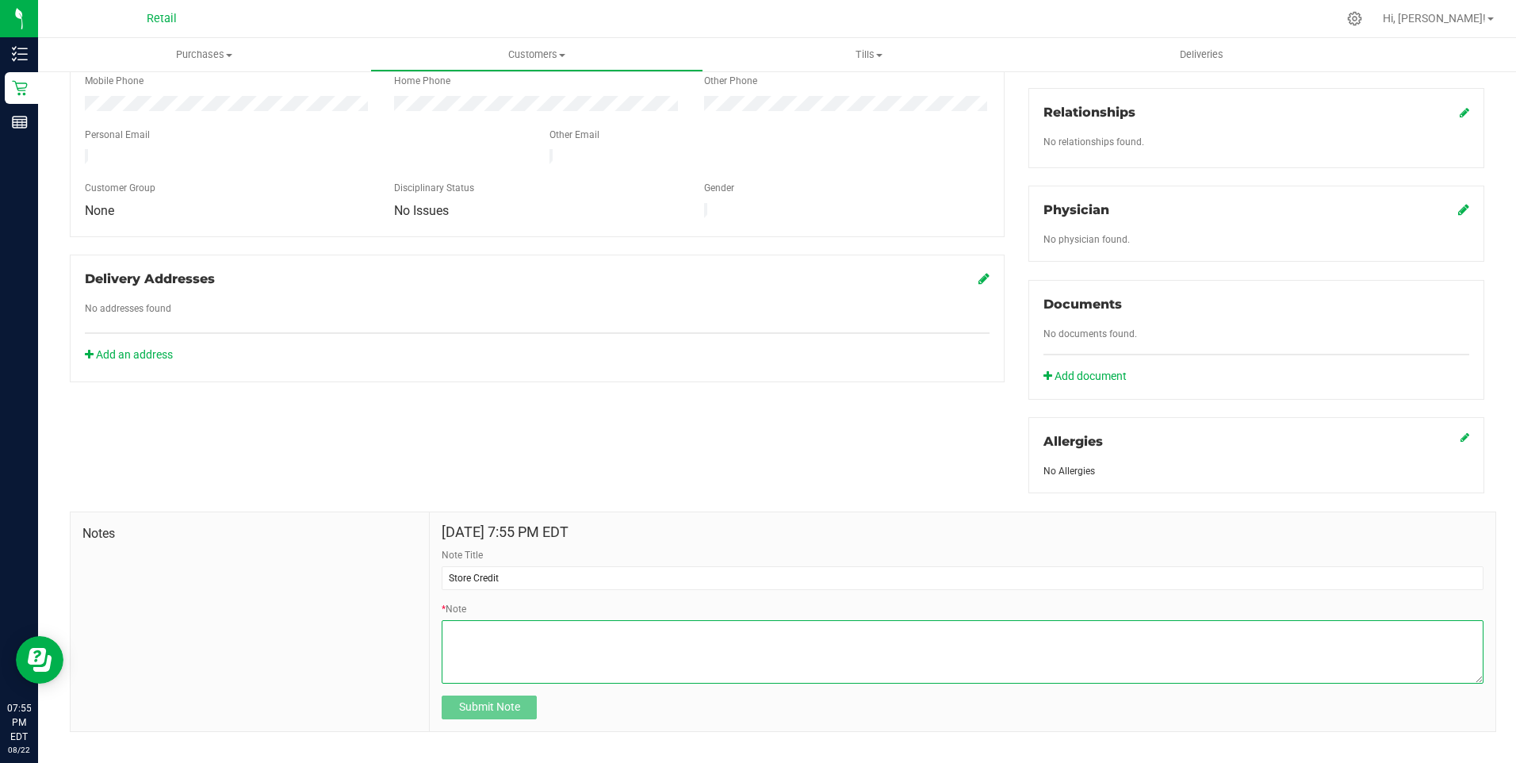
click at [521, 634] on textarea "* Note" at bounding box center [963, 651] width 1042 height 63
type textarea "on 8/22/2025, customer was charged twice for 78.50 (After card fees and round u…"
click at [514, 700] on span "Submit Note" at bounding box center [489, 706] width 61 height 13
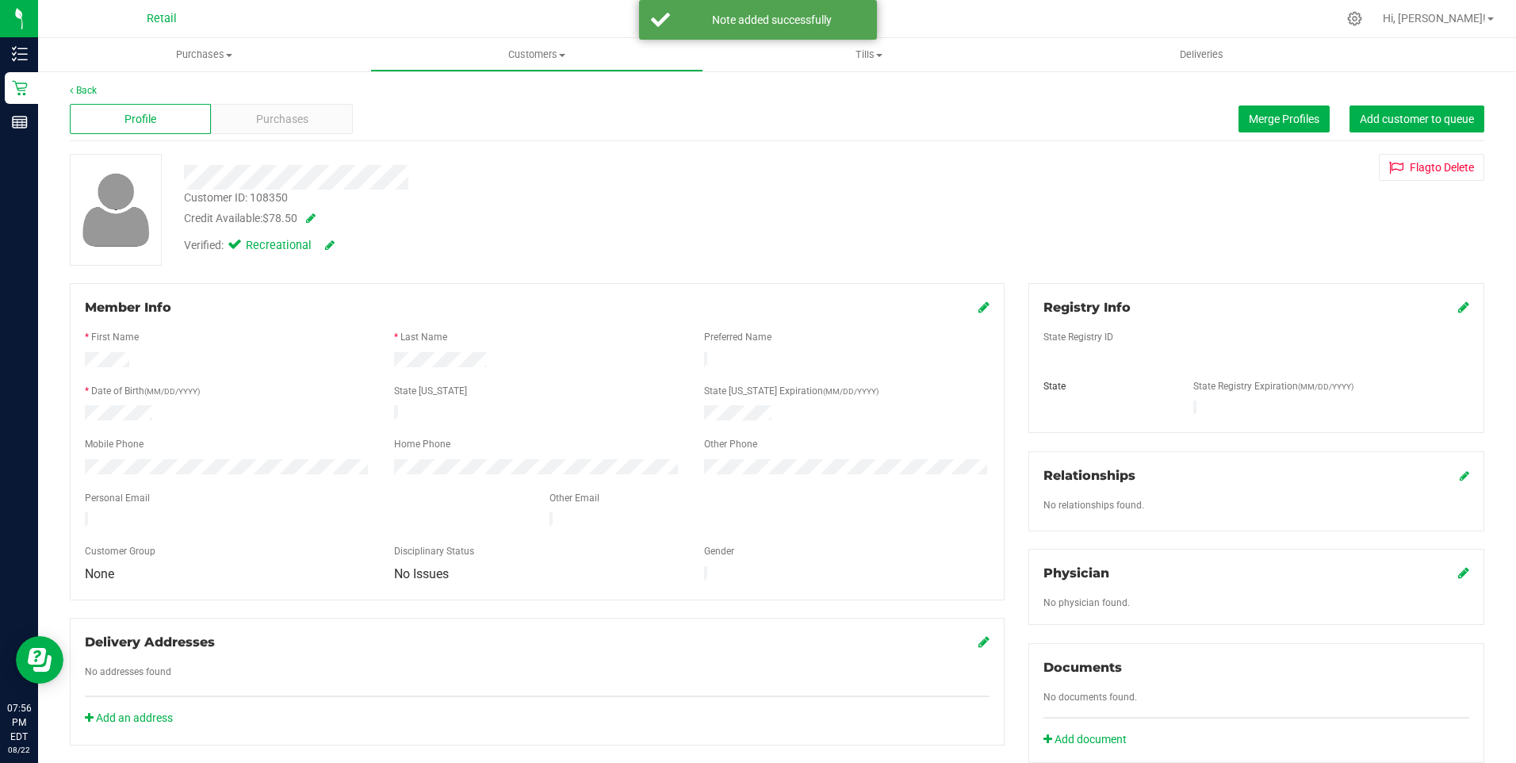
scroll to position [0, 0]
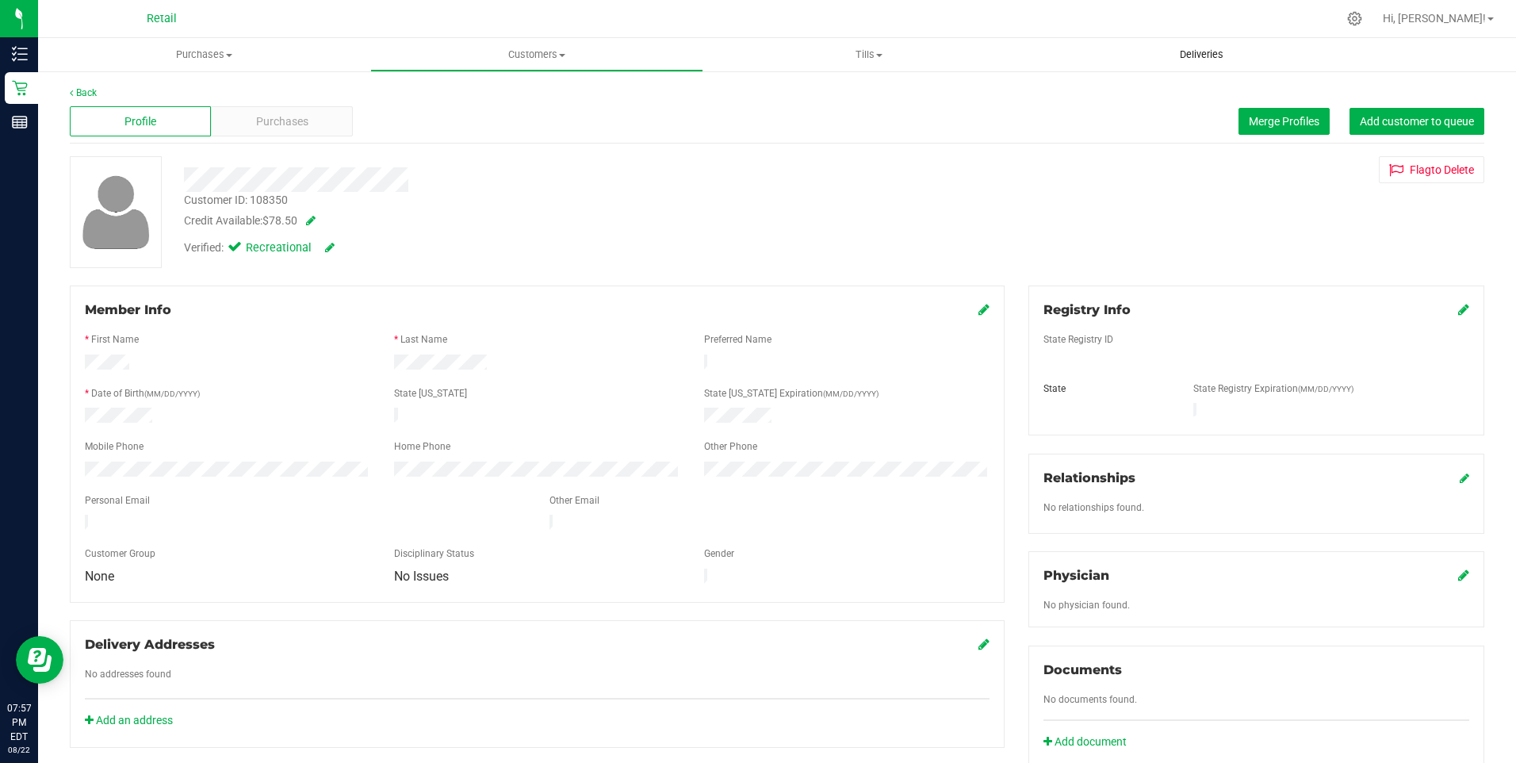
click at [1234, 52] on span "Deliveries" at bounding box center [1201, 55] width 86 height 14
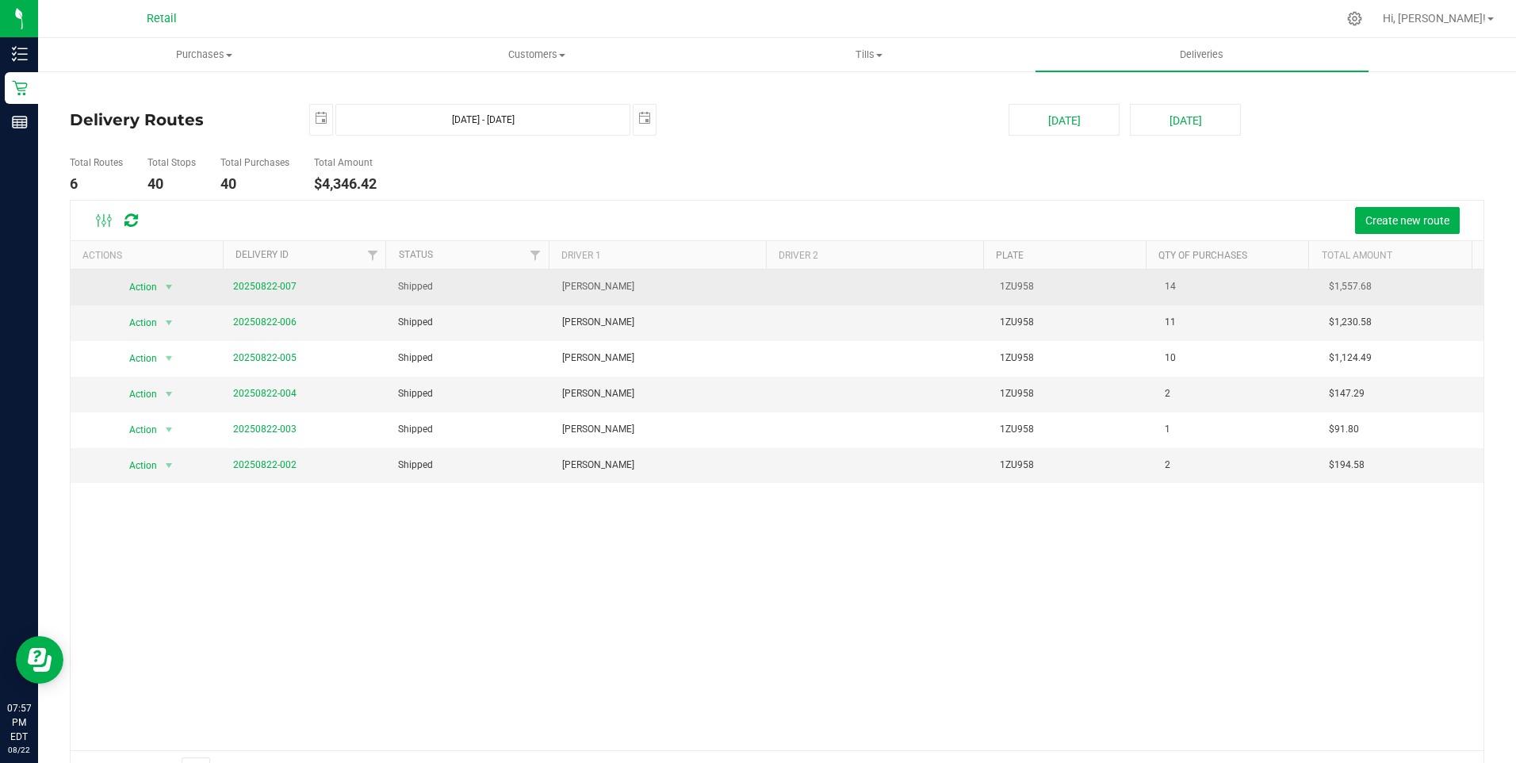
click at [273, 293] on span "20250822-007" at bounding box center [264, 286] width 63 height 15
click at [274, 287] on link "20250822-007" at bounding box center [264, 286] width 63 height 11
